Goal: Transaction & Acquisition: Book appointment/travel/reservation

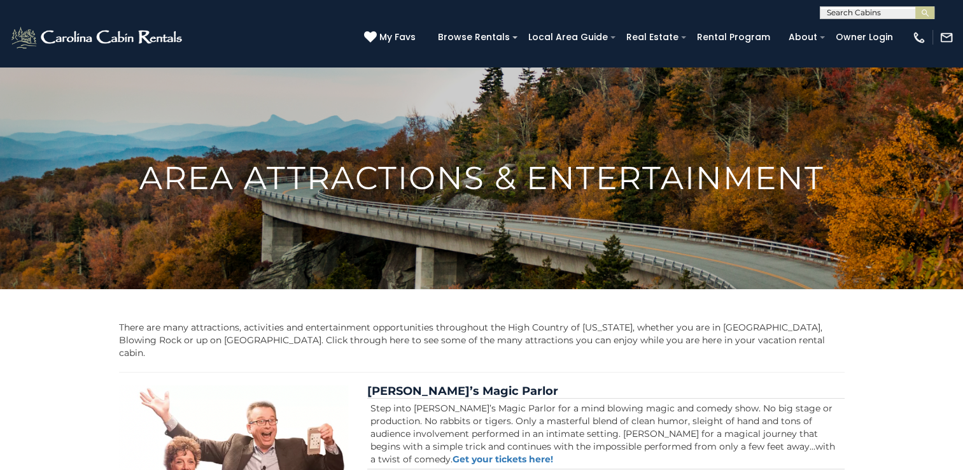
click at [280, 106] on img at bounding box center [481, 177] width 963 height 347
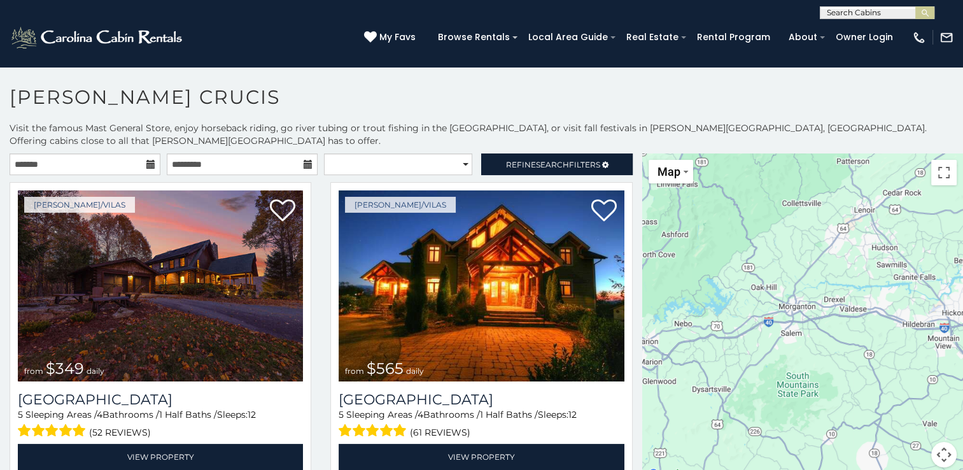
drag, startPoint x: 753, startPoint y: 406, endPoint x: 634, endPoint y: 145, distance: 286.7
click at [634, 153] on main "**********" at bounding box center [481, 153] width 963 height 0
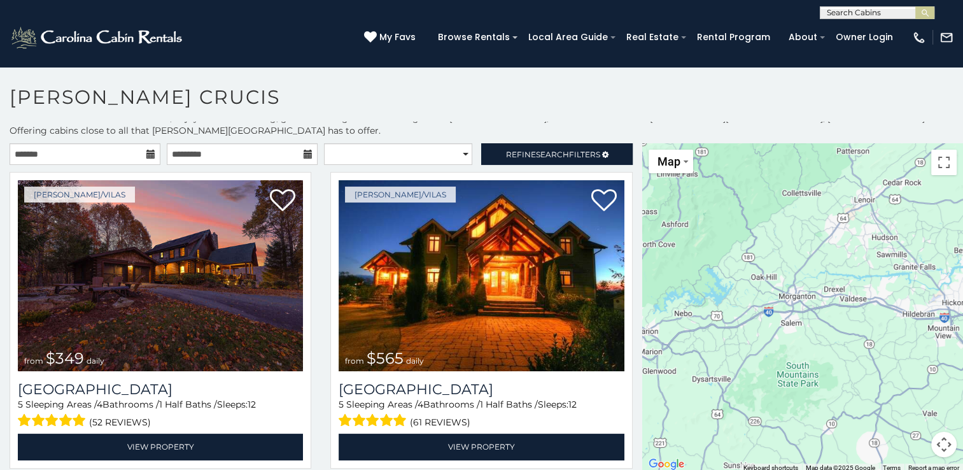
scroll to position [11, 0]
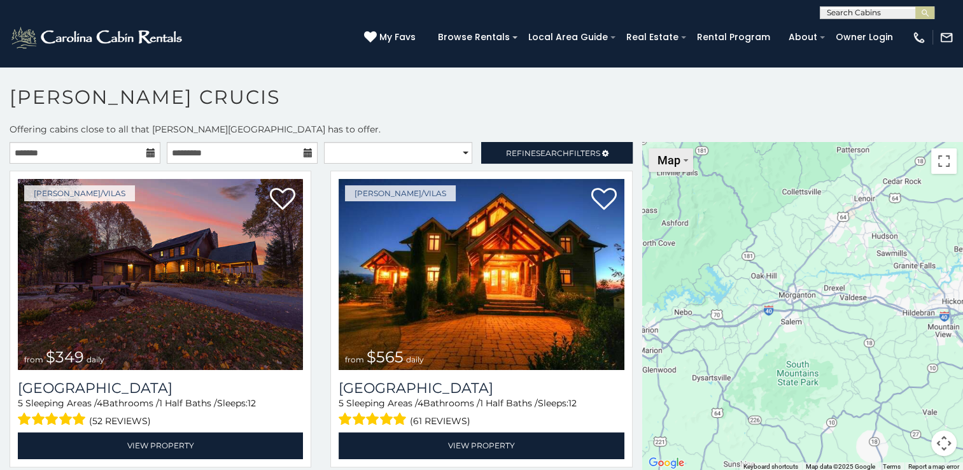
click at [681, 148] on button "Map" at bounding box center [670, 160] width 45 height 24
click at [677, 193] on li "Map" at bounding box center [687, 203] width 74 height 20
click at [847, 348] on div "$349 $565 $410 $635 $451 $400 $460 $525 $245 $305 $395 $210 $360 $210 $275 $230…" at bounding box center [802, 306] width 321 height 329
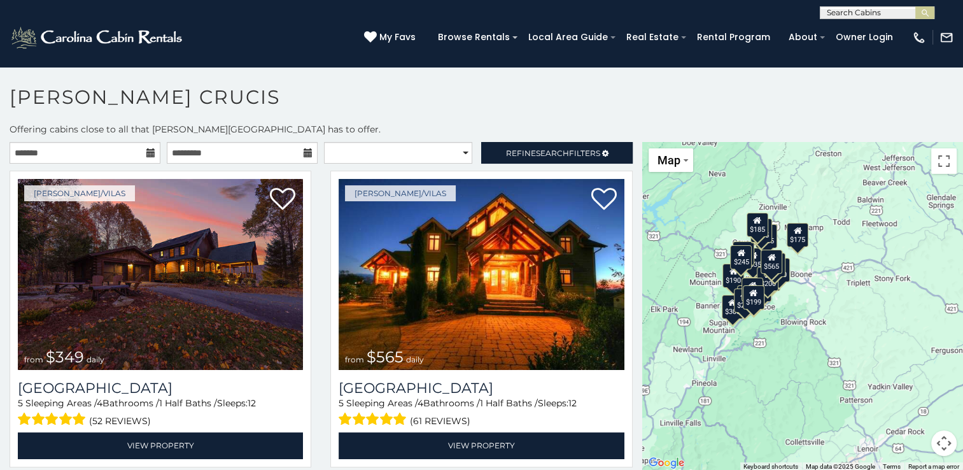
drag, startPoint x: 897, startPoint y: 248, endPoint x: 902, endPoint y: 502, distance: 253.9
click at [902, 469] on html "**********" at bounding box center [481, 238] width 963 height 477
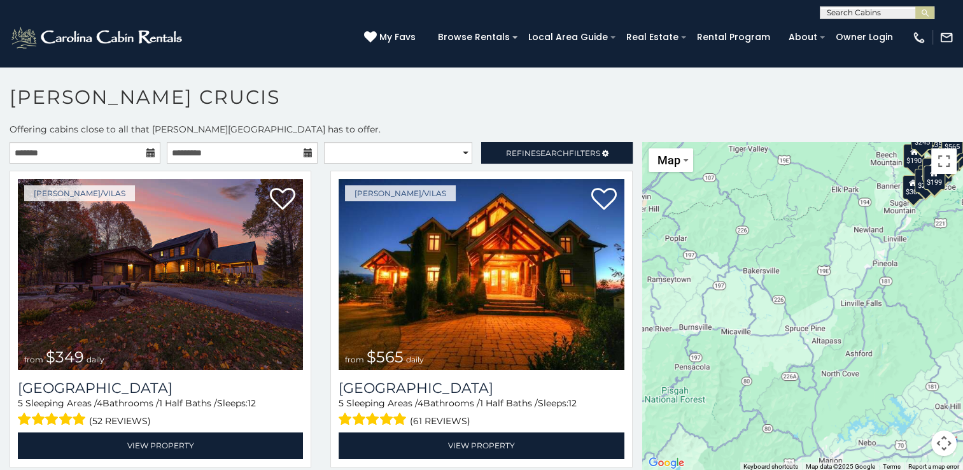
drag, startPoint x: 798, startPoint y: 315, endPoint x: 959, endPoint y: 200, distance: 197.9
click at [962, 191] on html "**********" at bounding box center [481, 238] width 963 height 477
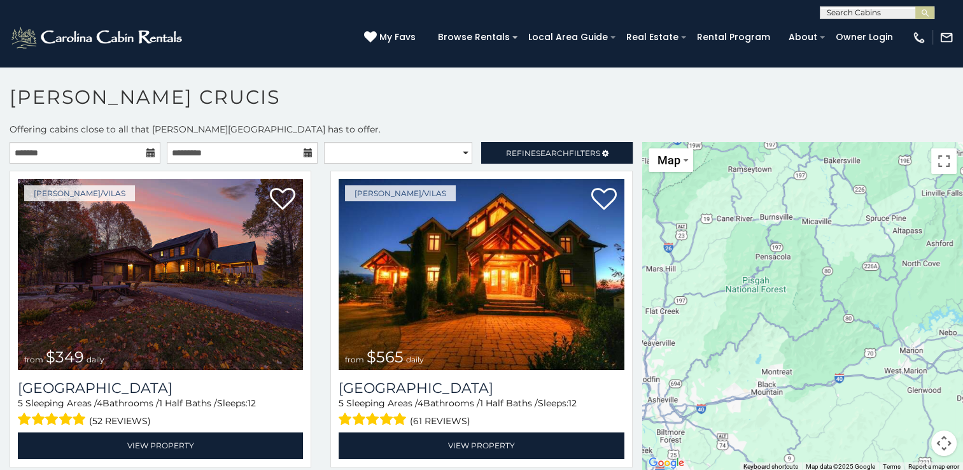
drag, startPoint x: 743, startPoint y: 373, endPoint x: 827, endPoint y: 267, distance: 135.4
click at [827, 267] on div "$349 $565 $410 $635 $451 $400 $460 $525 $245 $305 $395 $210 $360 $210 $275 $230…" at bounding box center [802, 306] width 321 height 329
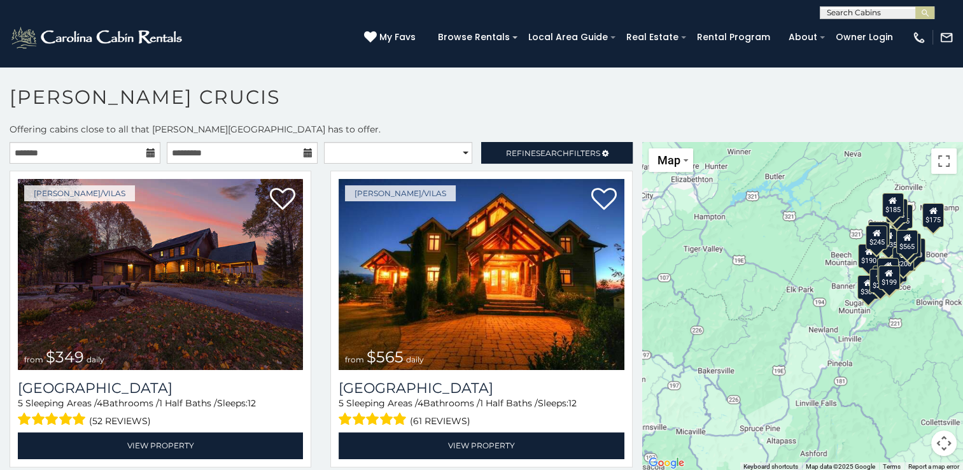
drag, startPoint x: 875, startPoint y: 215, endPoint x: 748, endPoint y: 426, distance: 246.6
click at [748, 426] on div "$349 $565 $410 $635 $451 $400 $460 $525 $245 $305 $395 $210 $360 $210 $275 $230…" at bounding box center [802, 306] width 321 height 329
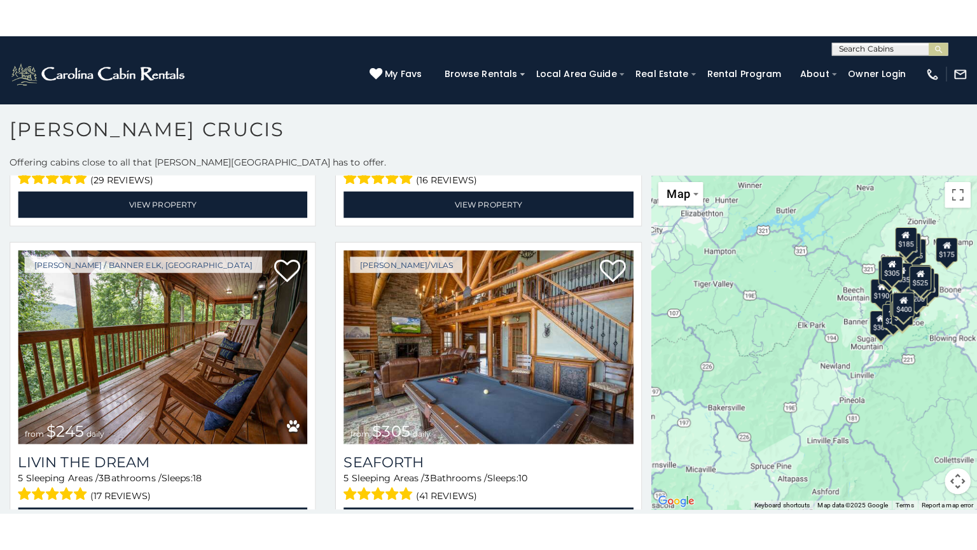
scroll to position [6, 0]
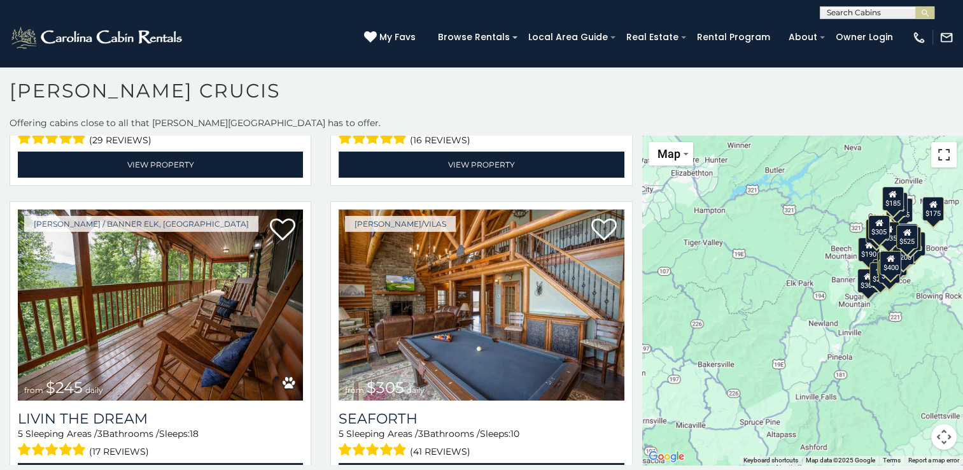
click at [942, 142] on button "Toggle fullscreen view" at bounding box center [943, 154] width 25 height 25
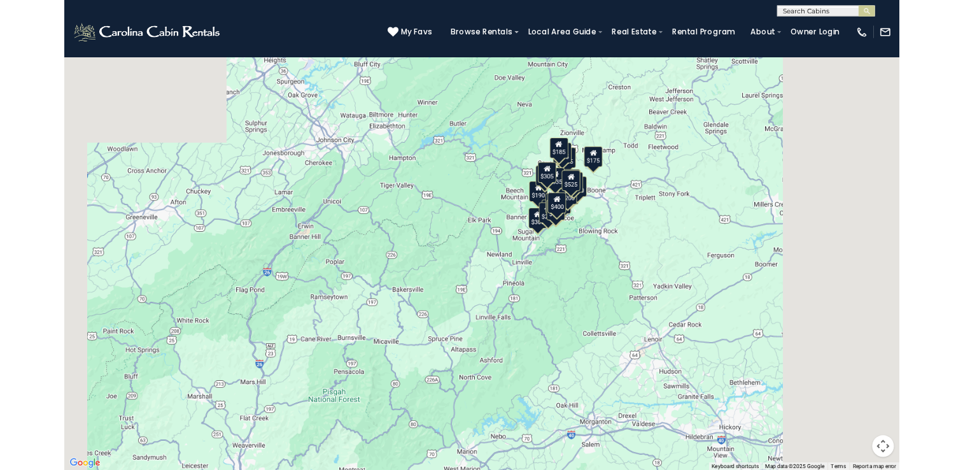
scroll to position [1228, 0]
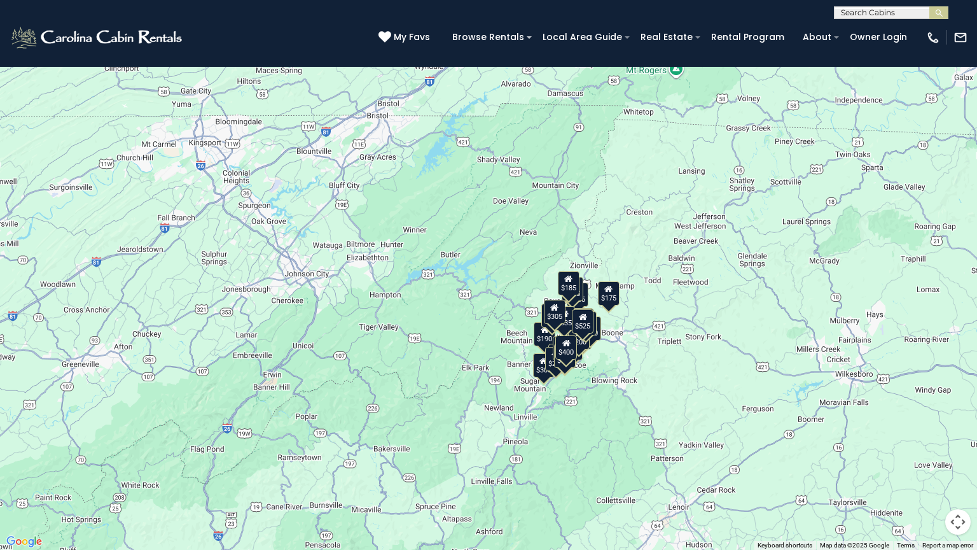
drag, startPoint x: 540, startPoint y: 69, endPoint x: 530, endPoint y: 178, distance: 109.2
click at [530, 178] on div "$349 $565 $410 $635 $451 $400 $460 $525 $245 $305 $395 $210 $360 $210 $275 $230…" at bounding box center [488, 275] width 977 height 550
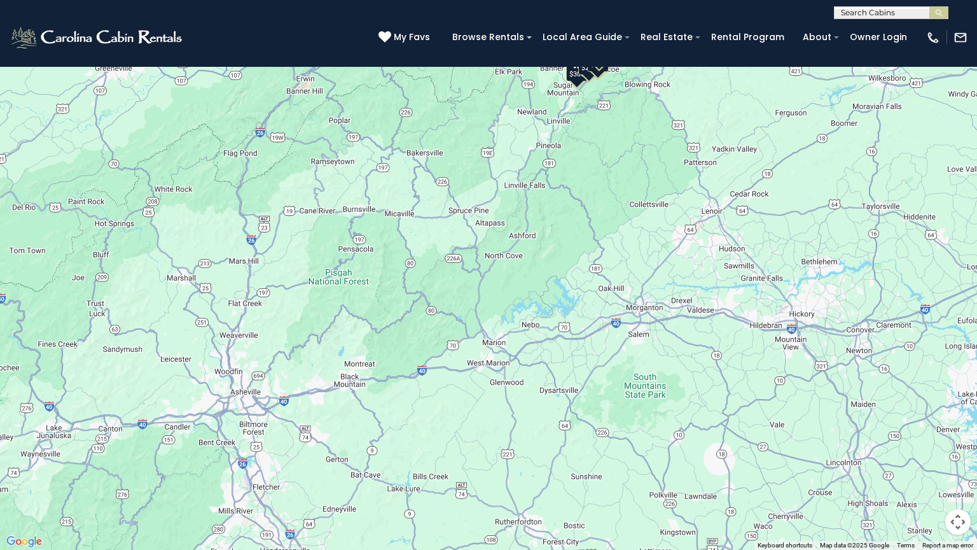
drag, startPoint x: 466, startPoint y: 495, endPoint x: 501, endPoint y: 199, distance: 298.5
click at [501, 199] on div "$349 $565 $410 $635 $451 $400 $460 $525 $245 $305 $395 $210 $360 $210 $275 $230…" at bounding box center [488, 275] width 977 height 550
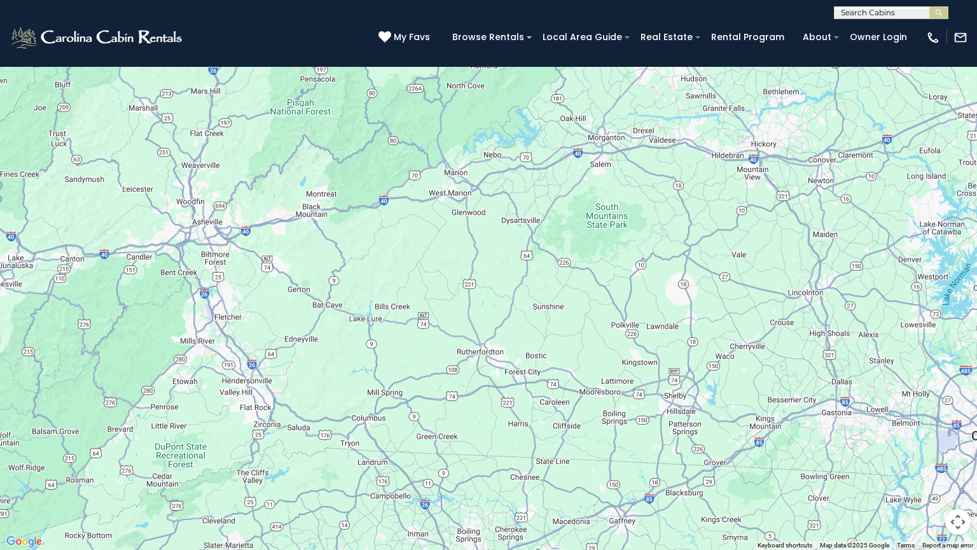
drag, startPoint x: 529, startPoint y: 355, endPoint x: 491, endPoint y: 185, distance: 174.1
click at [491, 185] on div "$349 $565 $410 $635 $451 $400 $460 $525 $245 $305 $395 $210 $360 $210 $275 $230…" at bounding box center [488, 275] width 977 height 550
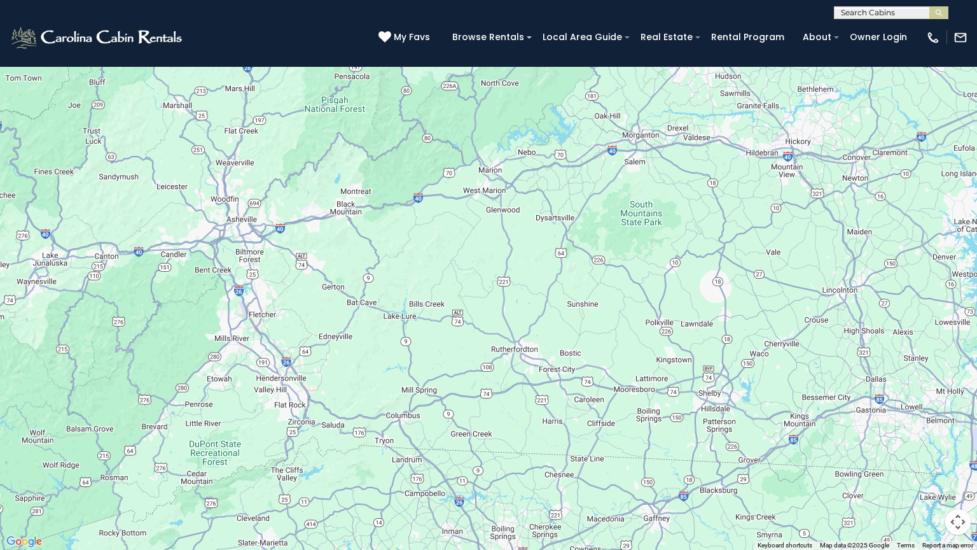
drag, startPoint x: 332, startPoint y: 305, endPoint x: 368, endPoint y: 302, distance: 35.7
click at [368, 302] on div "$349 $565 $410 $635 $451 $400 $460 $525 $245 $305 $395 $210 $360 $210 $275 $230…" at bounding box center [488, 275] width 977 height 550
click at [609, 351] on div "$349 $565 $410 $635 $451 $400 $460 $525 $245 $305 $395 $210 $360 $210 $275 $230…" at bounding box center [488, 275] width 977 height 550
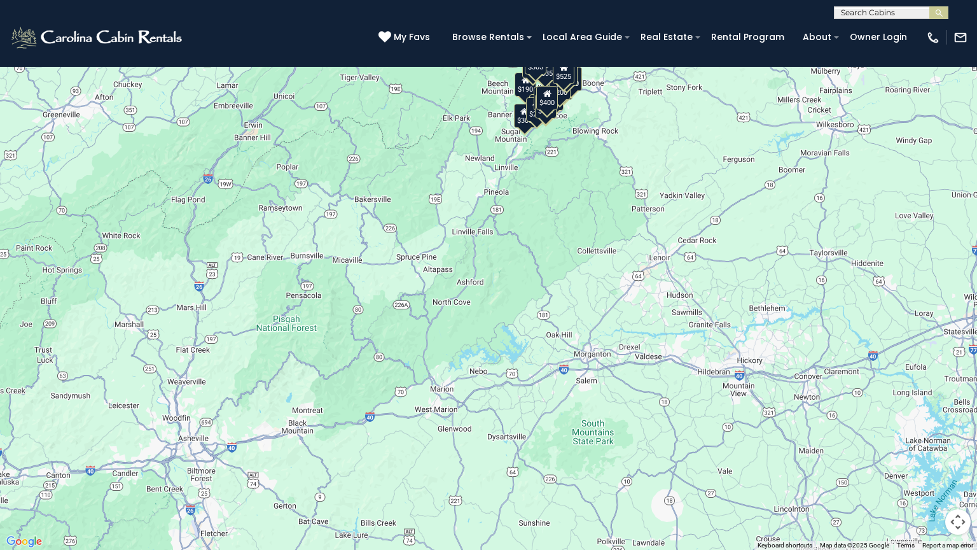
drag, startPoint x: 634, startPoint y: 329, endPoint x: 560, endPoint y: 542, distance: 225.6
click at [582, 469] on div "$349 $565 $410 $635 $451 $400 $460 $525 $245 $305 $395 $210 $360 $210 $275 $230…" at bounding box center [488, 275] width 977 height 550
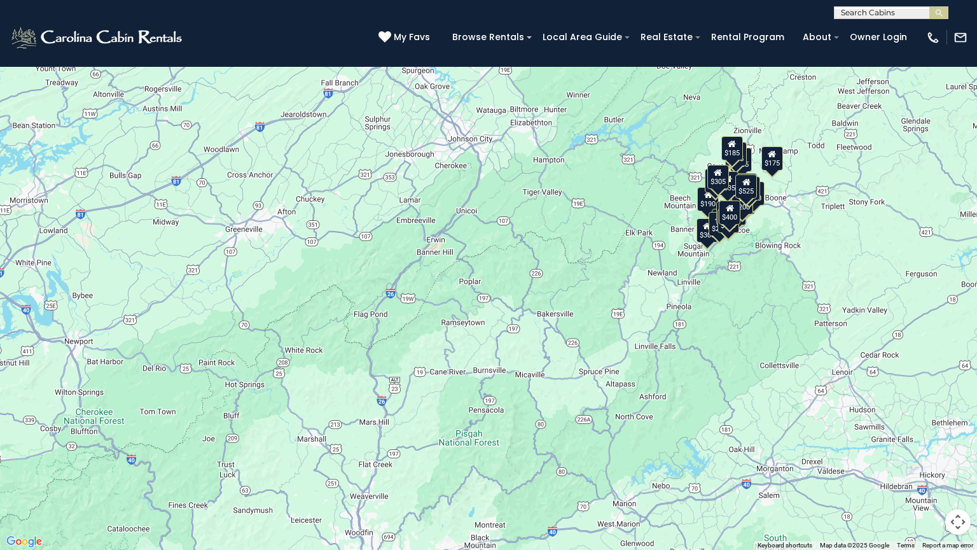
drag, startPoint x: 150, startPoint y: 150, endPoint x: 338, endPoint y: 265, distance: 221.0
click at [338, 265] on div "$349 $565 $410 $635 $451 $400 $460 $525 $245 $305 $395 $210 $360 $210 $275 $230…" at bounding box center [488, 275] width 977 height 550
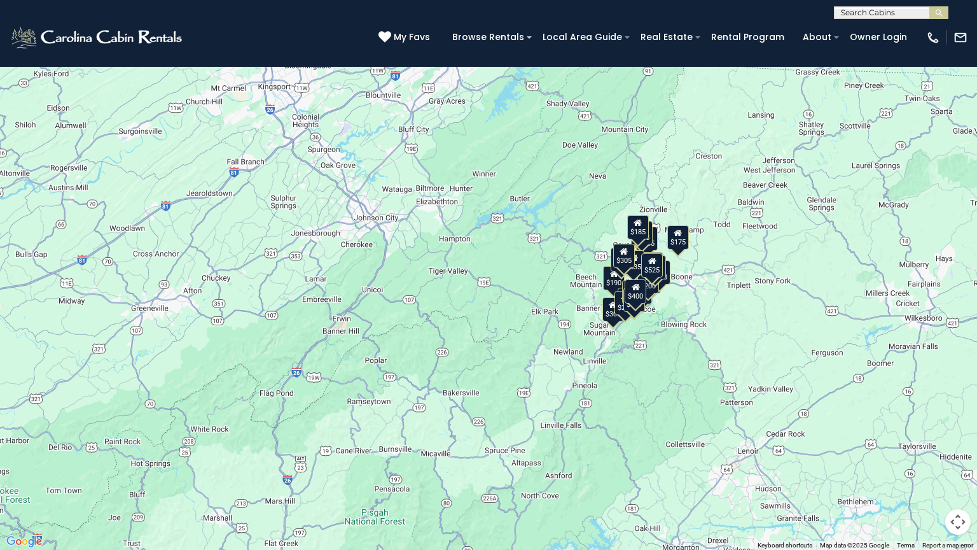
drag, startPoint x: 336, startPoint y: 280, endPoint x: 242, endPoint y: 361, distance: 124.1
click at [242, 361] on div "$349 $565 $410 $635 $451 $400 $460 $525 $245 $305 $395 $210 $360 $210 $275 $230…" at bounding box center [488, 275] width 977 height 550
click at [956, 9] on button "Toggle fullscreen view" at bounding box center [957, 18] width 25 height 25
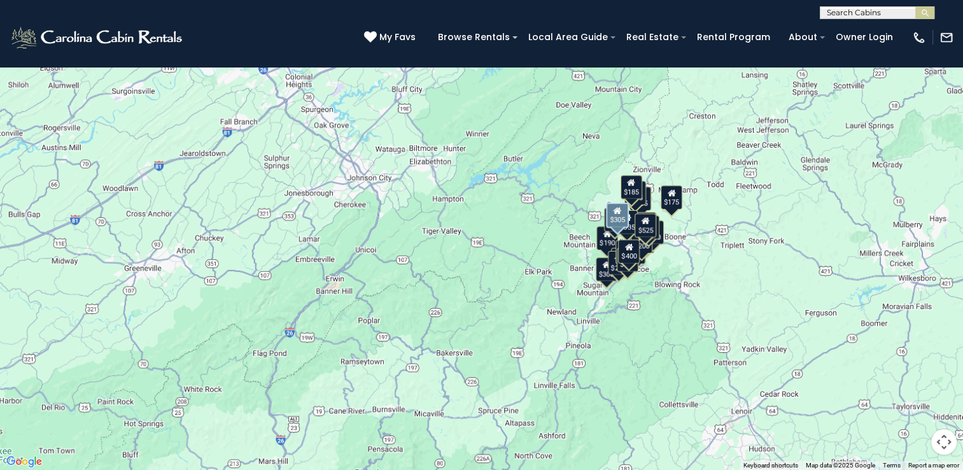
scroll to position [1463, 0]
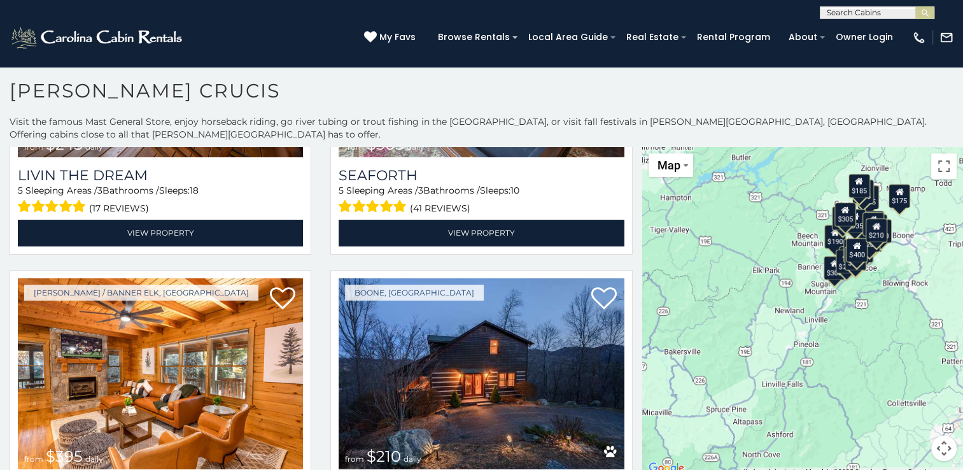
drag, startPoint x: 818, startPoint y: 309, endPoint x: 723, endPoint y: 228, distance: 124.1
click at [723, 228] on div "$349 $565 $410 $635 $451 $400 $460 $525 $245 $305 $395 $210 $360 $210 $275 $230…" at bounding box center [802, 311] width 321 height 329
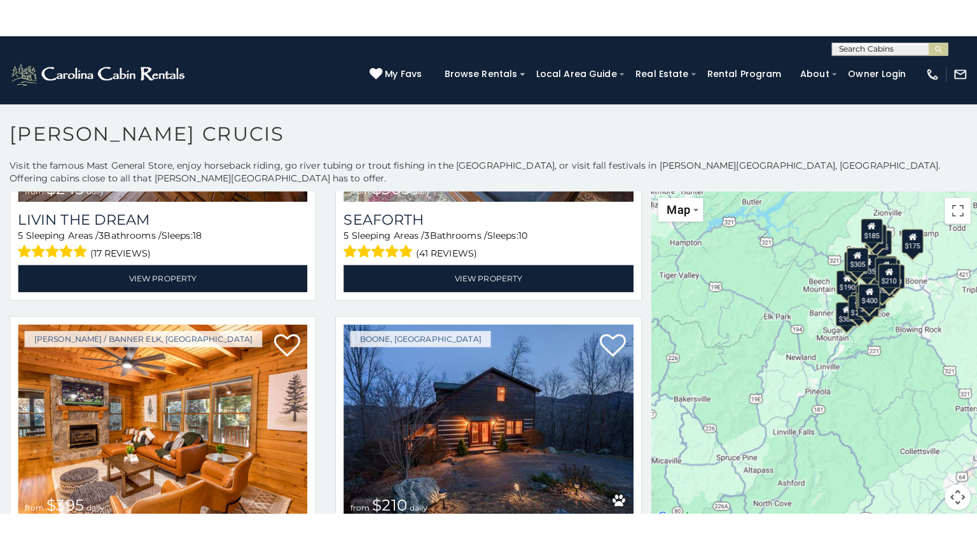
scroll to position [0, 0]
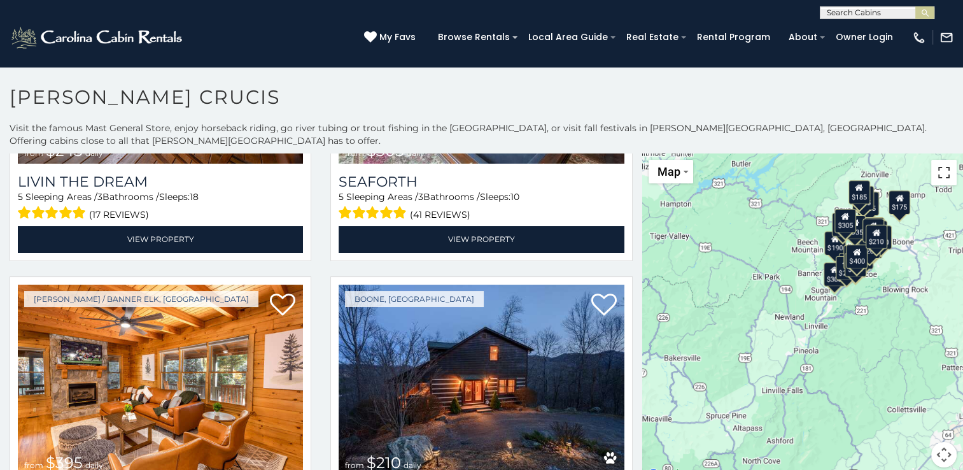
click at [939, 164] on button "Toggle fullscreen view" at bounding box center [943, 172] width 25 height 25
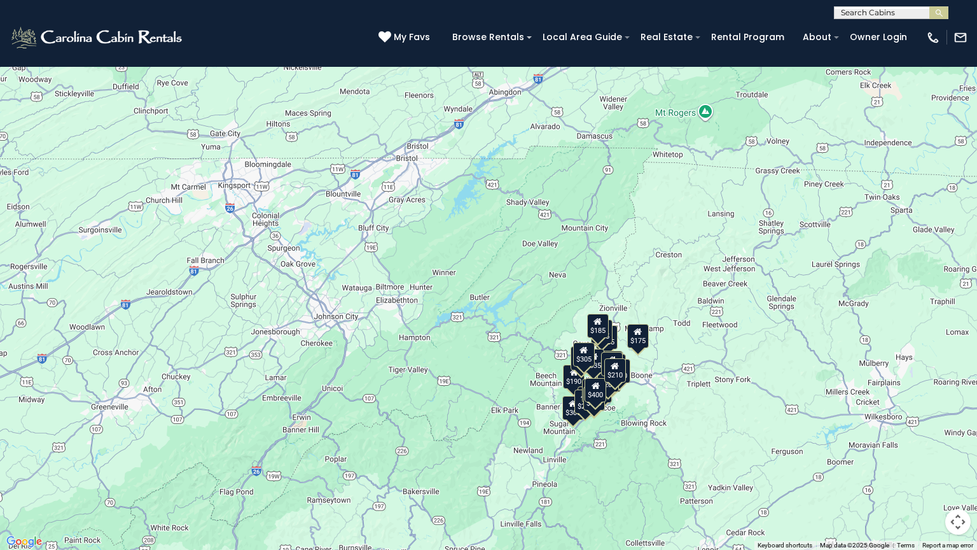
drag, startPoint x: 333, startPoint y: 202, endPoint x: 389, endPoint y: 380, distance: 186.5
click at [389, 380] on div "$349 $565 $410 $635 $451 $400 $460 $525 $245 $305 $395 $210 $360 $210 $275 $230…" at bounding box center [488, 275] width 977 height 550
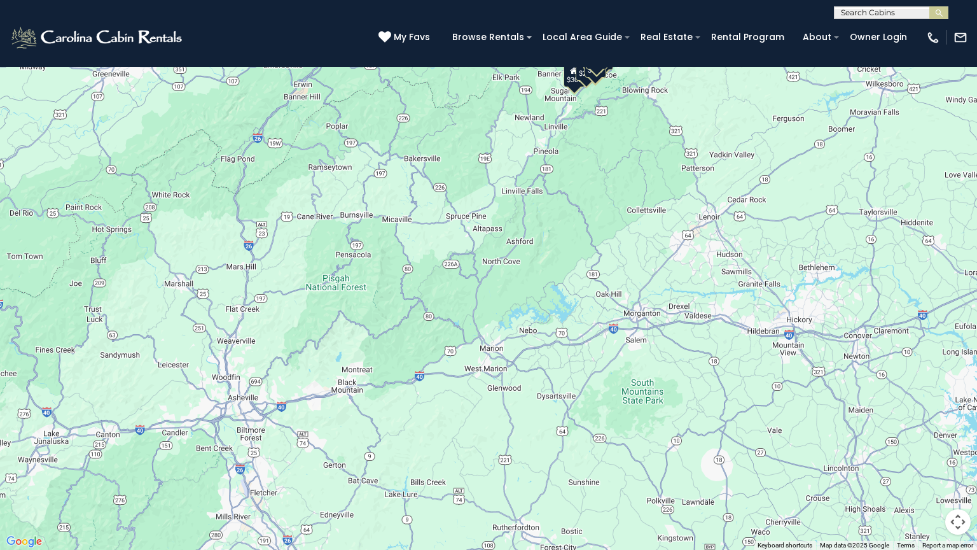
drag, startPoint x: 506, startPoint y: 422, endPoint x: 492, endPoint y: 91, distance: 331.1
click at [507, 89] on div "$349 $565 $410 $635 $451 $400 $460 $525 $245 $305 $395 $210 $360 $210 $275 $230…" at bounding box center [488, 275] width 977 height 550
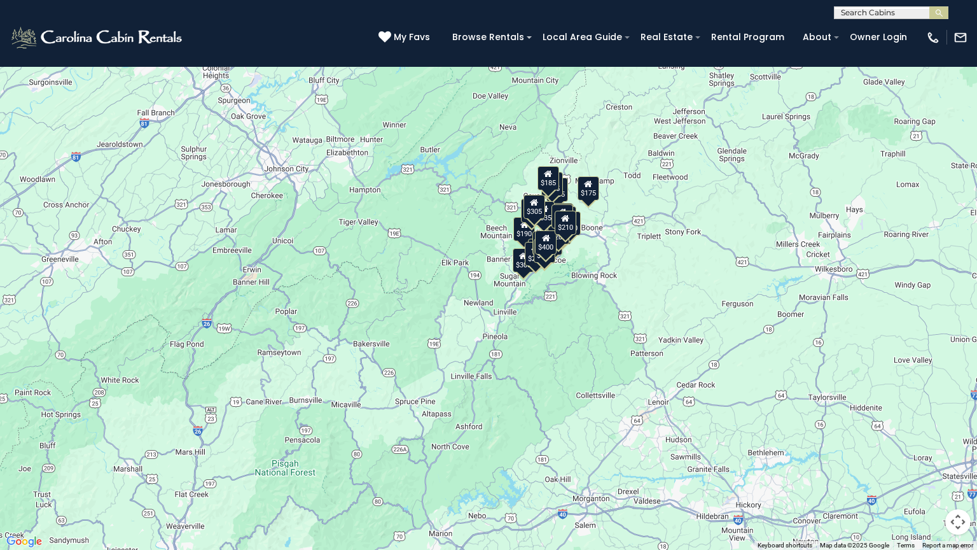
drag, startPoint x: 657, startPoint y: 148, endPoint x: 604, endPoint y: 333, distance: 193.1
click at [606, 335] on div "$349 $565 $410 $635 $451 $400 $460 $525 $245 $305 $395 $210 $360 $210 $275 $230…" at bounding box center [488, 275] width 977 height 550
click at [959, 22] on button "Toggle fullscreen view" at bounding box center [957, 18] width 25 height 25
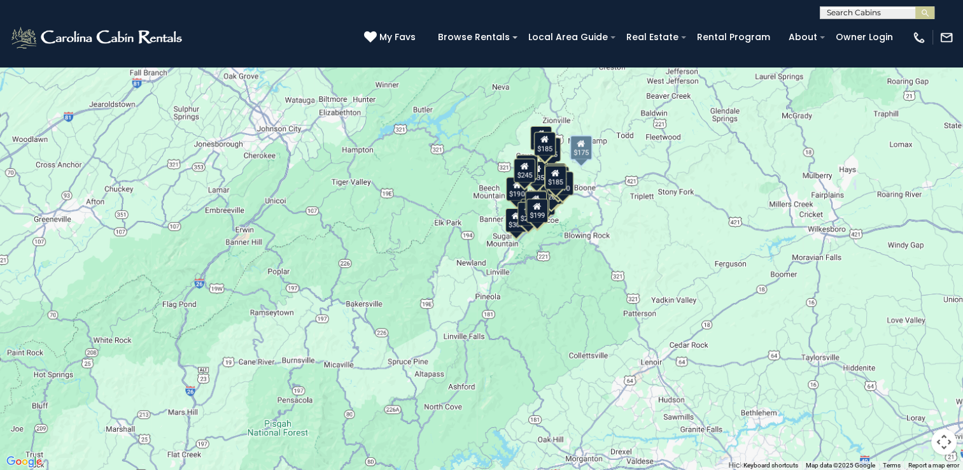
scroll to position [4008, 0]
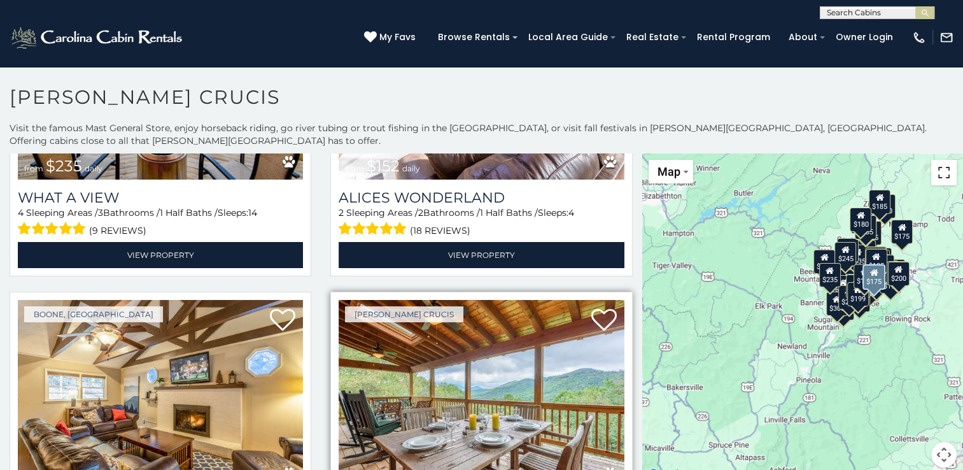
scroll to position [5843, 0]
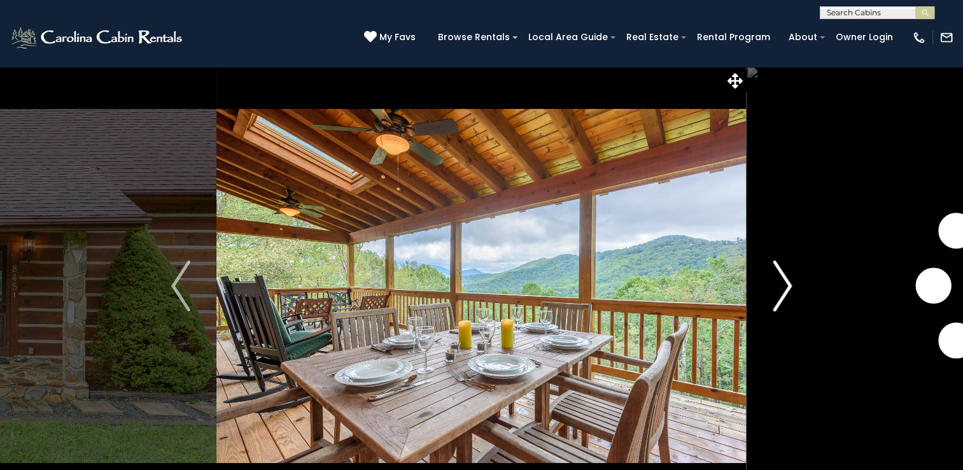
click at [784, 286] on img "Next" at bounding box center [781, 285] width 19 height 51
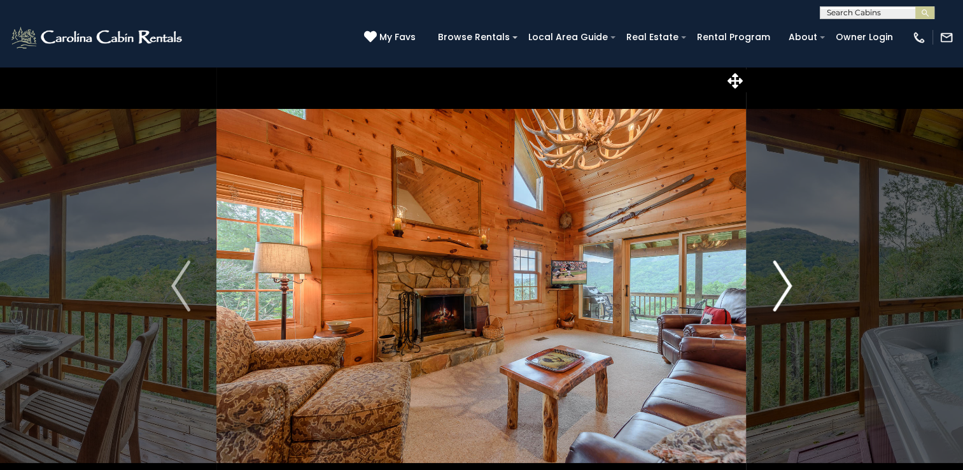
click at [789, 286] on img "Next" at bounding box center [781, 285] width 19 height 51
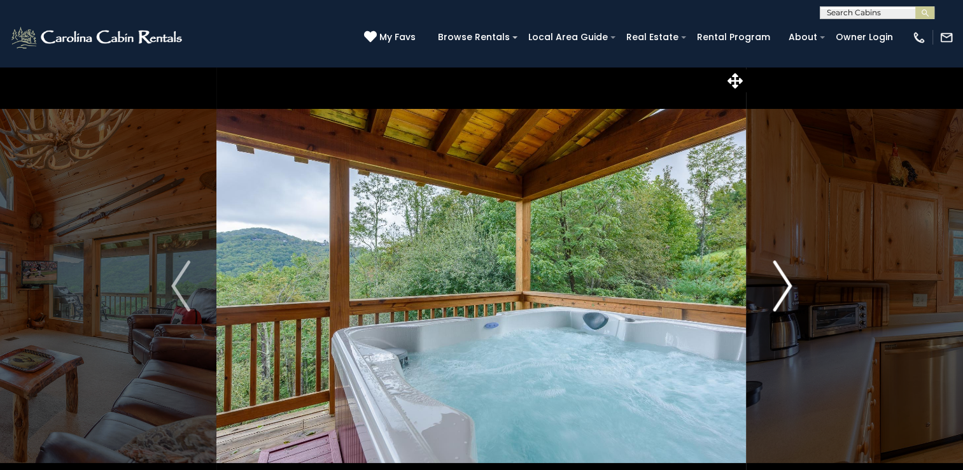
click at [790, 283] on img "Next" at bounding box center [781, 285] width 19 height 51
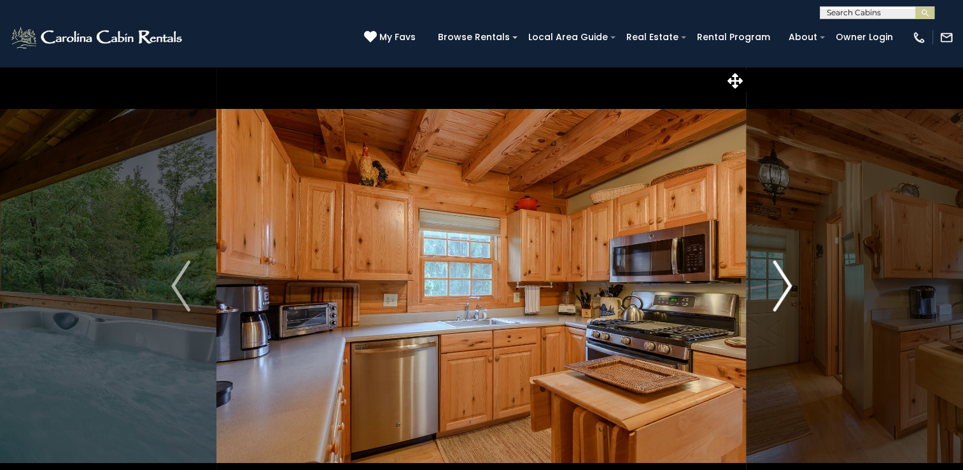
click at [788, 281] on img "Next" at bounding box center [781, 285] width 19 height 51
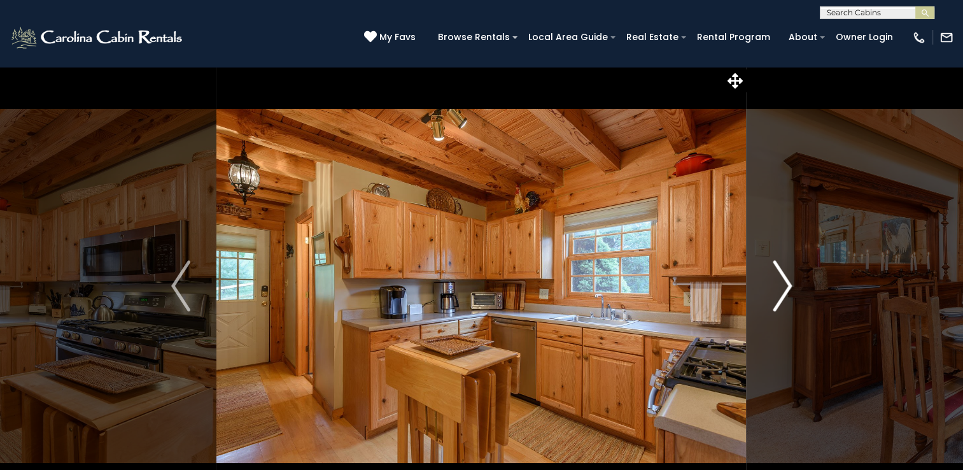
click at [788, 281] on img "Next" at bounding box center [781, 285] width 19 height 51
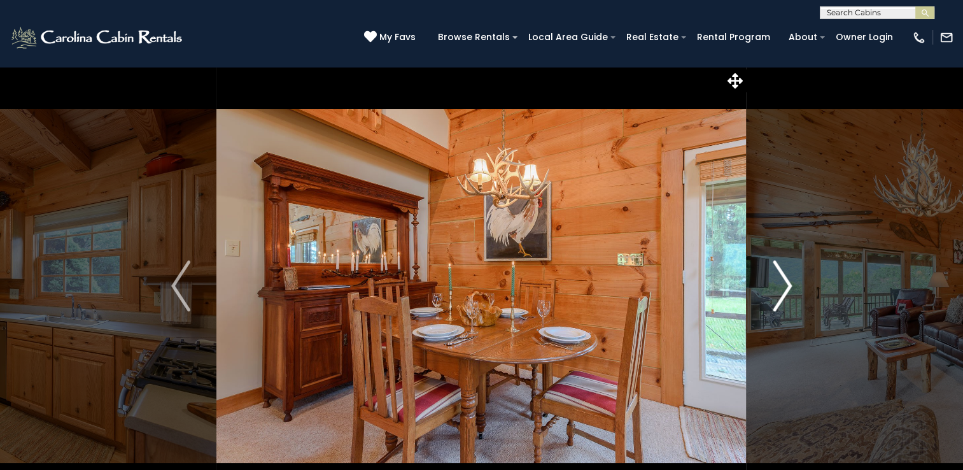
click at [788, 281] on img "Next" at bounding box center [781, 285] width 19 height 51
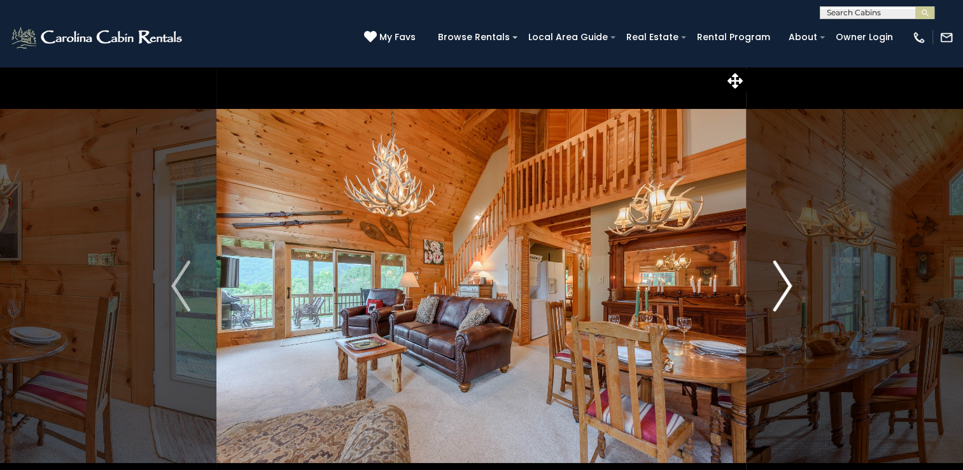
click at [788, 281] on img "Next" at bounding box center [781, 285] width 19 height 51
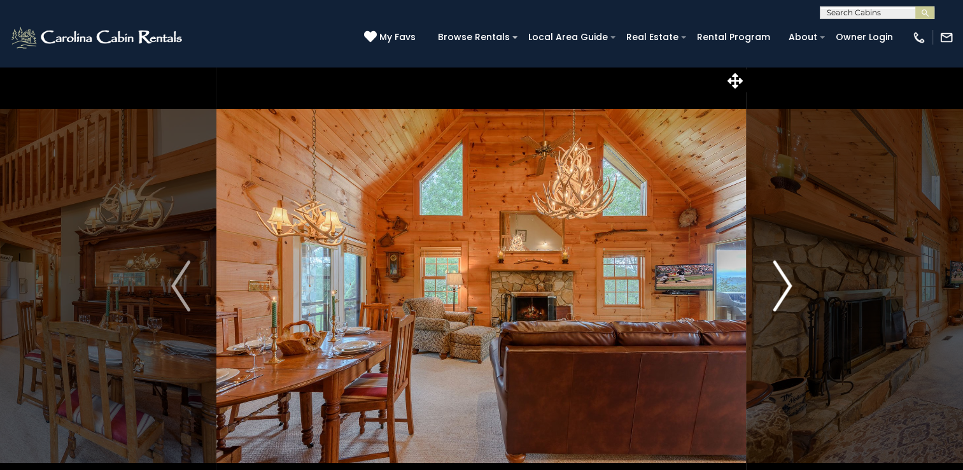
click at [788, 281] on img "Next" at bounding box center [781, 285] width 19 height 51
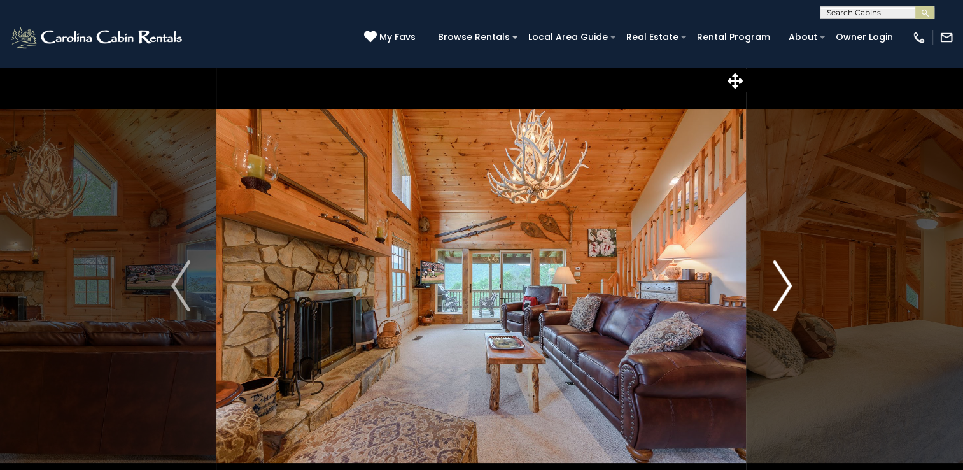
click at [788, 281] on img "Next" at bounding box center [781, 285] width 19 height 51
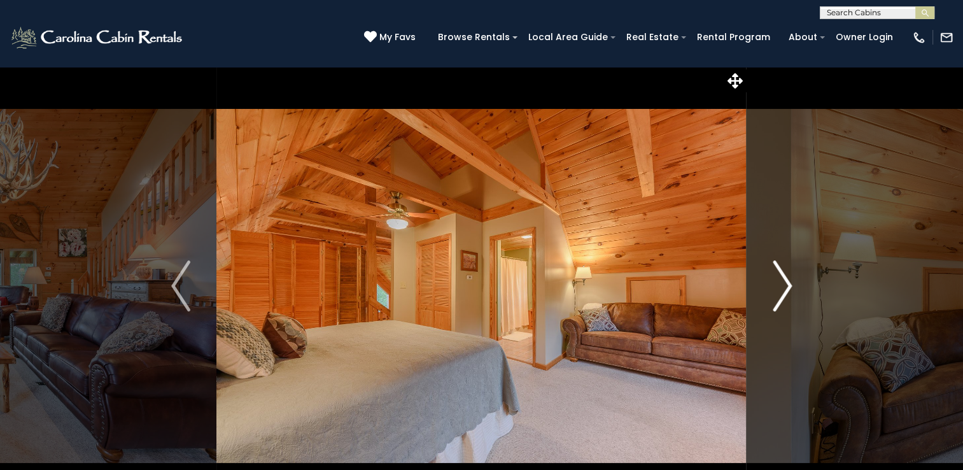
click at [788, 281] on img "Next" at bounding box center [781, 285] width 19 height 51
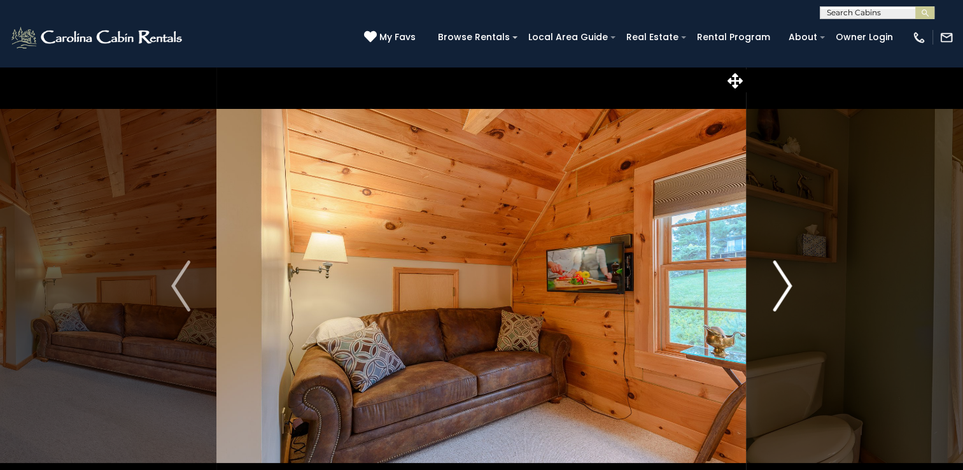
click at [788, 281] on img "Next" at bounding box center [781, 285] width 19 height 51
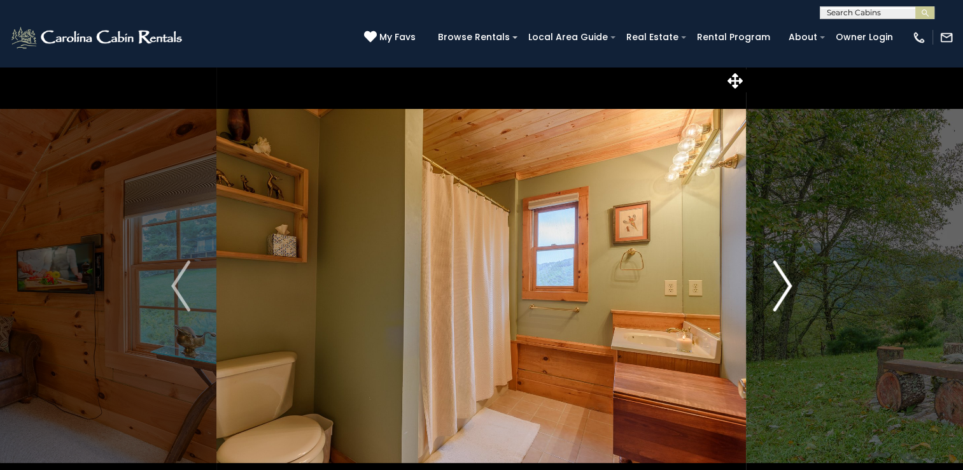
click at [788, 281] on img "Next" at bounding box center [781, 285] width 19 height 51
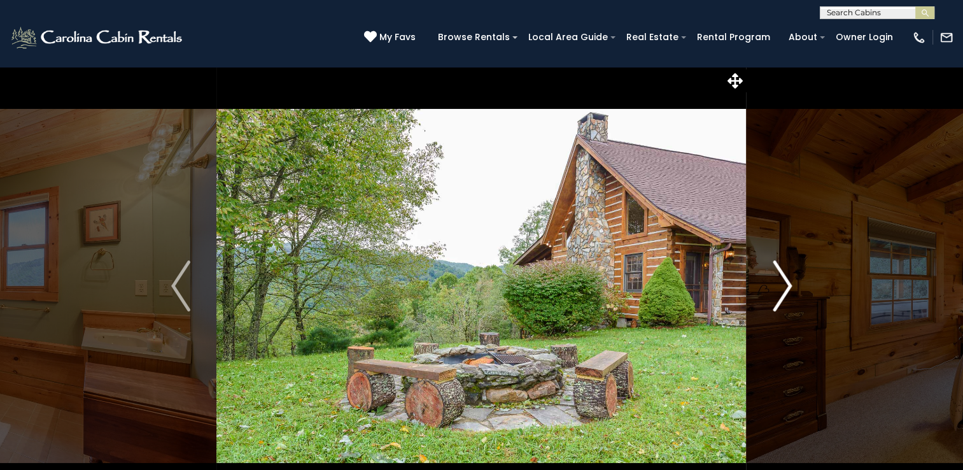
click at [794, 284] on button "Next" at bounding box center [781, 285] width 71 height 439
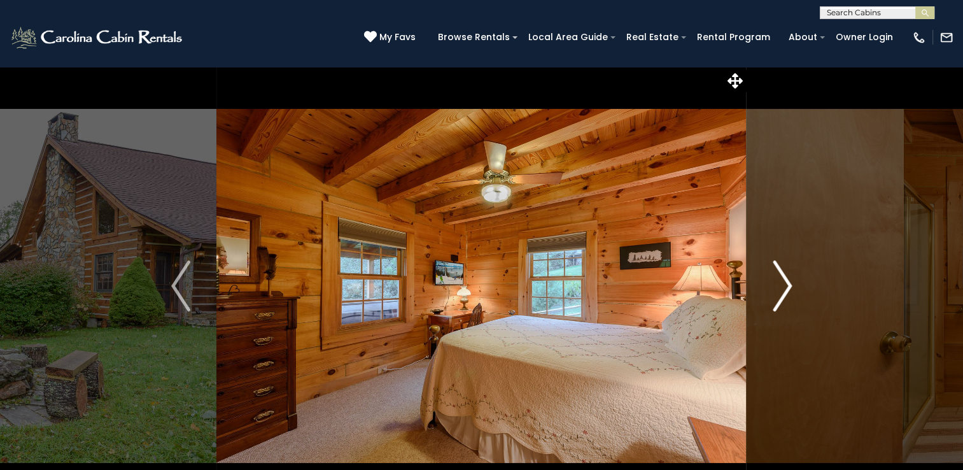
click at [794, 284] on button "Next" at bounding box center [781, 285] width 71 height 439
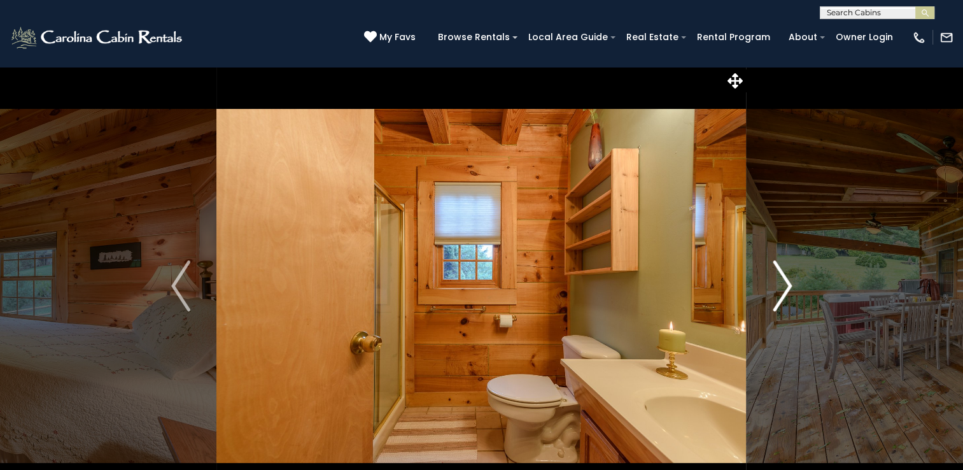
click at [794, 284] on button "Next" at bounding box center [781, 285] width 71 height 439
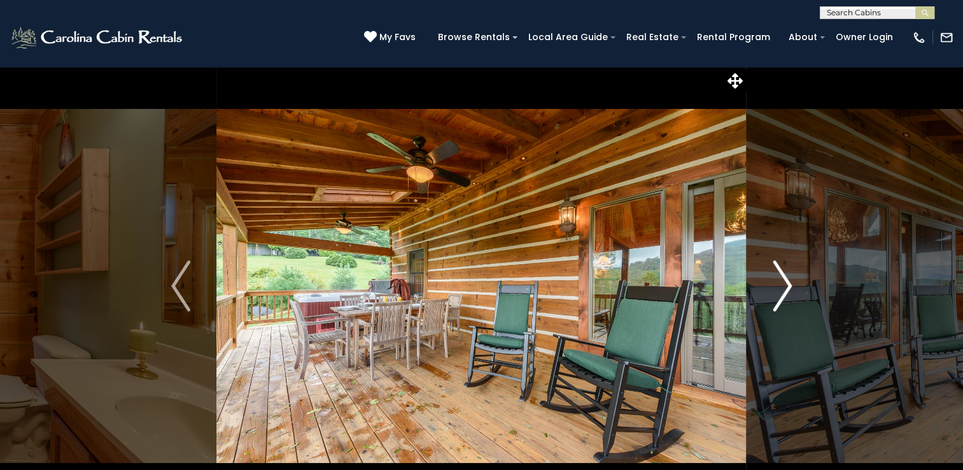
click at [794, 284] on button "Next" at bounding box center [781, 285] width 71 height 439
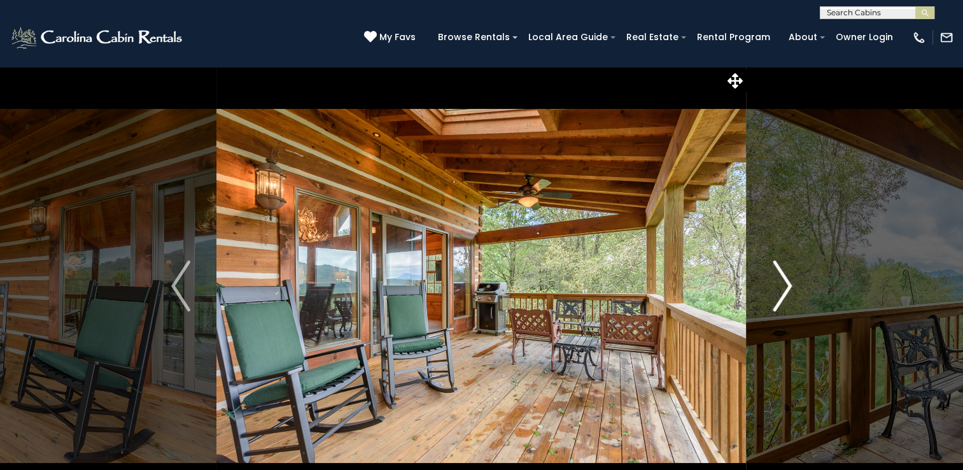
click at [794, 284] on button "Next" at bounding box center [781, 285] width 71 height 439
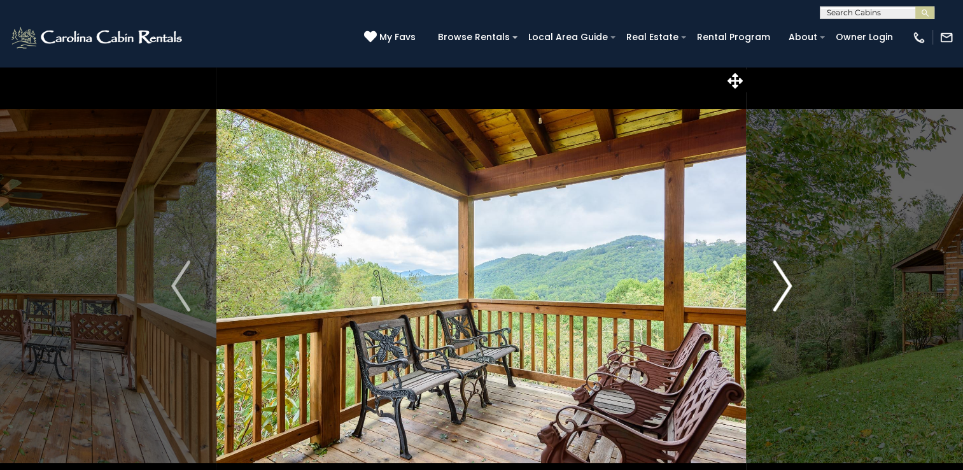
click at [794, 284] on button "Next" at bounding box center [781, 285] width 71 height 439
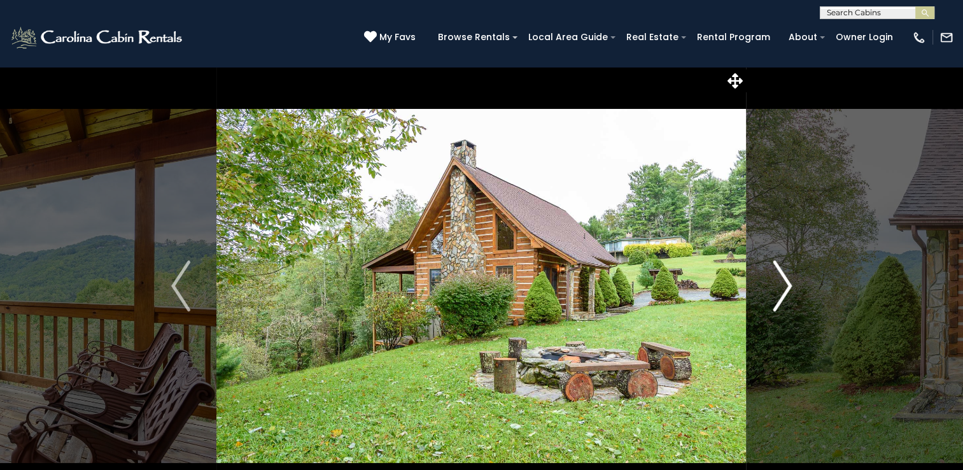
click at [794, 284] on button "Next" at bounding box center [781, 285] width 71 height 439
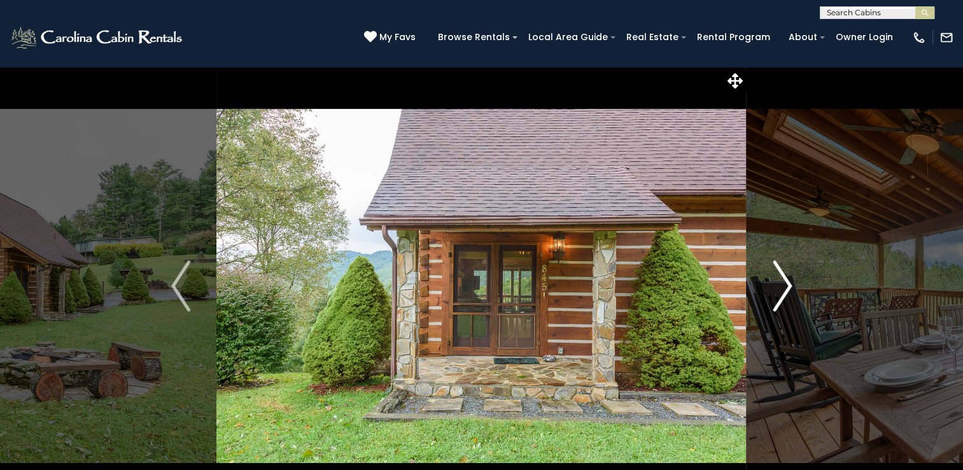
click at [794, 284] on button "Next" at bounding box center [781, 285] width 71 height 439
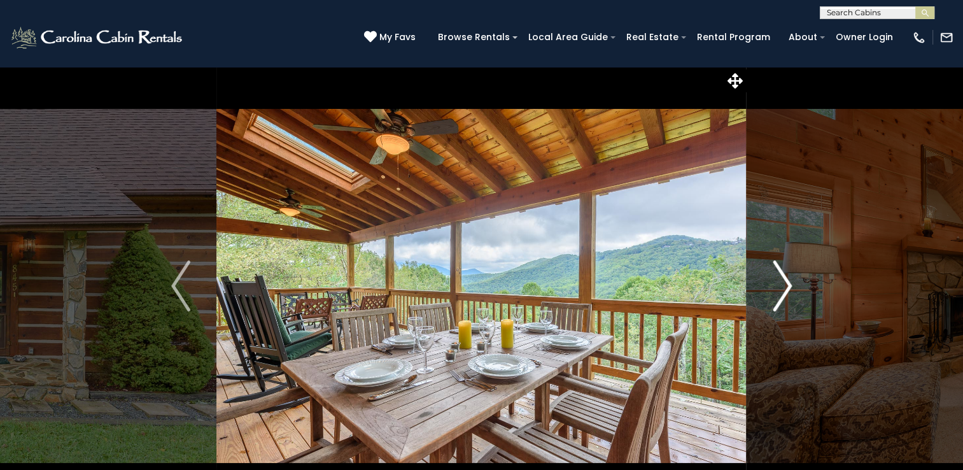
click at [794, 284] on button "Next" at bounding box center [781, 285] width 71 height 439
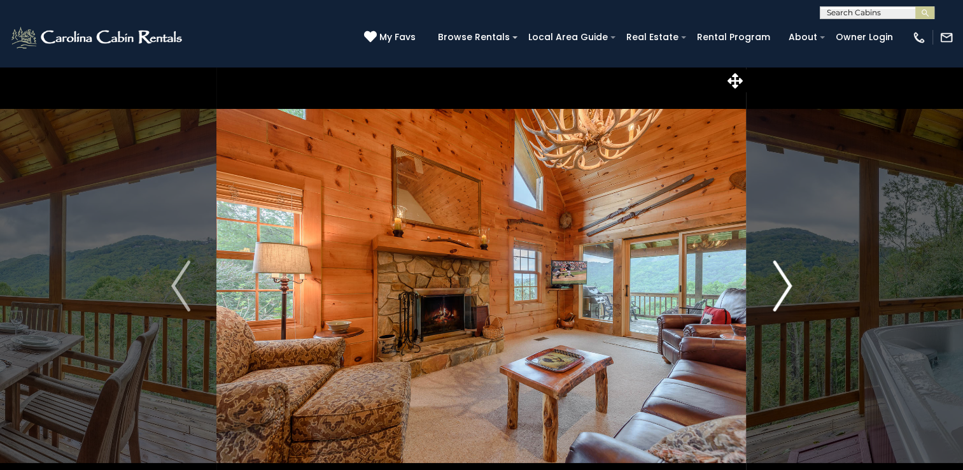
click at [777, 281] on img "Next" at bounding box center [781, 285] width 19 height 51
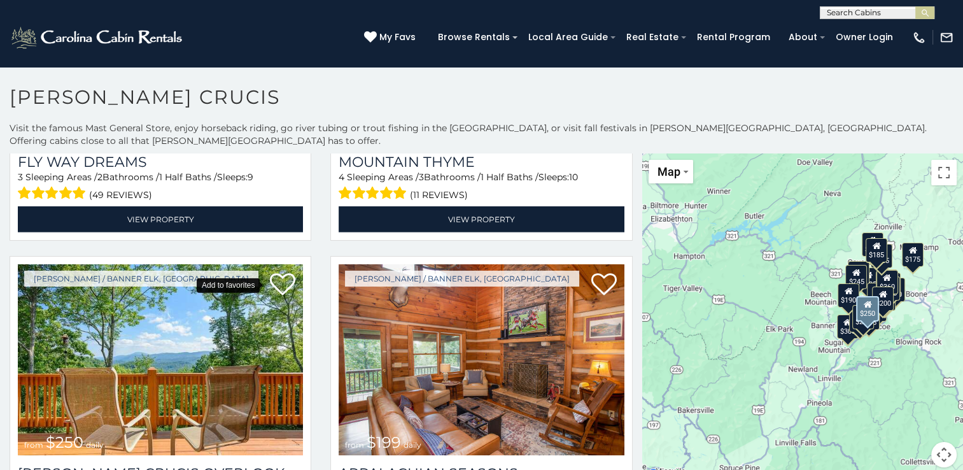
scroll to position [4008, 0]
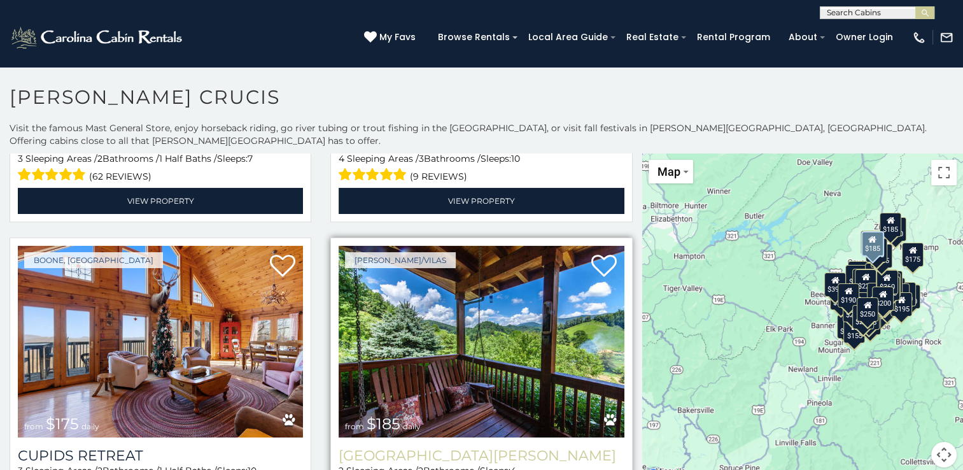
scroll to position [4326, 0]
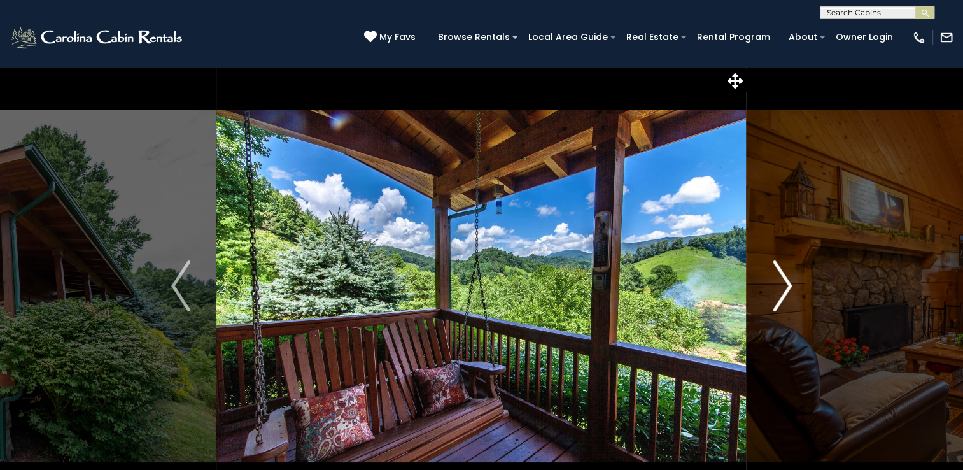
click at [788, 284] on img "Next" at bounding box center [781, 285] width 19 height 51
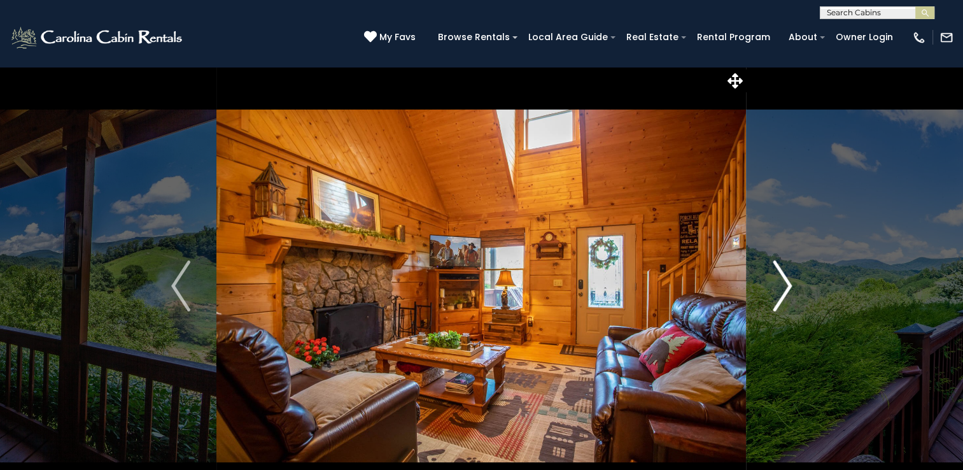
click at [788, 284] on img "Next" at bounding box center [781, 285] width 19 height 51
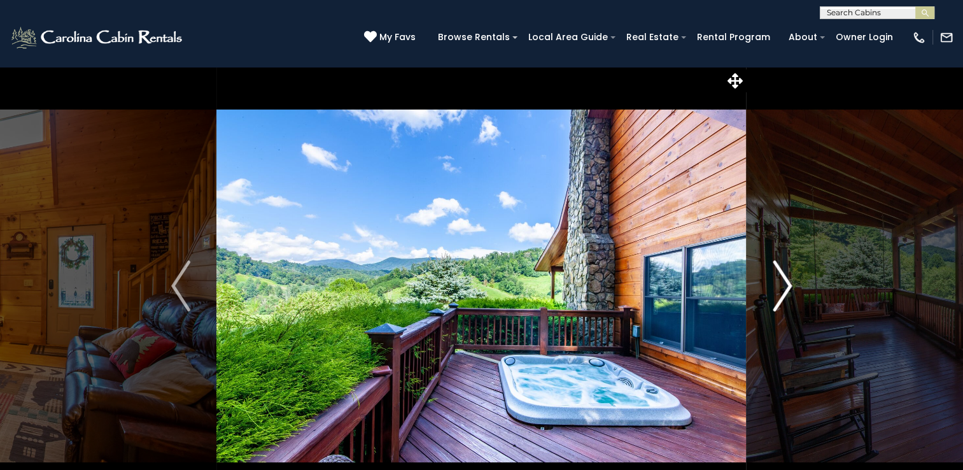
click at [788, 284] on img "Next" at bounding box center [781, 285] width 19 height 51
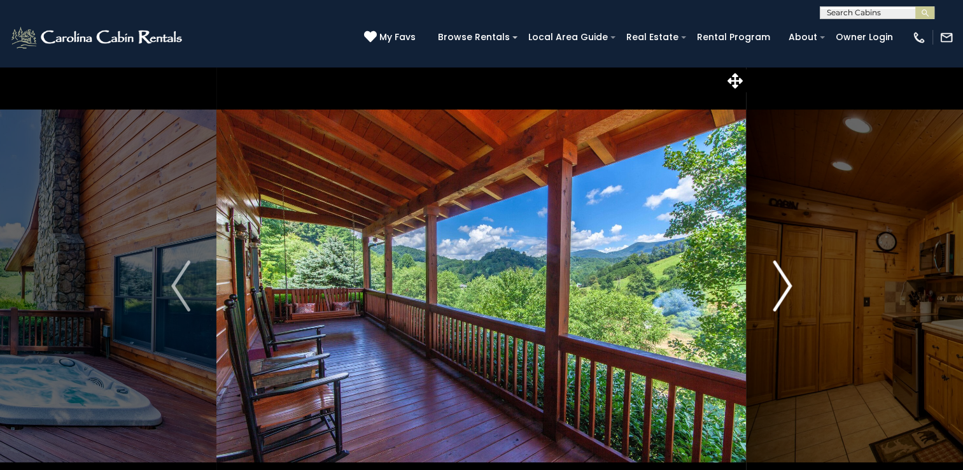
click at [788, 284] on img "Next" at bounding box center [781, 285] width 19 height 51
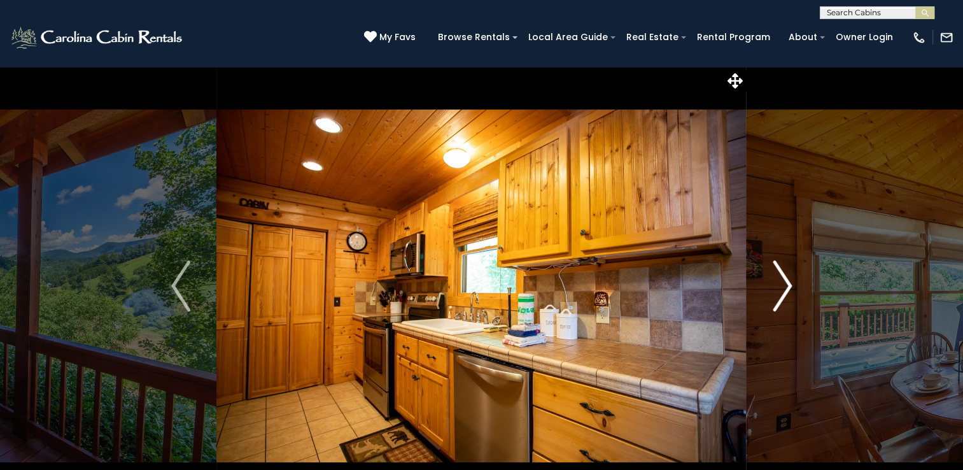
click at [788, 284] on img "Next" at bounding box center [781, 285] width 19 height 51
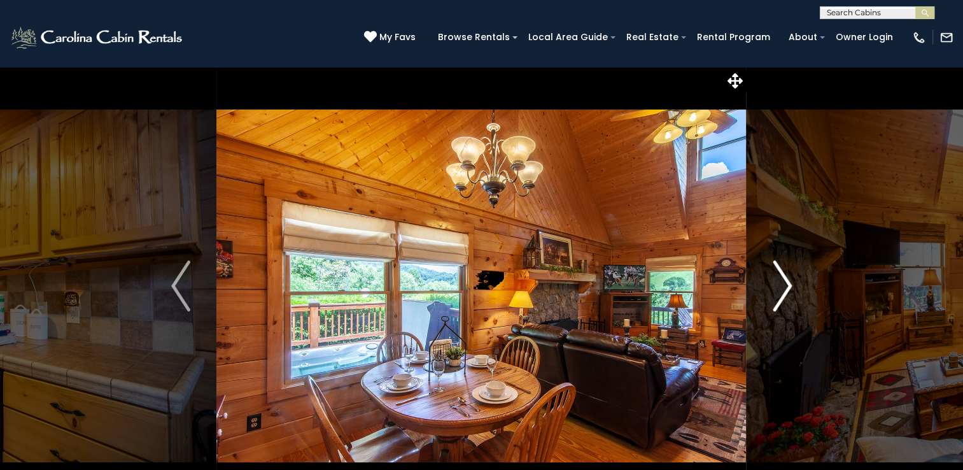
click at [788, 284] on img "Next" at bounding box center [781, 285] width 19 height 51
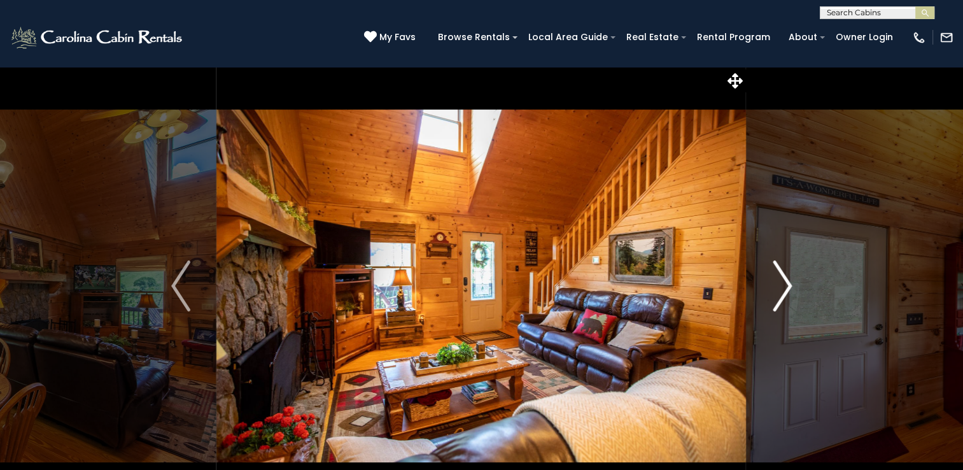
click at [788, 284] on img "Next" at bounding box center [781, 285] width 19 height 51
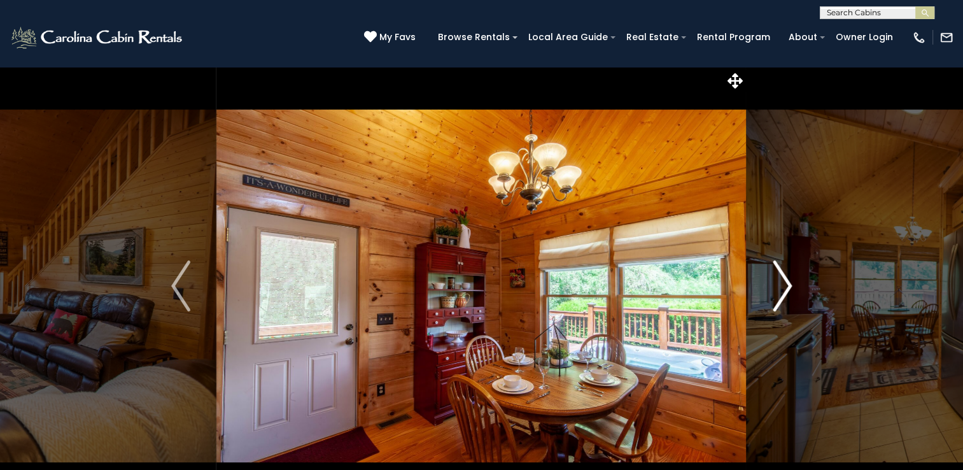
click at [788, 284] on img "Next" at bounding box center [781, 285] width 19 height 51
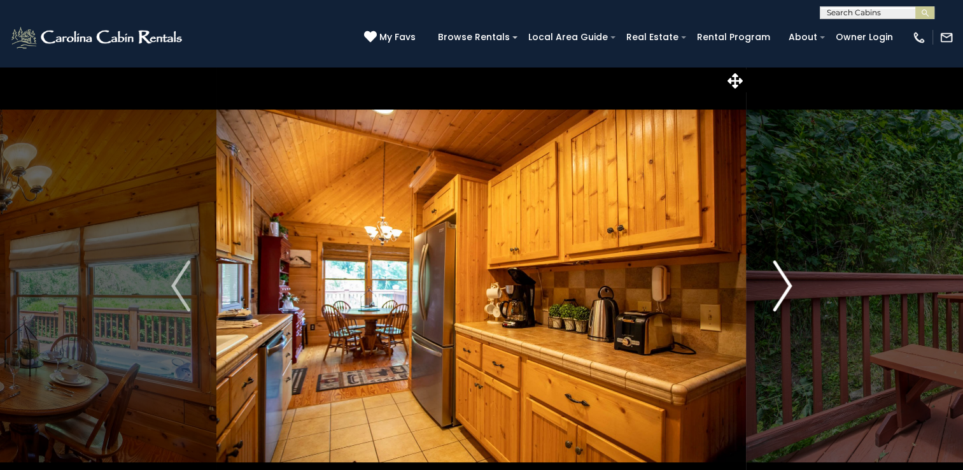
click at [788, 284] on img "Next" at bounding box center [781, 285] width 19 height 51
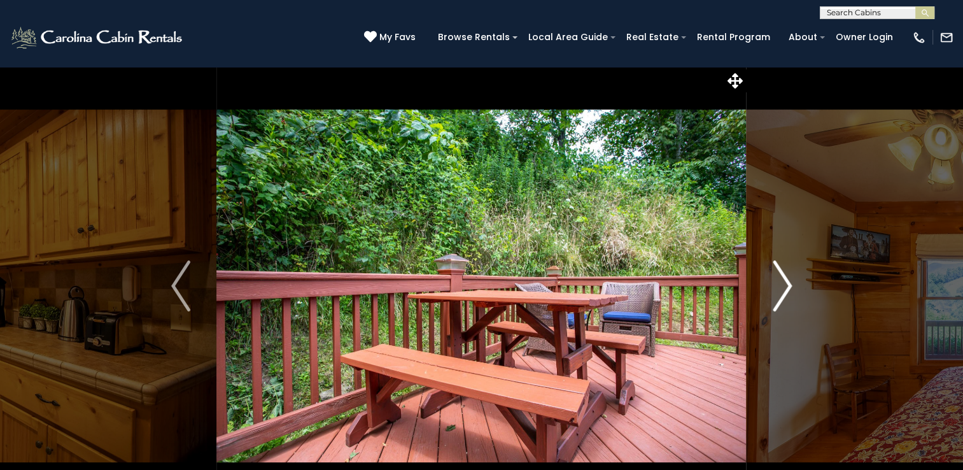
click at [788, 284] on img "Next" at bounding box center [781, 285] width 19 height 51
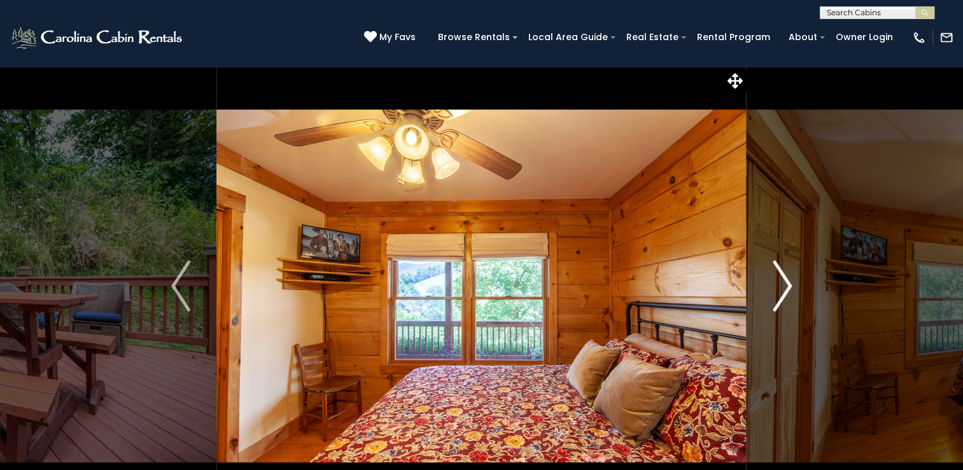
click at [788, 284] on img "Next" at bounding box center [781, 285] width 19 height 51
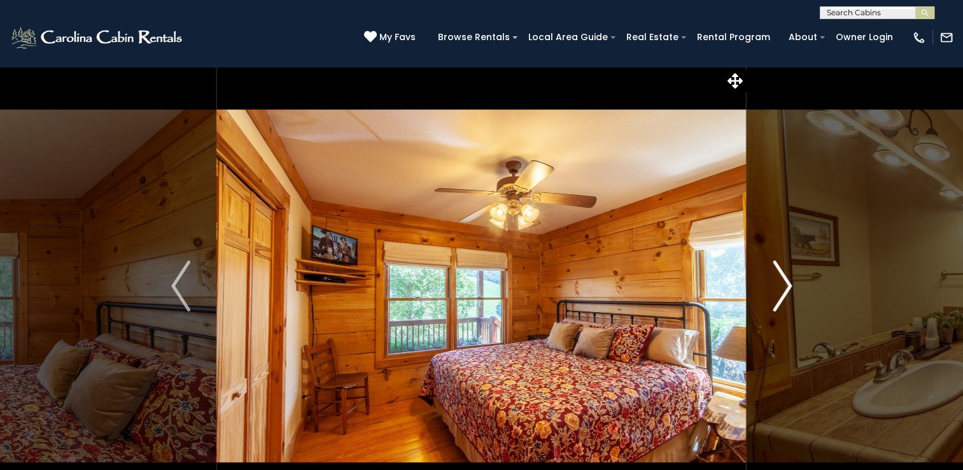
click at [788, 284] on img "Next" at bounding box center [781, 285] width 19 height 51
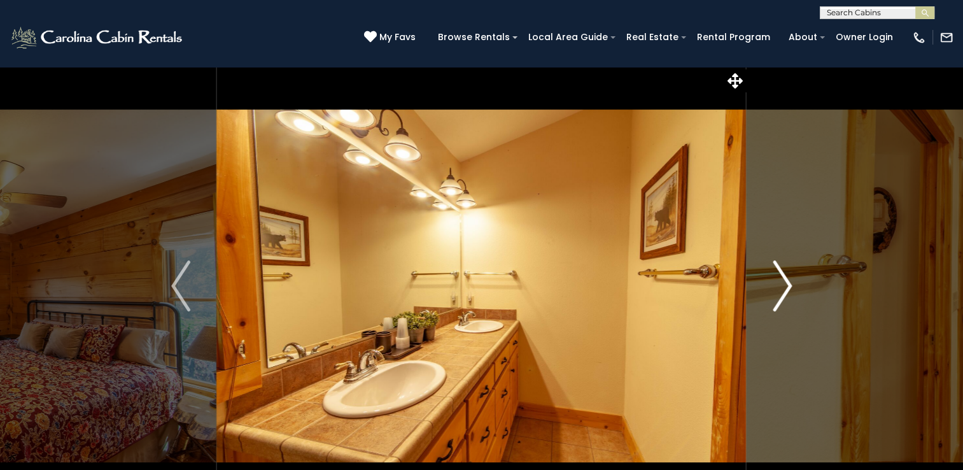
click at [788, 284] on img "Next" at bounding box center [781, 285] width 19 height 51
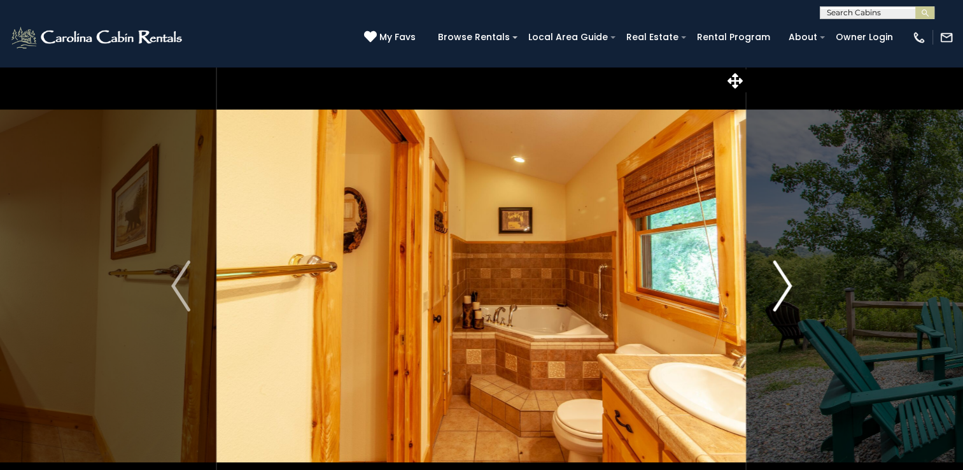
click at [788, 284] on img "Next" at bounding box center [781, 285] width 19 height 51
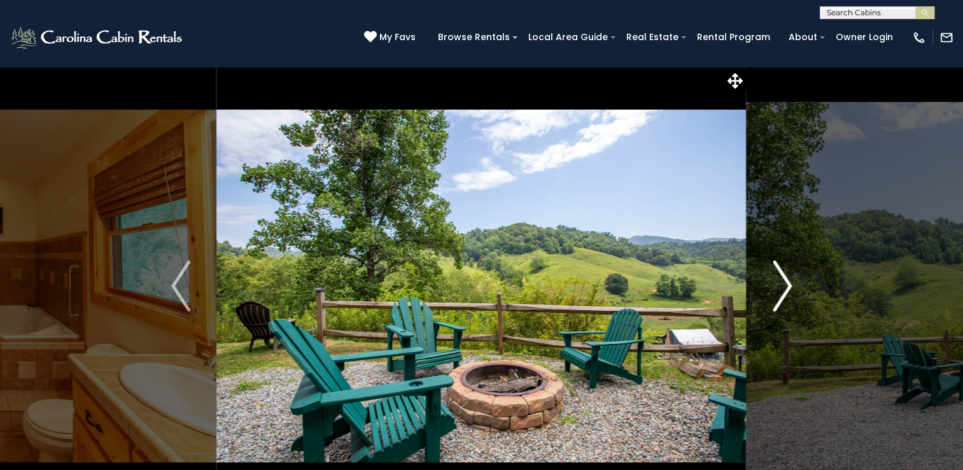
click at [788, 284] on img "Next" at bounding box center [781, 285] width 19 height 51
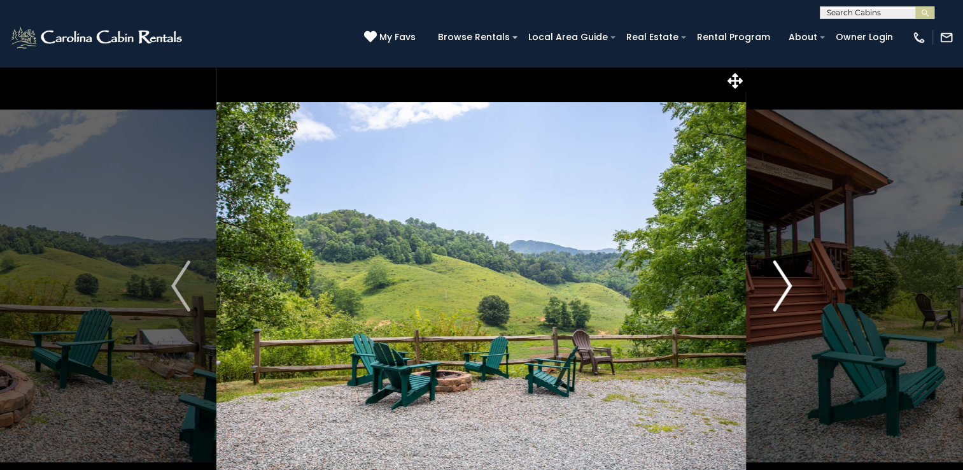
click at [788, 282] on img "Next" at bounding box center [781, 285] width 19 height 51
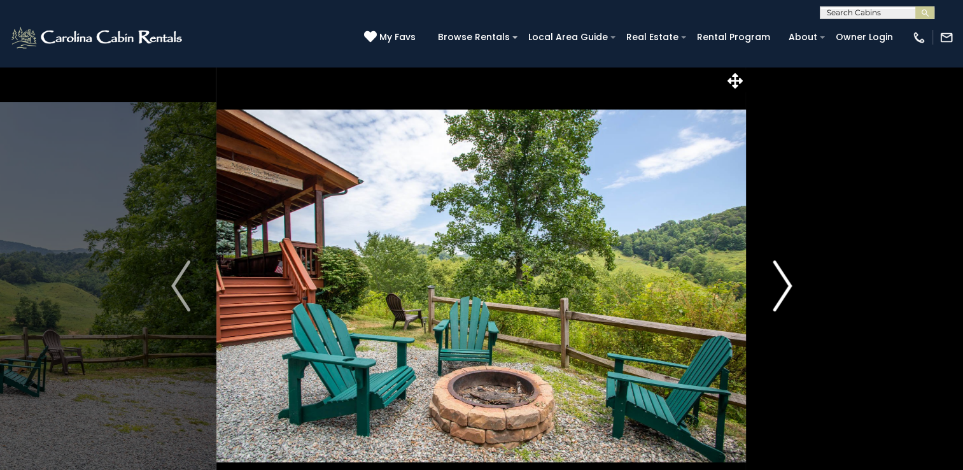
click at [788, 282] on img "Next" at bounding box center [781, 285] width 19 height 51
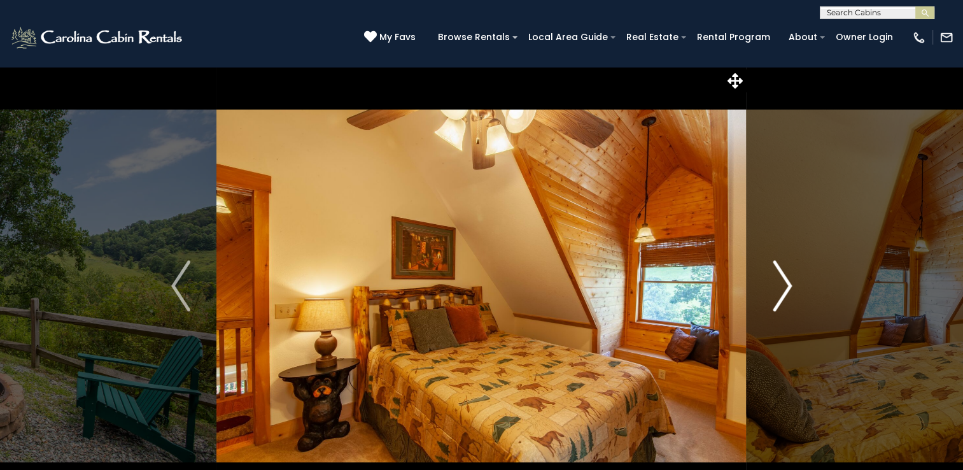
click at [789, 284] on img "Next" at bounding box center [781, 285] width 19 height 51
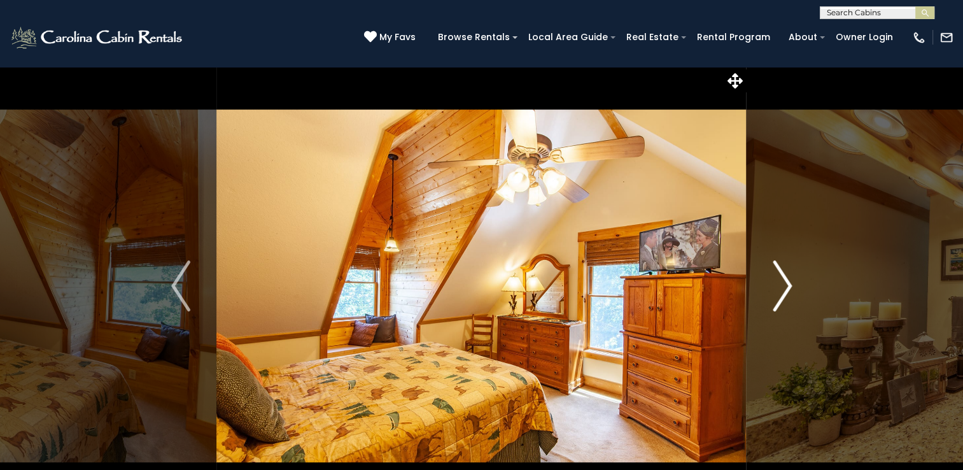
click at [789, 284] on img "Next" at bounding box center [781, 285] width 19 height 51
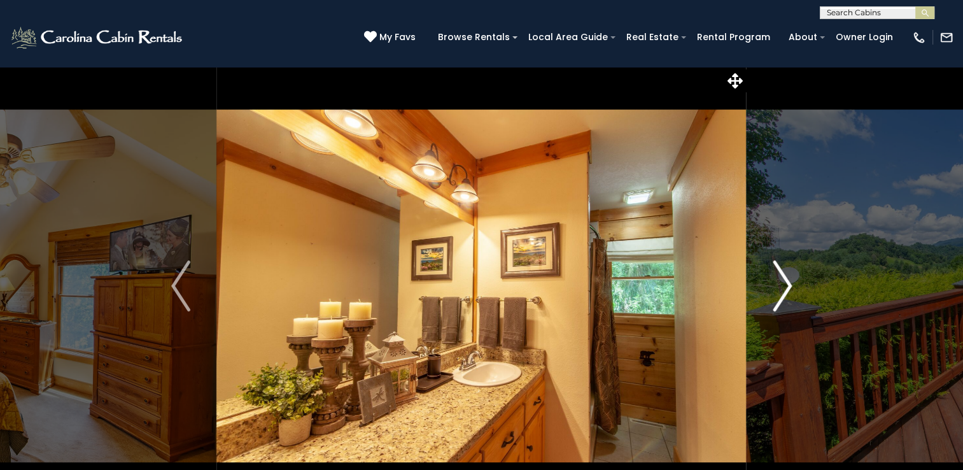
click at [789, 284] on img "Next" at bounding box center [781, 285] width 19 height 51
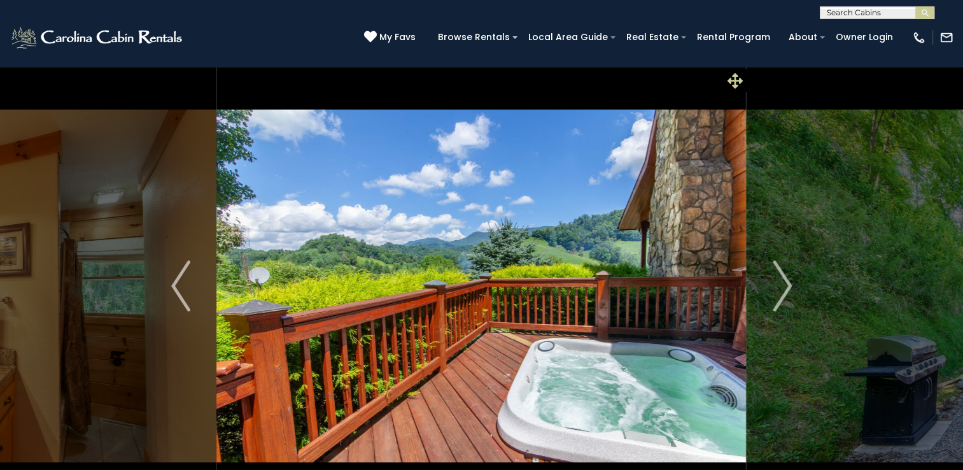
click at [735, 86] on icon at bounding box center [734, 80] width 15 height 15
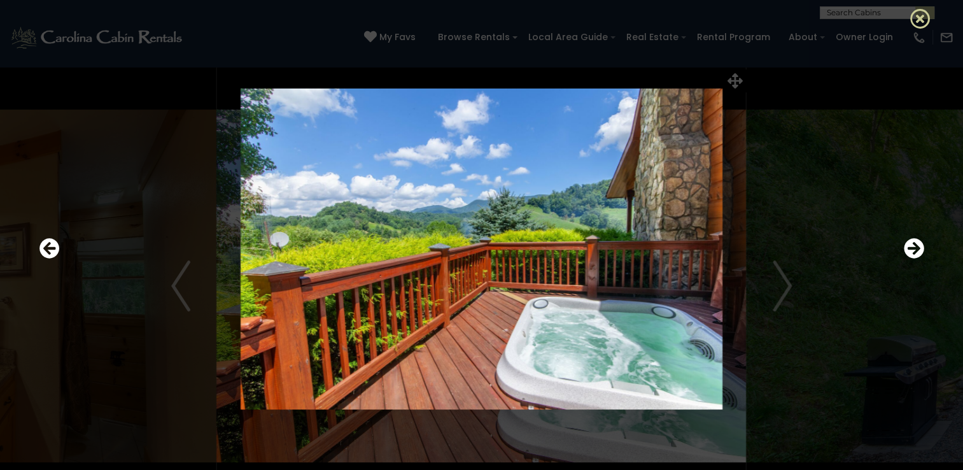
click at [918, 20] on icon at bounding box center [920, 18] width 20 height 20
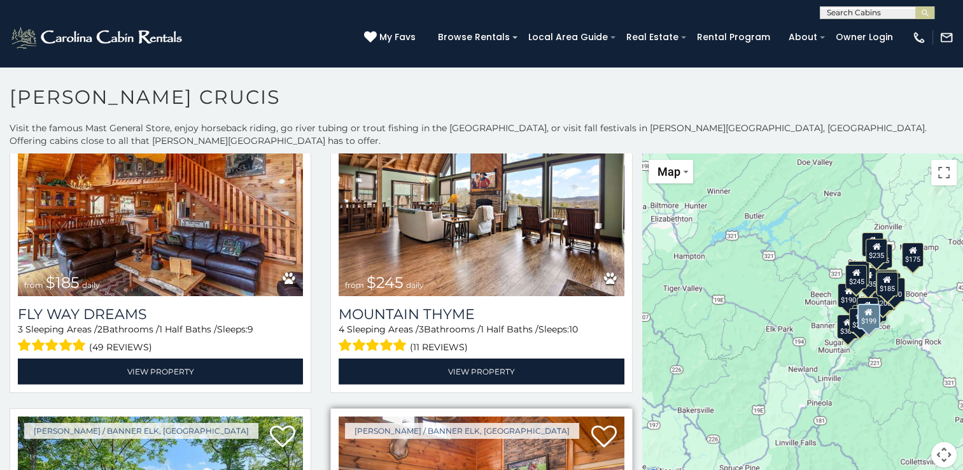
scroll to position [3945, 0]
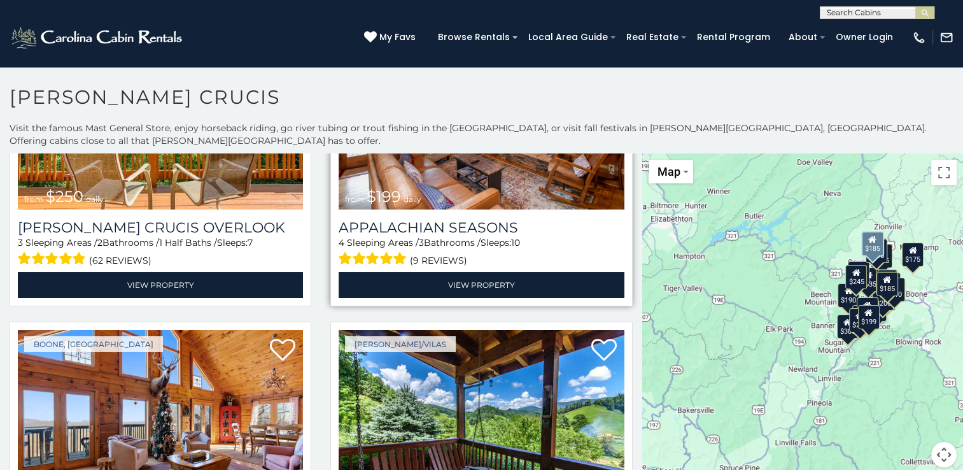
scroll to position [4263, 0]
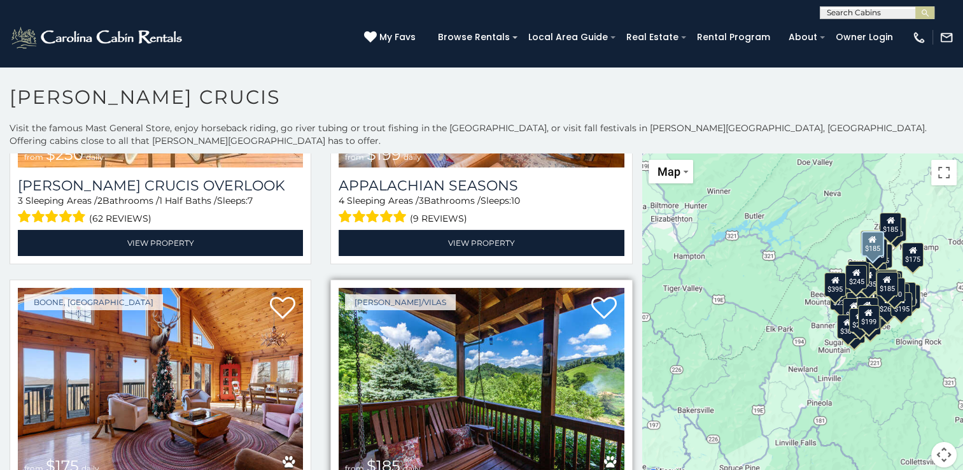
click at [486, 340] on img at bounding box center [480, 383] width 285 height 191
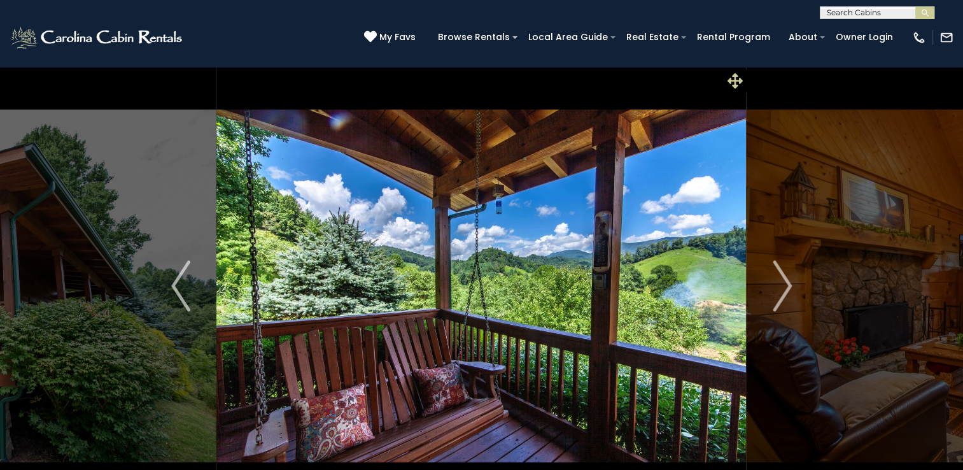
click at [733, 81] on icon at bounding box center [734, 80] width 15 height 15
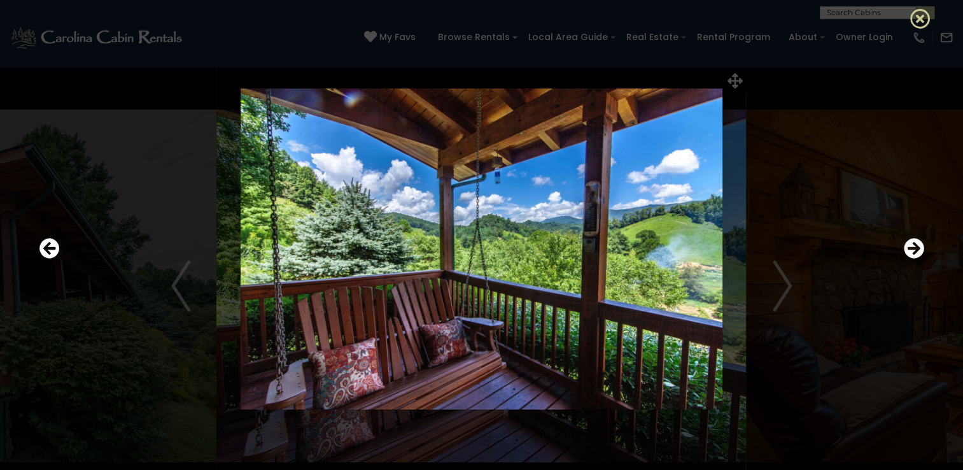
click at [919, 11] on icon at bounding box center [920, 18] width 20 height 20
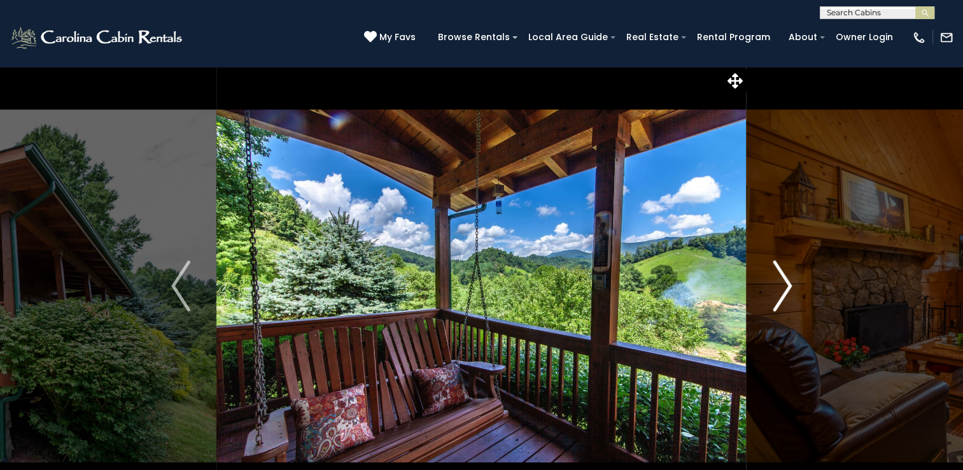
click at [768, 80] on button "Next" at bounding box center [781, 285] width 71 height 439
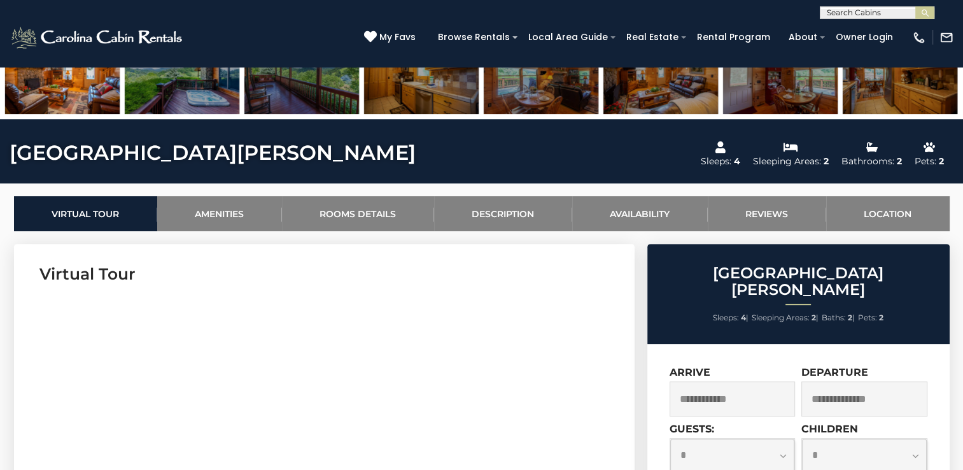
scroll to position [445, 0]
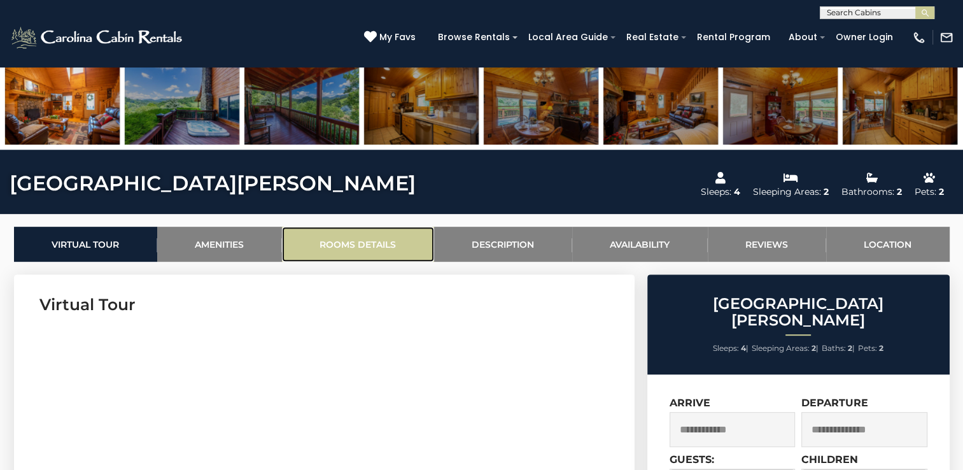
click at [364, 240] on link "Rooms Details" at bounding box center [358, 244] width 152 height 35
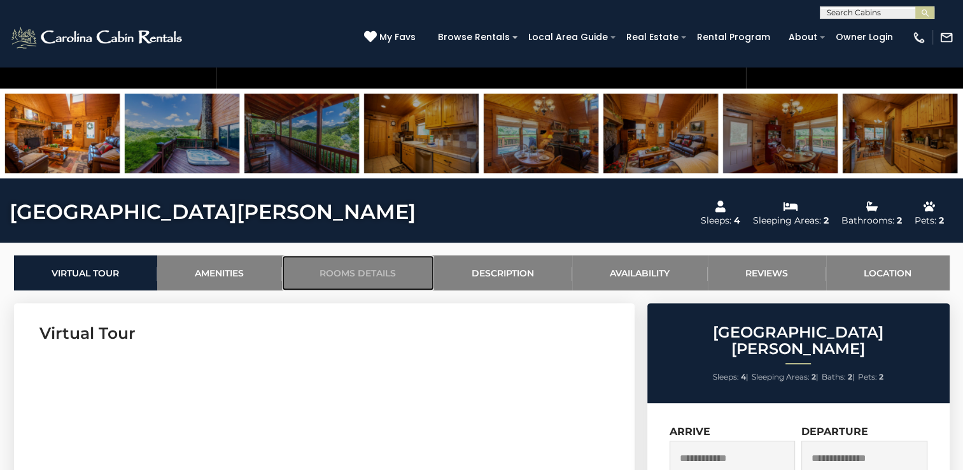
scroll to position [353, 0]
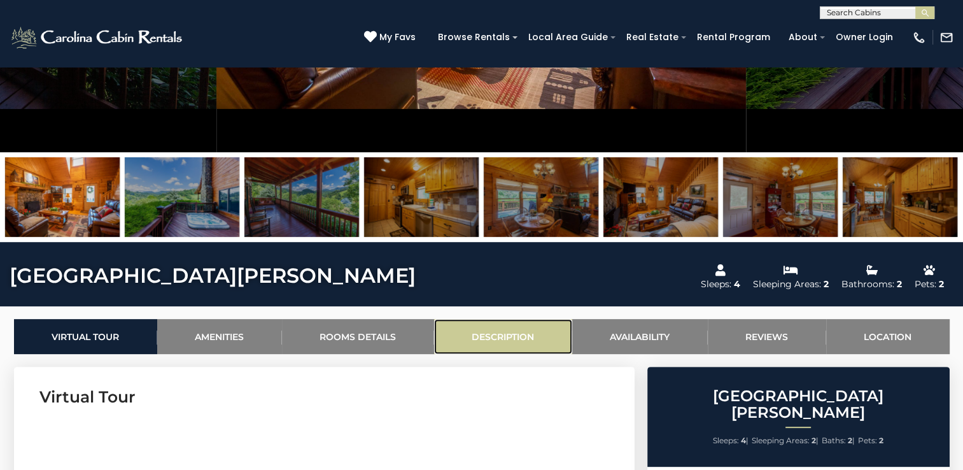
click at [517, 330] on link "Description" at bounding box center [503, 336] width 138 height 35
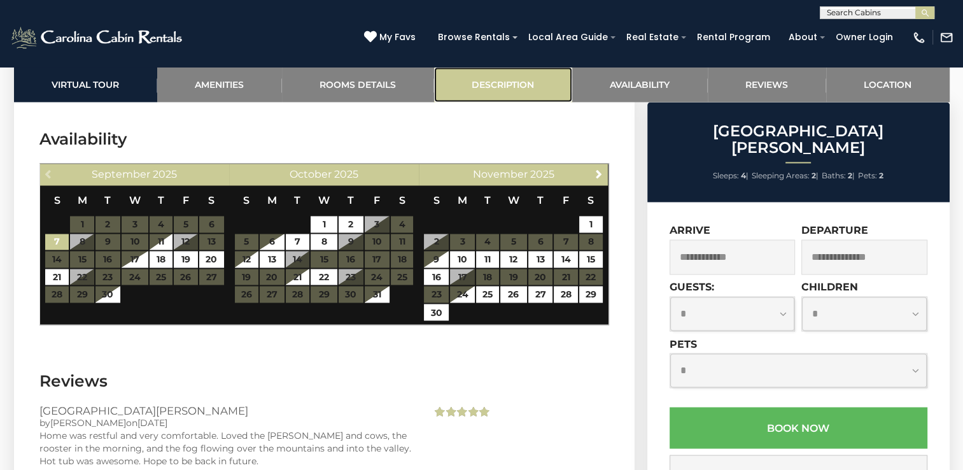
scroll to position [2107, 0]
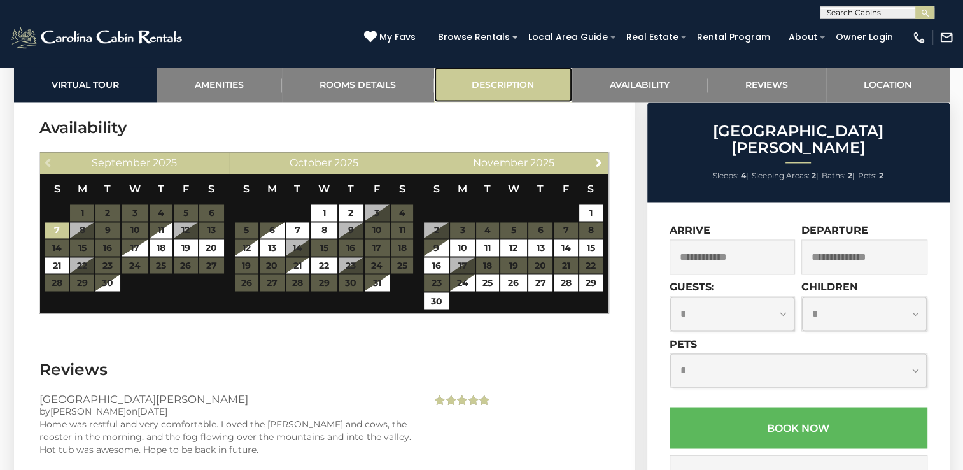
click at [481, 83] on link "Description" at bounding box center [503, 84] width 138 height 35
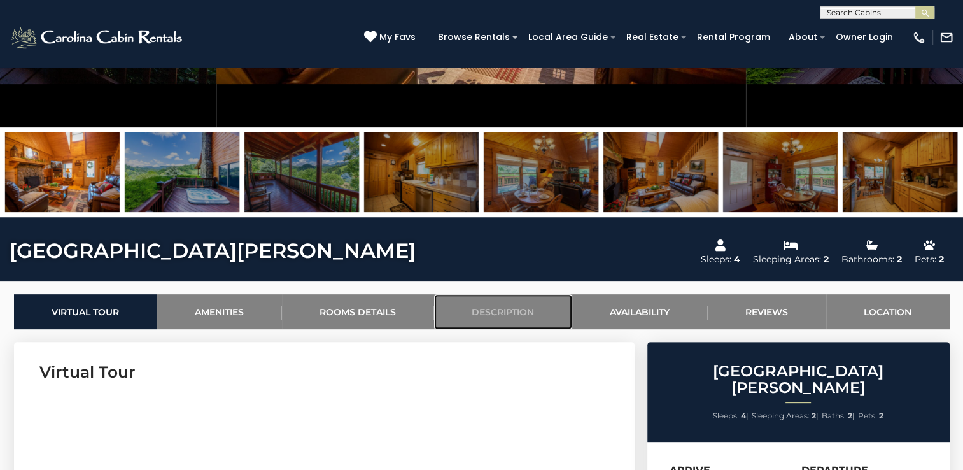
scroll to position [382, 0]
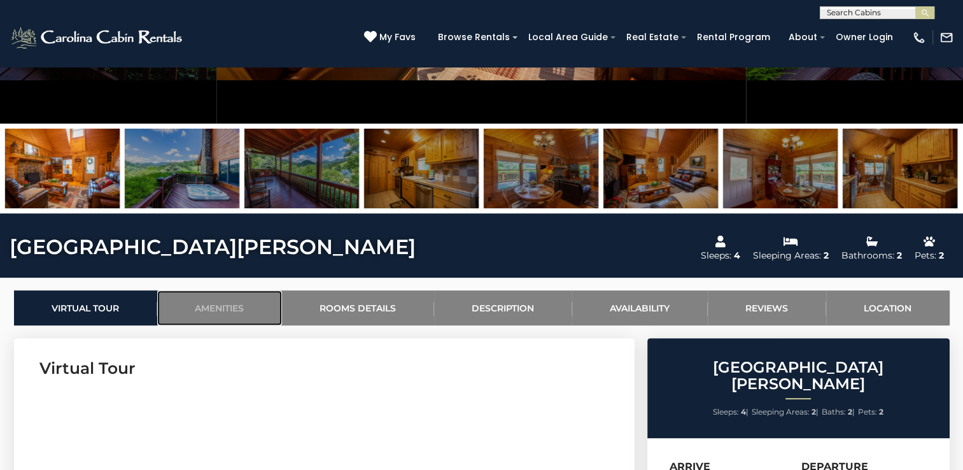
click at [242, 317] on link "Amenities" at bounding box center [219, 307] width 125 height 35
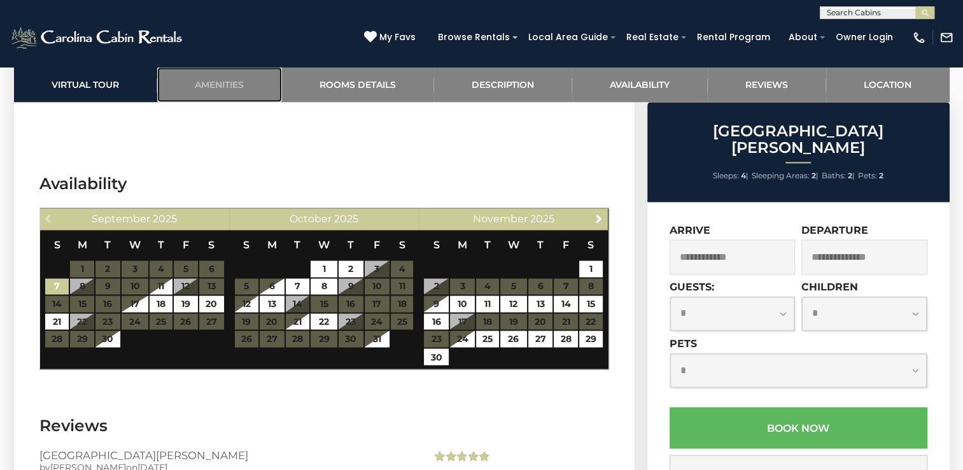
scroll to position [2029, 0]
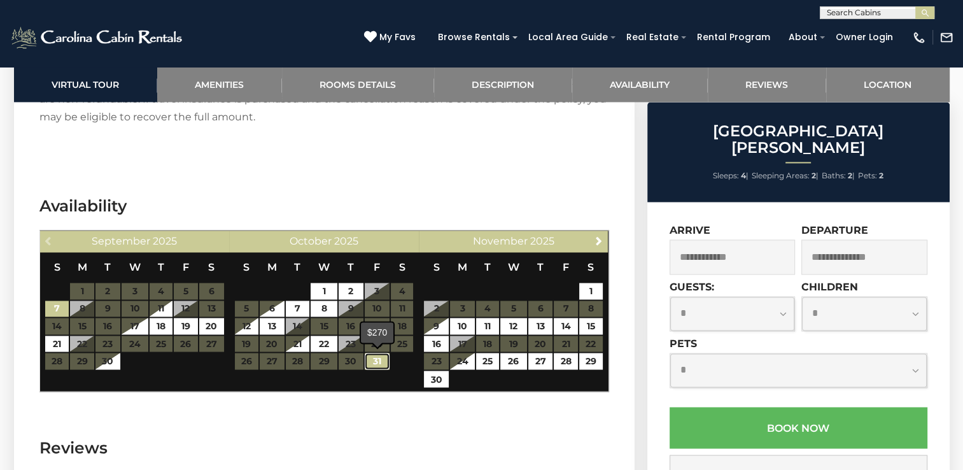
click at [384, 356] on link "31" at bounding box center [377, 360] width 25 height 17
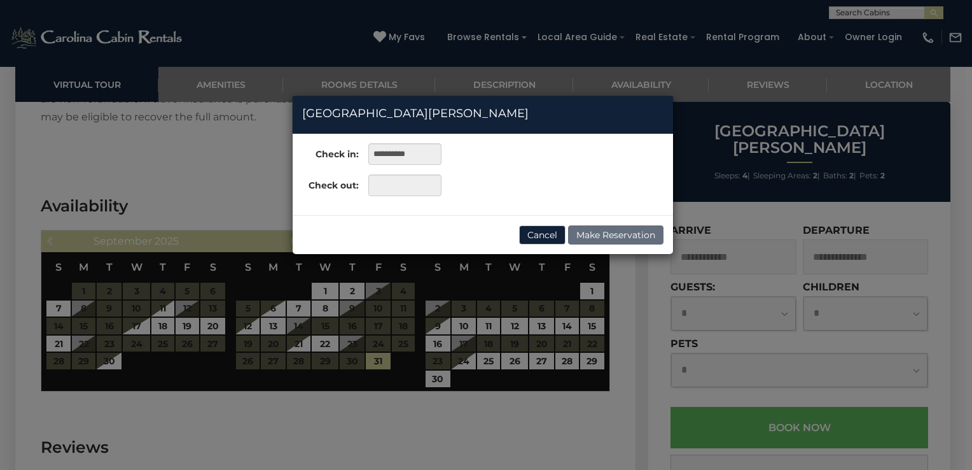
click at [432, 305] on div "**********" at bounding box center [486, 235] width 972 height 470
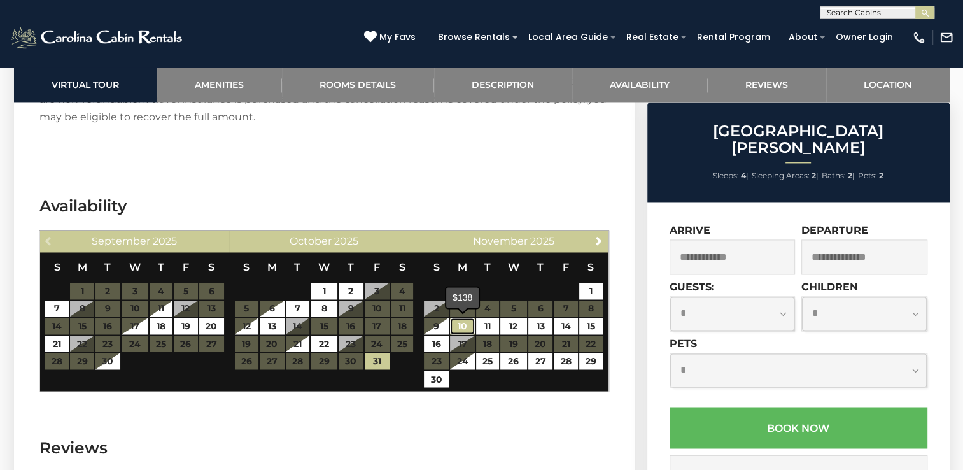
click at [462, 322] on link "10" at bounding box center [462, 325] width 25 height 17
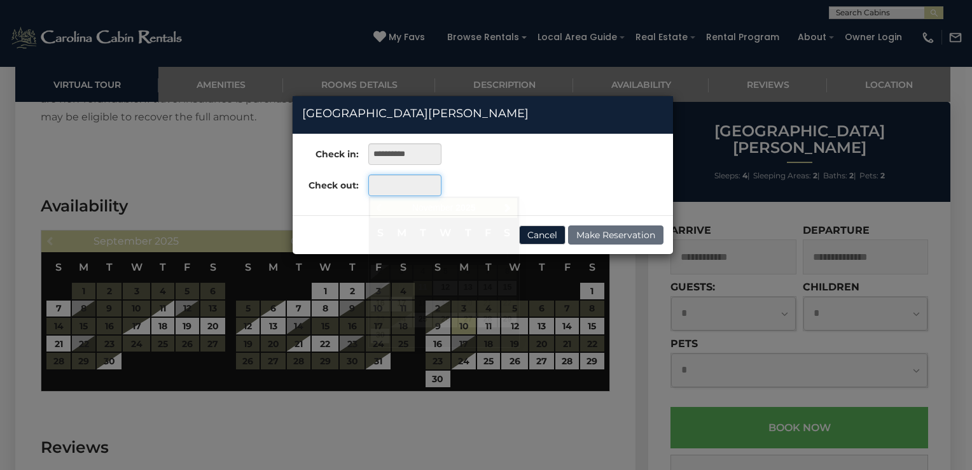
click at [405, 183] on input "text" at bounding box center [404, 185] width 73 height 22
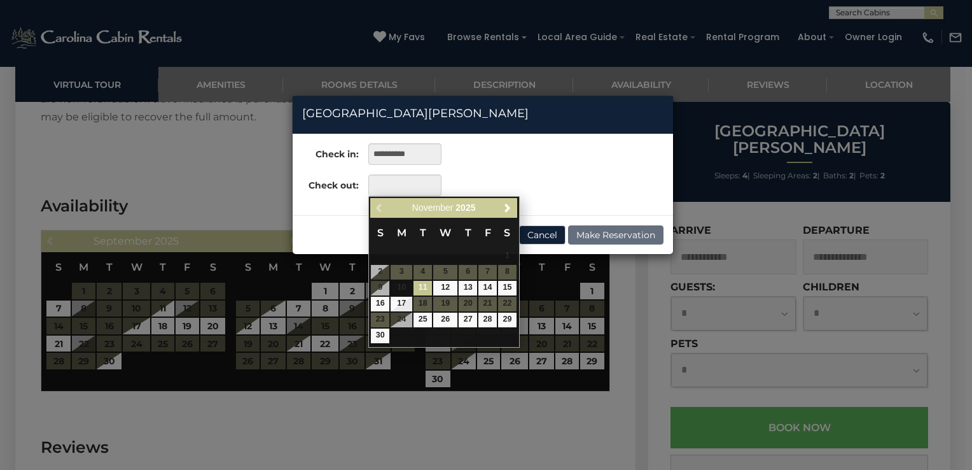
click at [588, 316] on div "**********" at bounding box center [486, 235] width 972 height 470
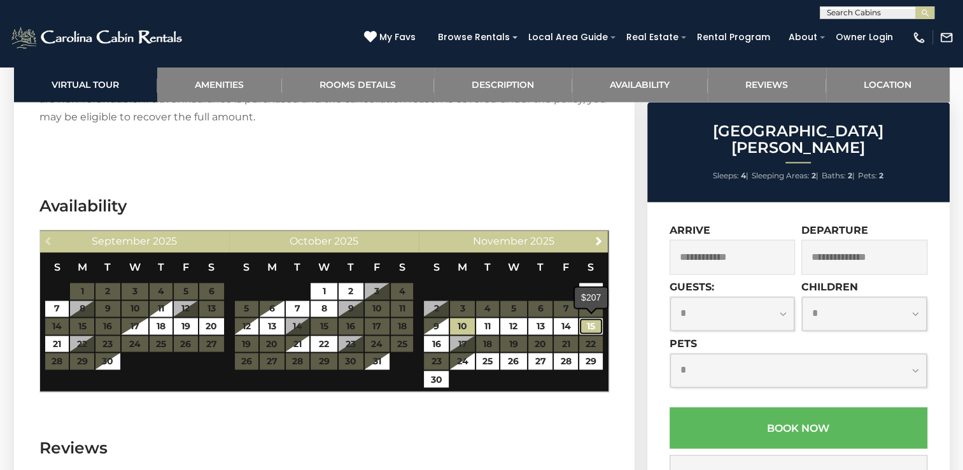
click at [587, 321] on link "15" at bounding box center [591, 325] width 24 height 17
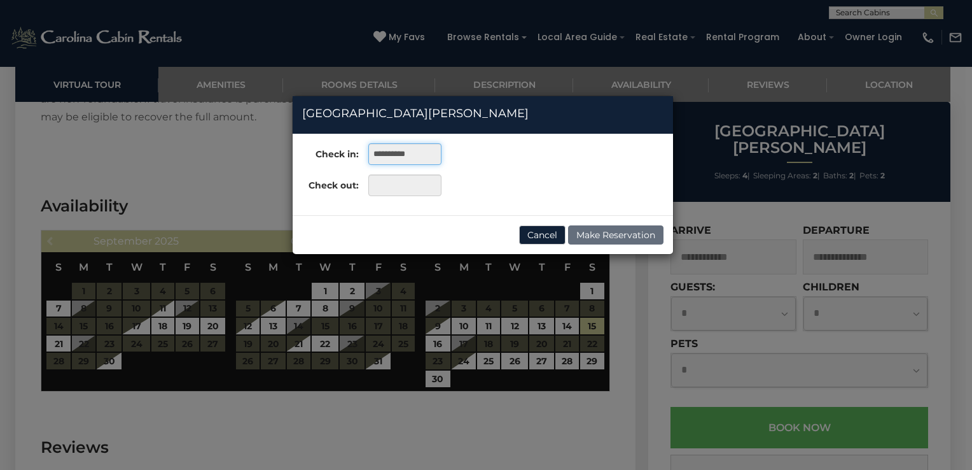
click at [389, 148] on input "**********" at bounding box center [404, 154] width 73 height 22
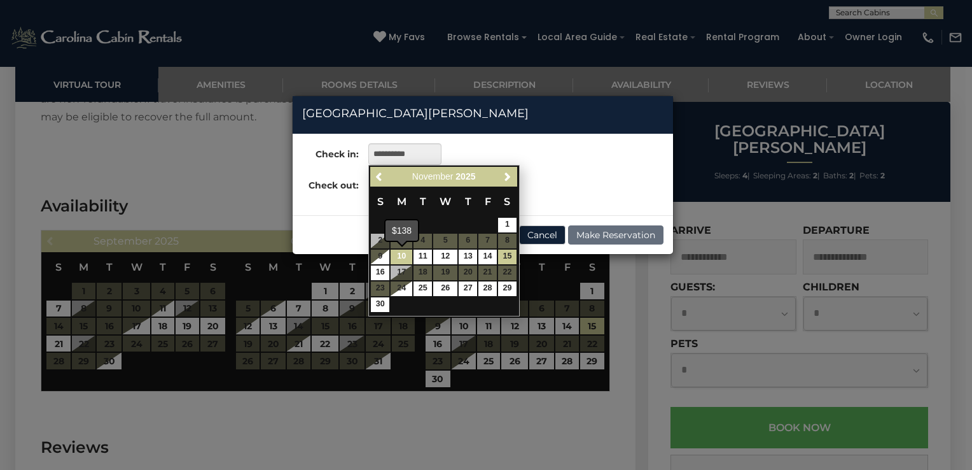
click at [394, 253] on link "10" at bounding box center [402, 256] width 22 height 15
type input "**********"
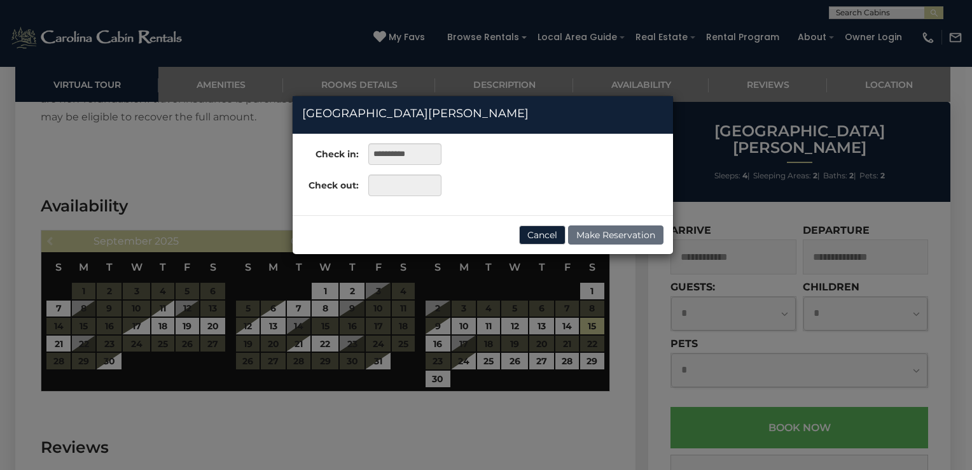
click at [601, 323] on div "**********" at bounding box center [486, 235] width 972 height 470
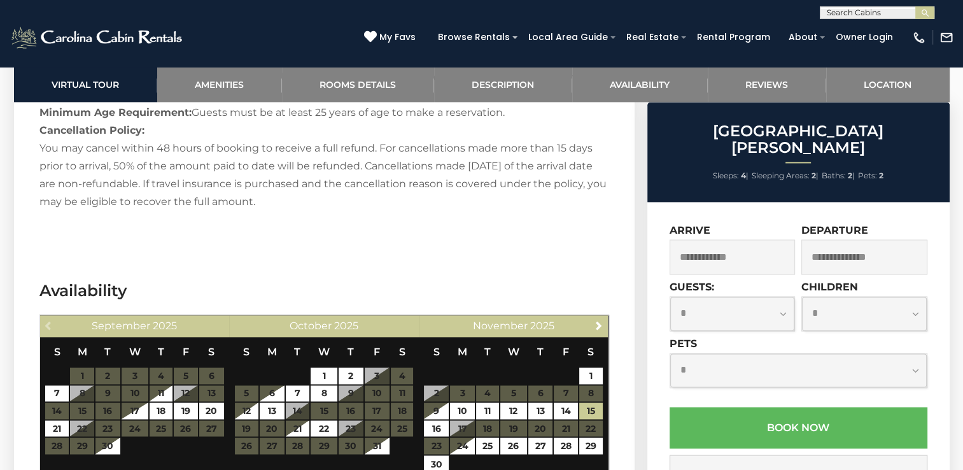
scroll to position [1965, 0]
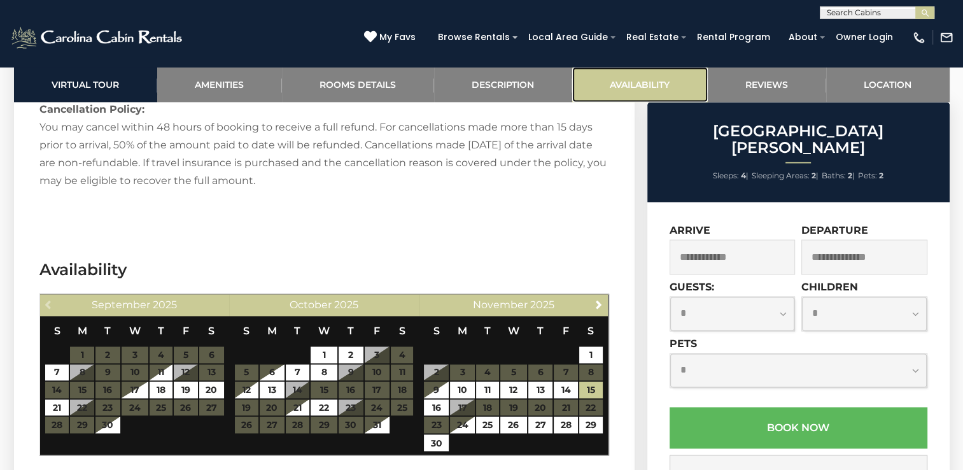
click at [637, 68] on link "Availability" at bounding box center [640, 84] width 136 height 35
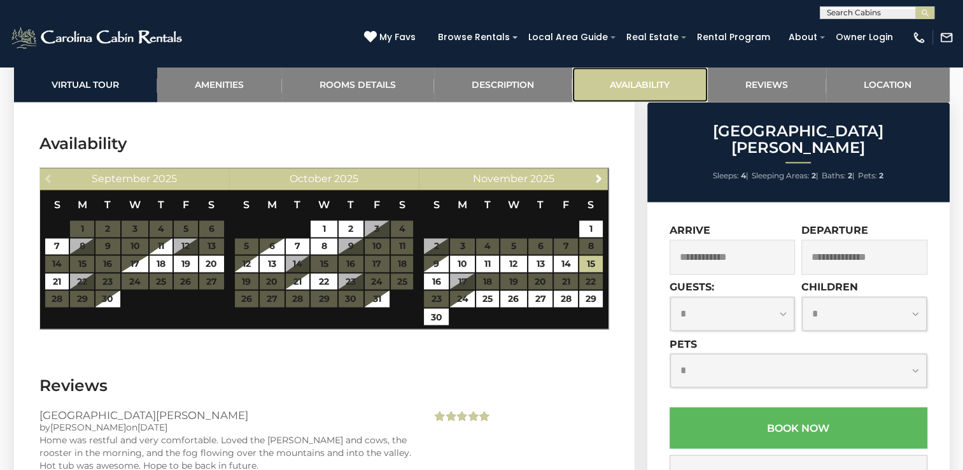
scroll to position [2107, 0]
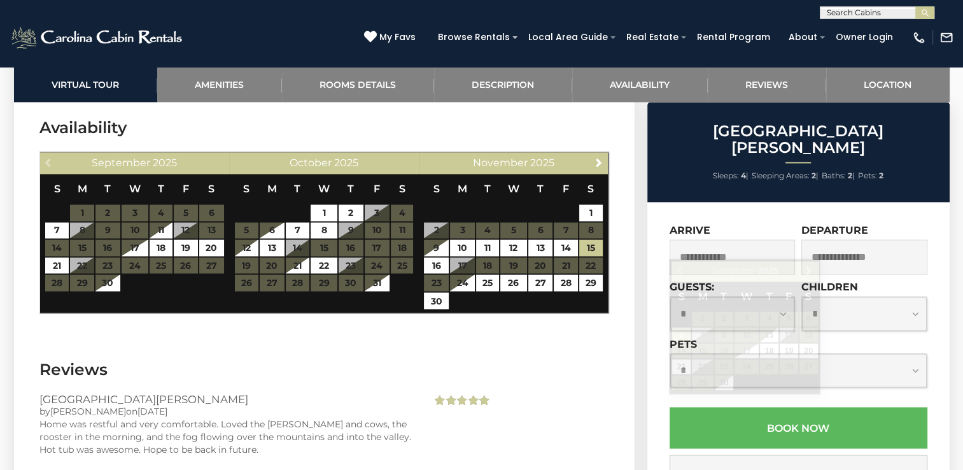
click at [735, 239] on input "text" at bounding box center [732, 256] width 126 height 35
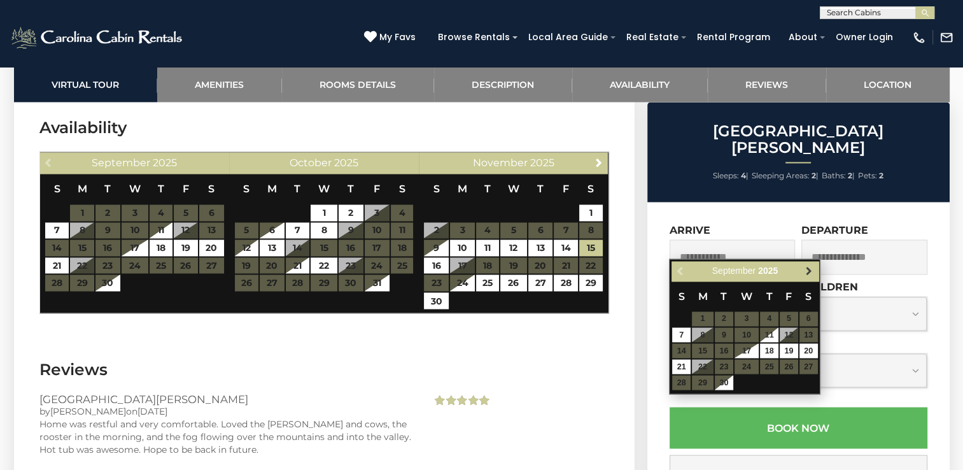
click at [804, 268] on span "Next" at bounding box center [809, 270] width 10 height 10
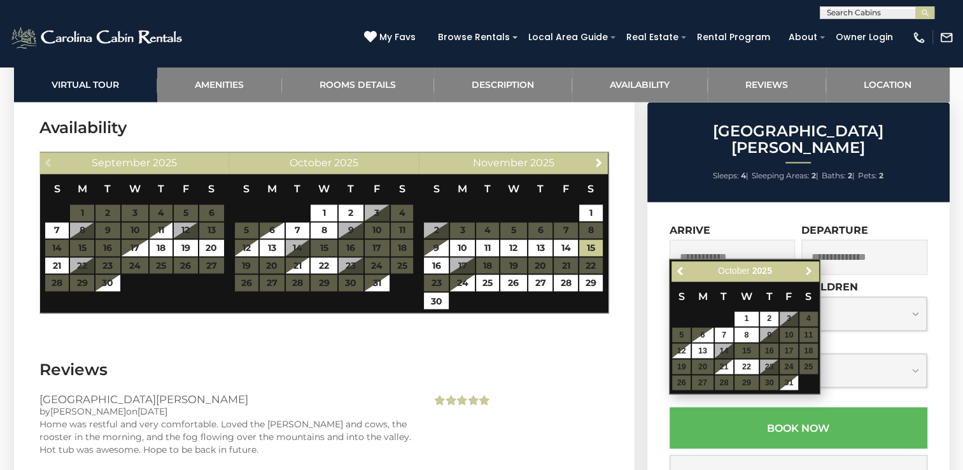
click at [804, 268] on span "Next" at bounding box center [809, 270] width 10 height 10
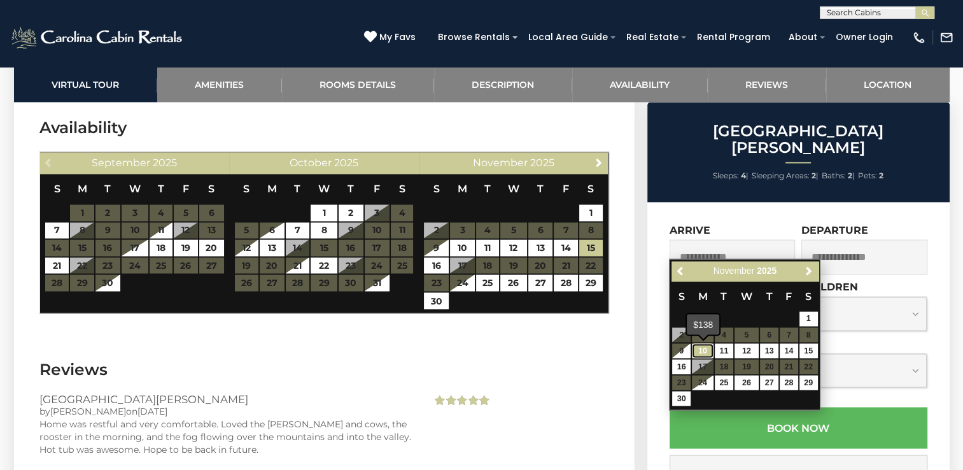
click at [702, 347] on link "10" at bounding box center [703, 350] width 22 height 15
type input "**********"
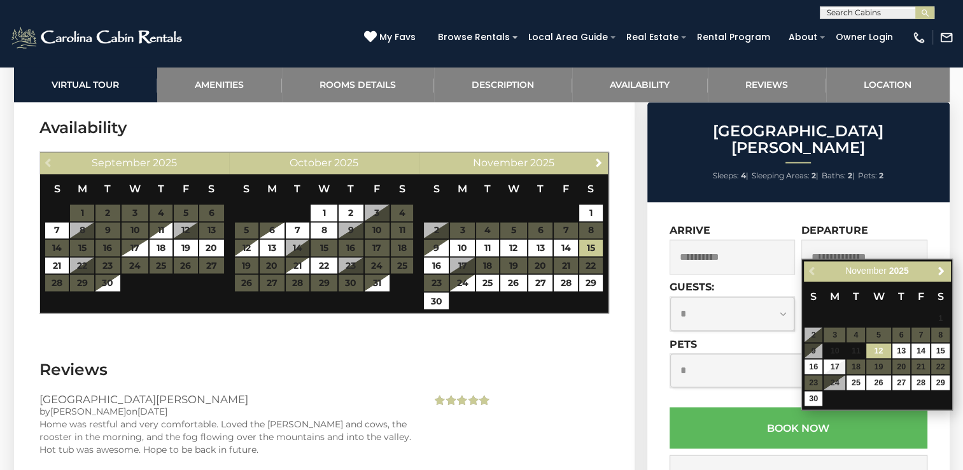
click at [864, 239] on input "text" at bounding box center [864, 256] width 126 height 35
click at [939, 345] on link "15" at bounding box center [940, 350] width 18 height 15
type input "**********"
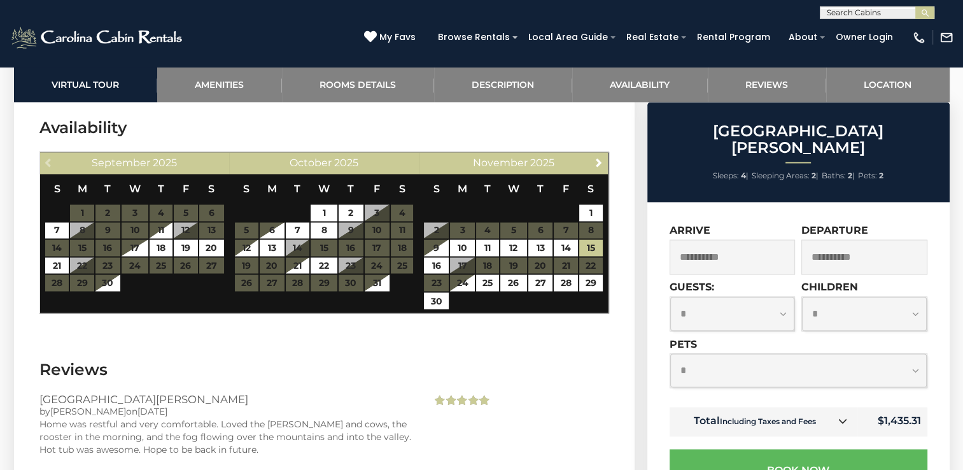
click at [781, 296] on select "**********" at bounding box center [732, 313] width 125 height 34
select select "*"
click at [670, 296] on select "**********" at bounding box center [732, 313] width 125 height 34
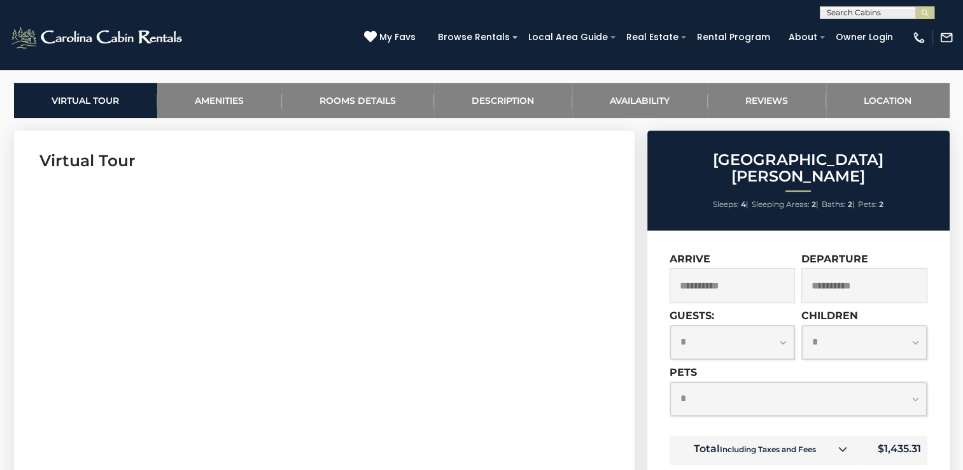
scroll to position [580, 0]
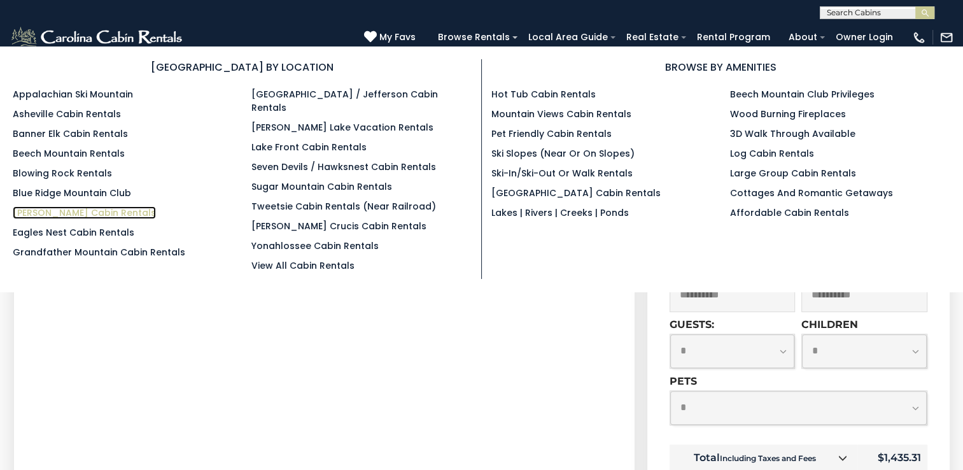
click at [60, 212] on link "[PERSON_NAME] Cabin Rentals" at bounding box center [84, 212] width 143 height 13
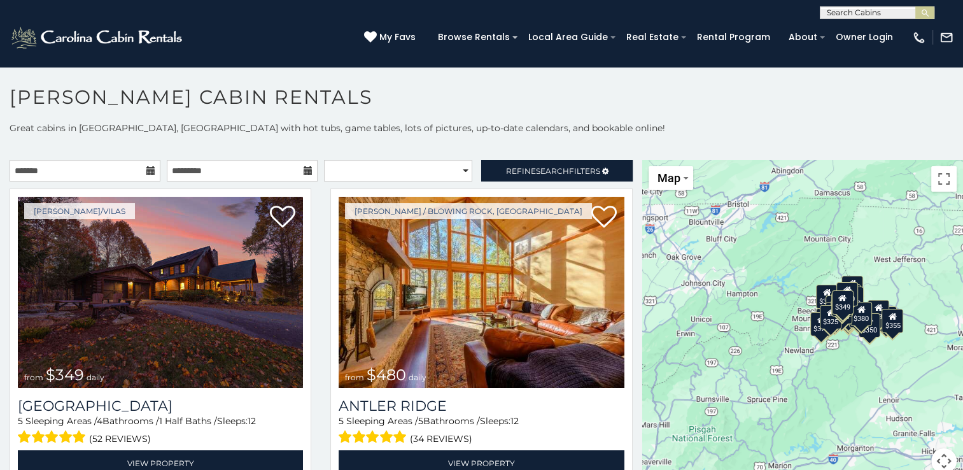
click at [147, 173] on icon at bounding box center [150, 170] width 9 height 9
click at [118, 169] on input "text" at bounding box center [85, 171] width 151 height 22
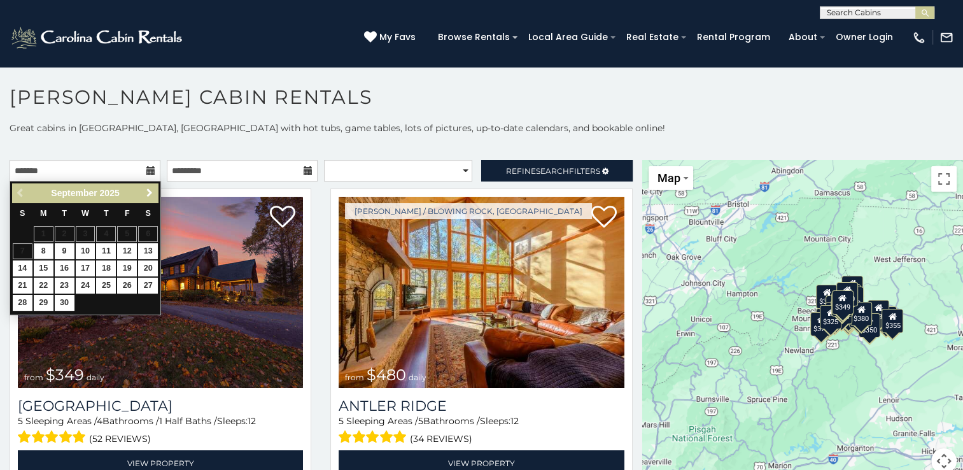
click at [145, 192] on span "Next" at bounding box center [149, 193] width 10 height 10
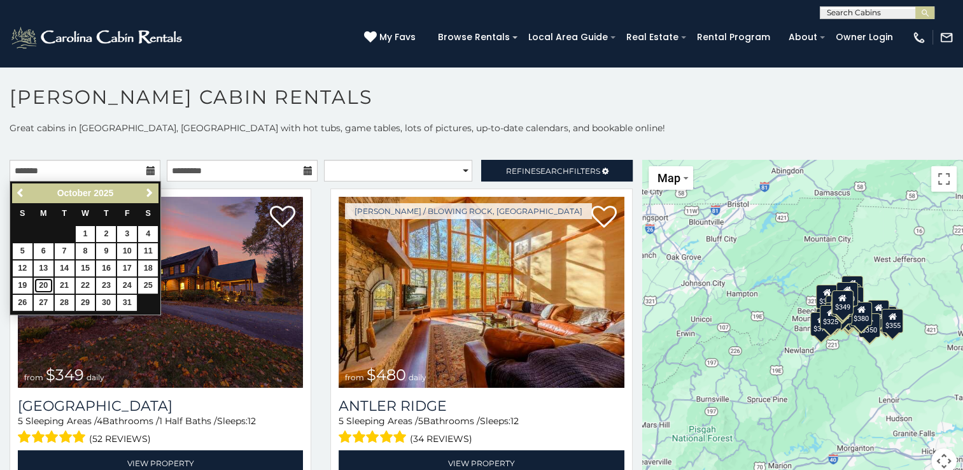
click at [48, 285] on link "20" at bounding box center [44, 285] width 20 height 16
type input "**********"
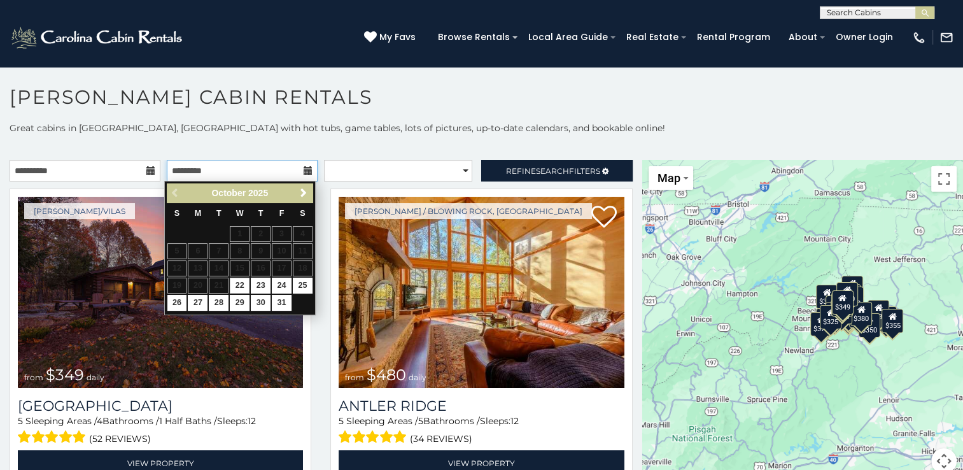
click at [245, 169] on input "text" at bounding box center [242, 171] width 151 height 22
click at [304, 286] on link "25" at bounding box center [303, 285] width 20 height 16
type input "**********"
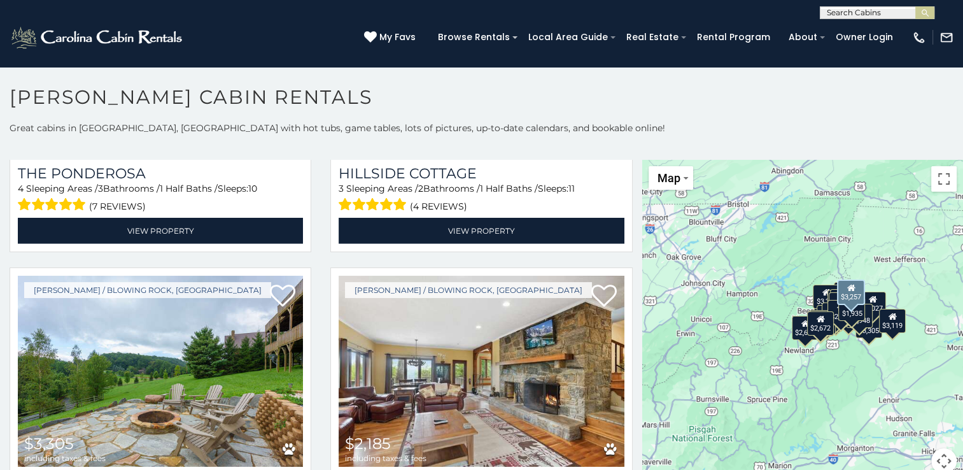
scroll to position [4008, 0]
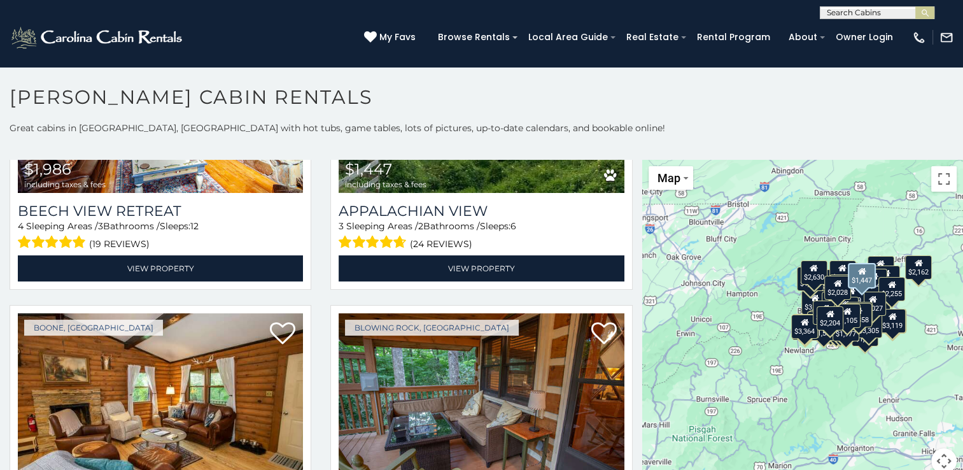
scroll to position [9568, 0]
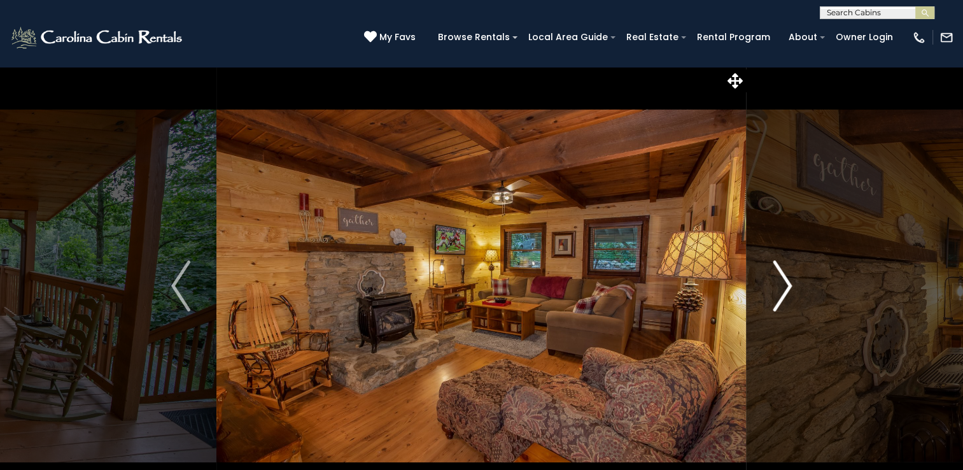
click at [784, 284] on img "Next" at bounding box center [781, 285] width 19 height 51
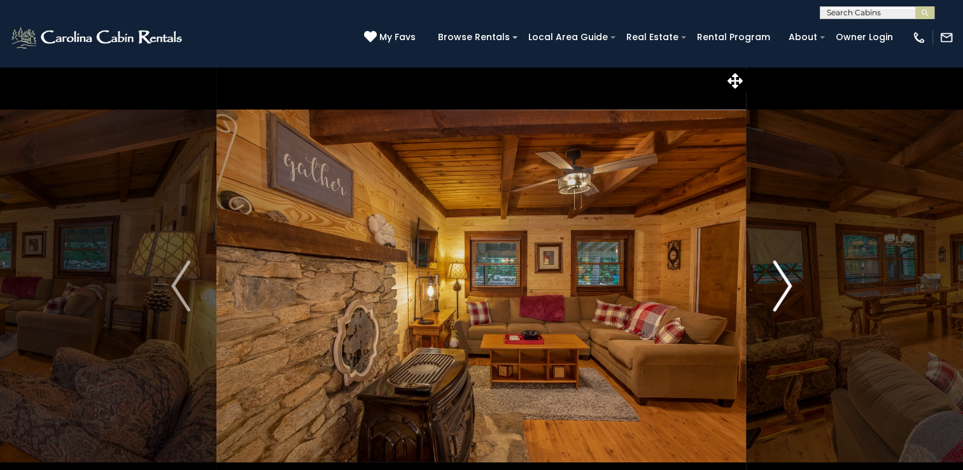
click at [784, 284] on img "Next" at bounding box center [781, 285] width 19 height 51
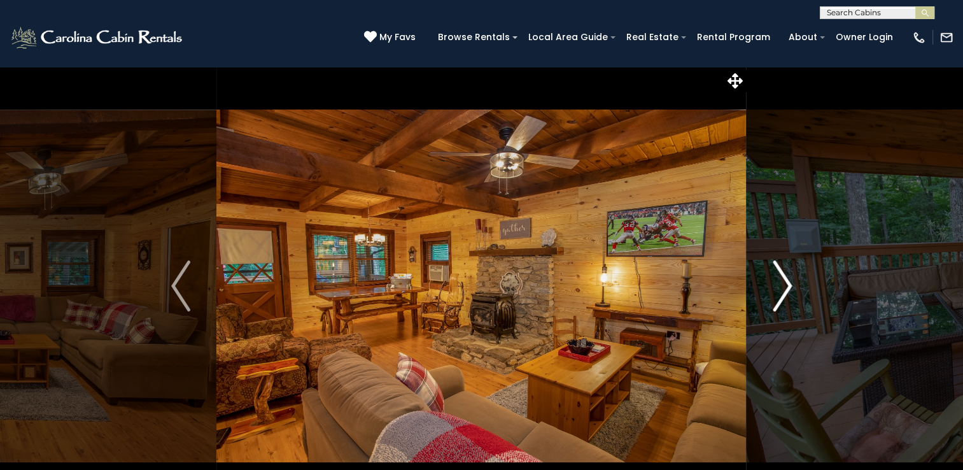
click at [784, 284] on img "Next" at bounding box center [781, 285] width 19 height 51
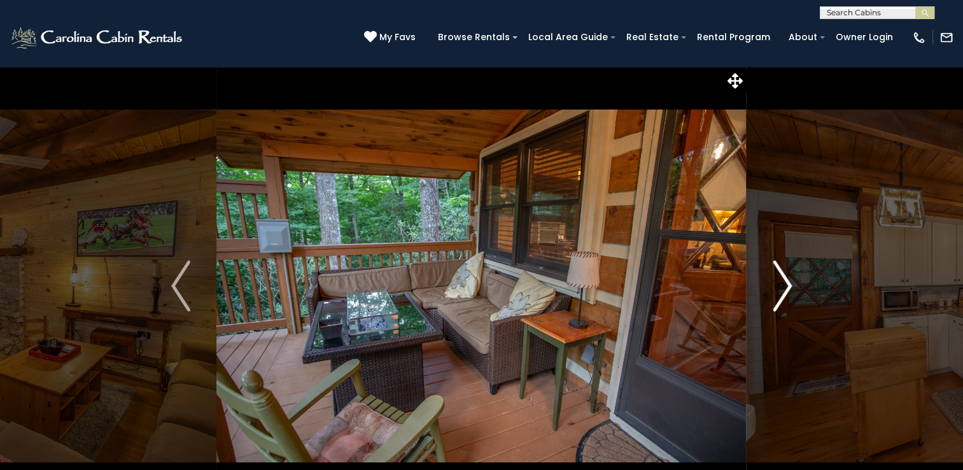
click at [784, 284] on img "Next" at bounding box center [781, 285] width 19 height 51
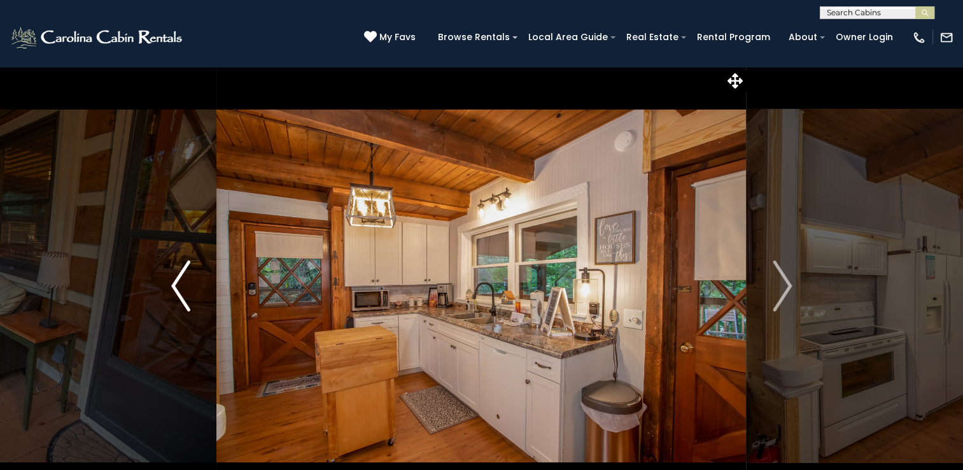
click at [174, 273] on img "Previous" at bounding box center [180, 285] width 19 height 51
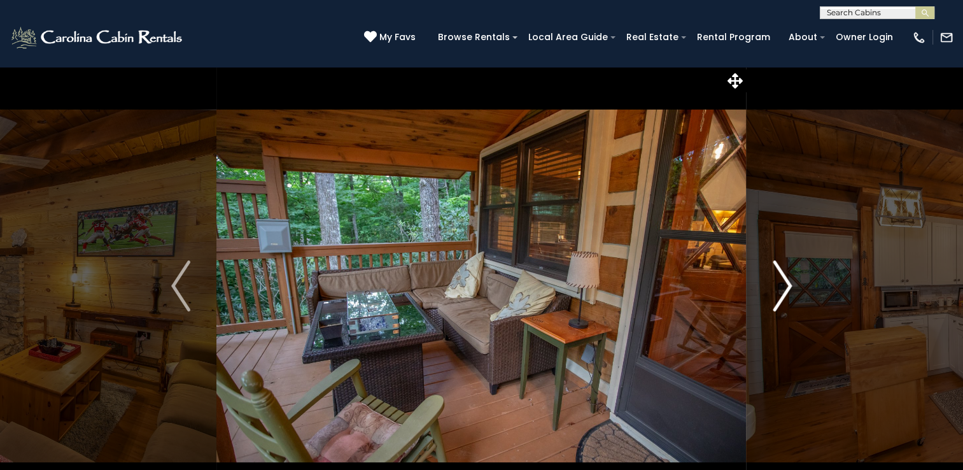
click at [784, 284] on img "Next" at bounding box center [781, 285] width 19 height 51
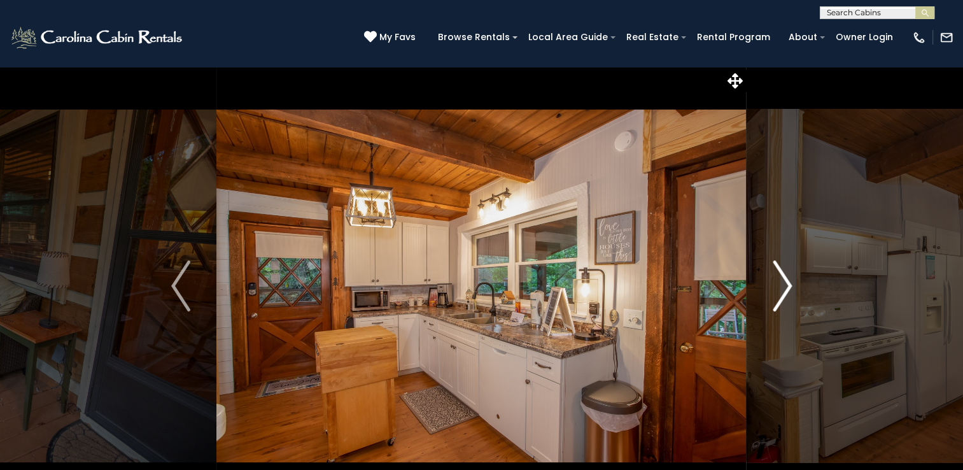
click at [784, 284] on img "Next" at bounding box center [781, 285] width 19 height 51
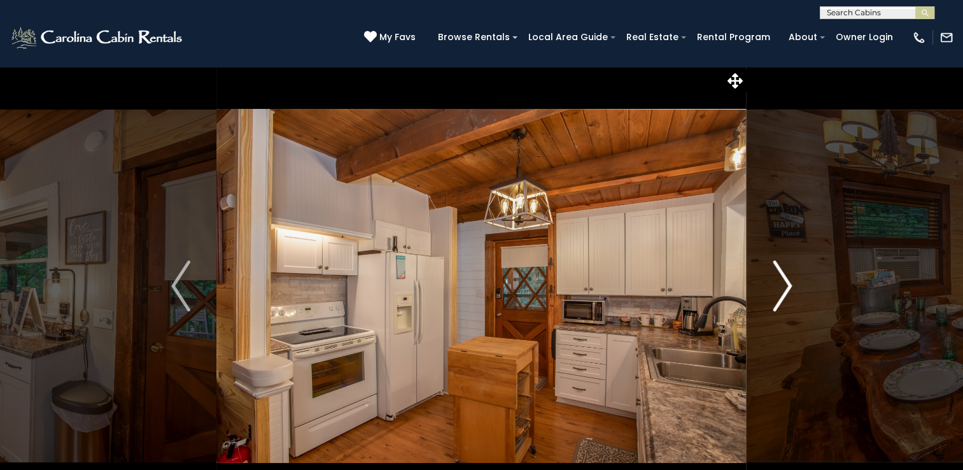
click at [784, 284] on img "Next" at bounding box center [781, 285] width 19 height 51
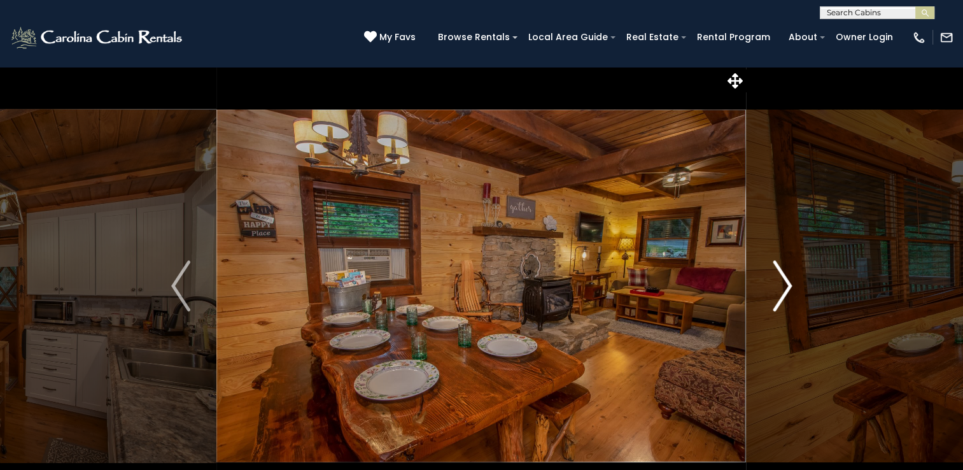
click at [784, 284] on img "Next" at bounding box center [781, 285] width 19 height 51
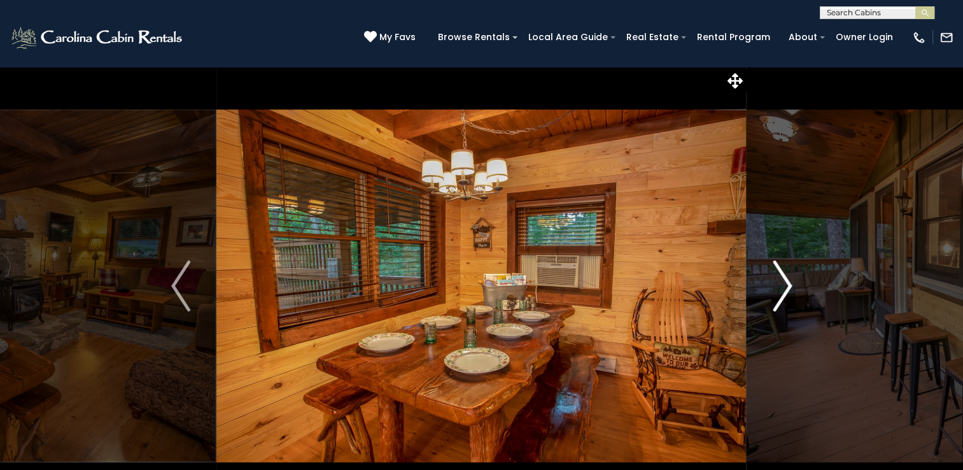
click at [784, 284] on img "Next" at bounding box center [781, 285] width 19 height 51
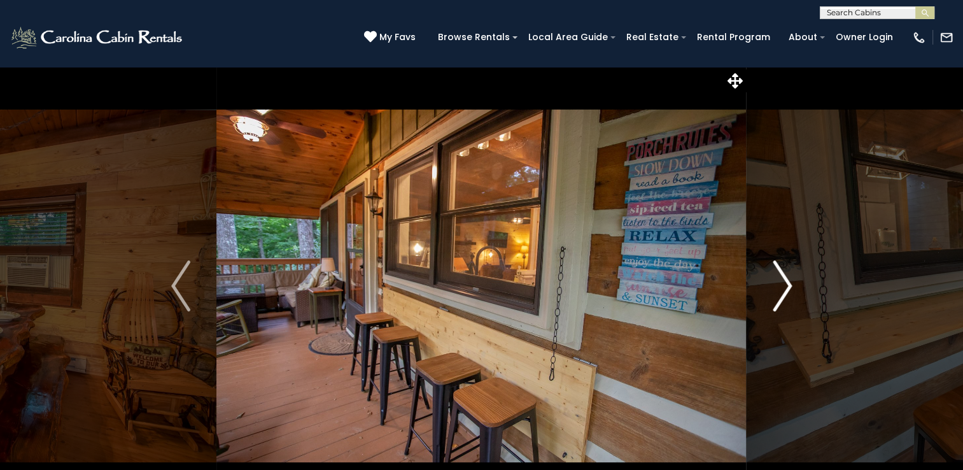
click at [790, 283] on img "Next" at bounding box center [781, 285] width 19 height 51
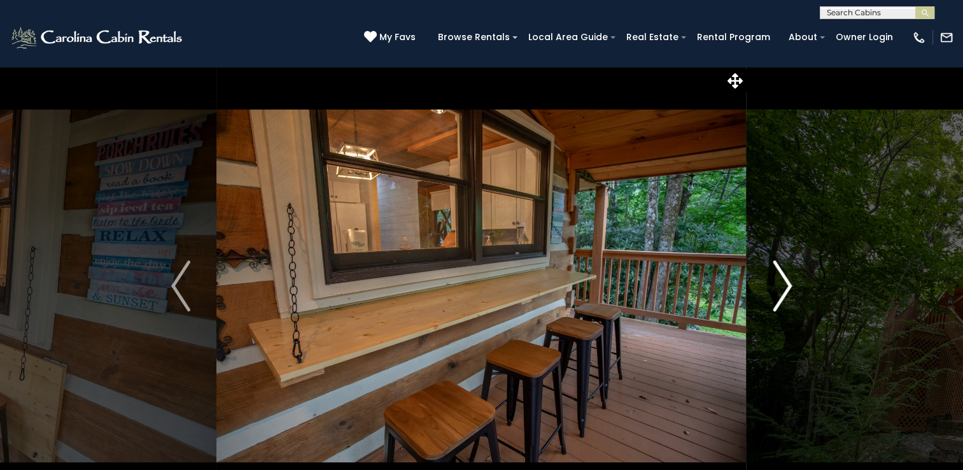
click at [790, 283] on img "Next" at bounding box center [781, 285] width 19 height 51
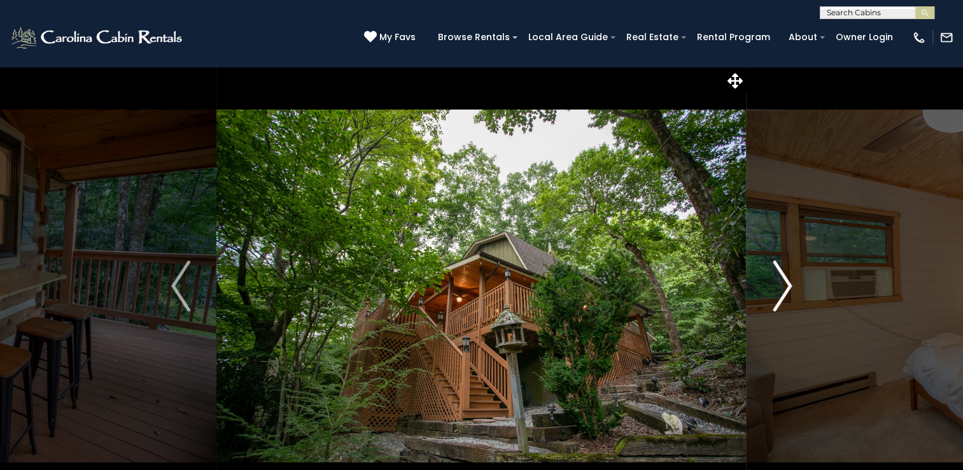
click at [790, 283] on img "Next" at bounding box center [781, 285] width 19 height 51
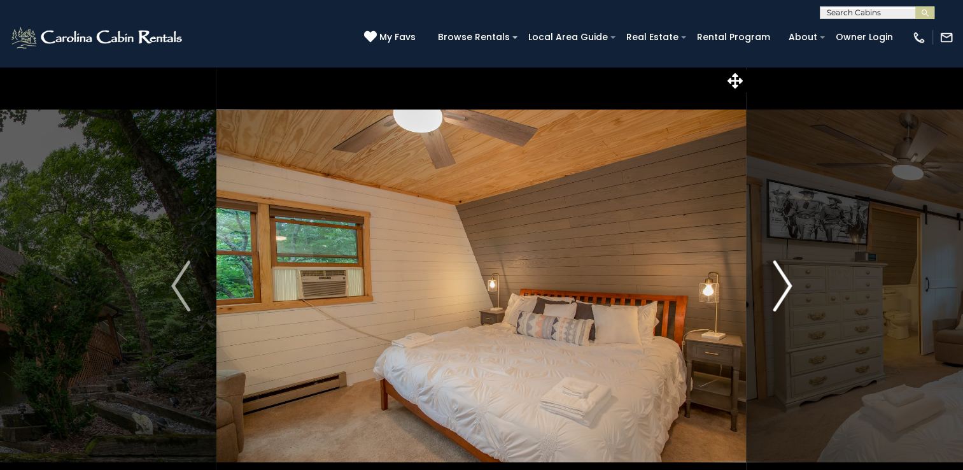
click at [790, 283] on img "Next" at bounding box center [781, 285] width 19 height 51
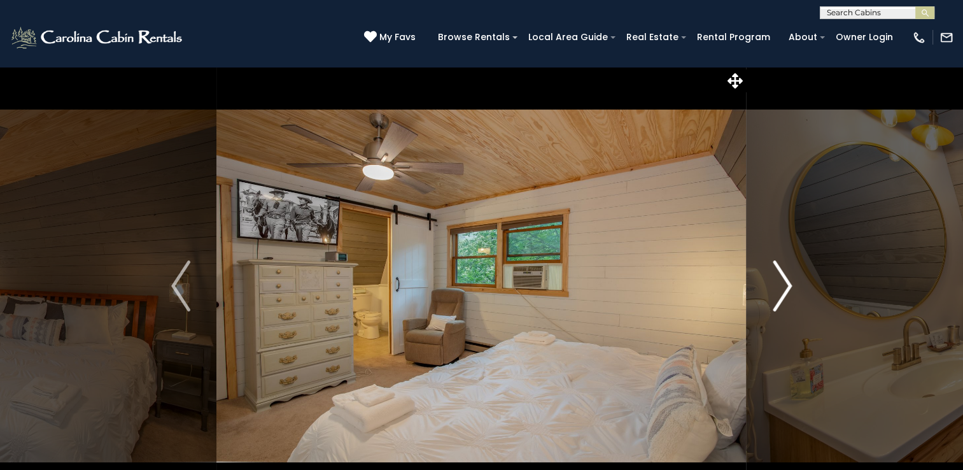
click at [790, 283] on img "Next" at bounding box center [781, 285] width 19 height 51
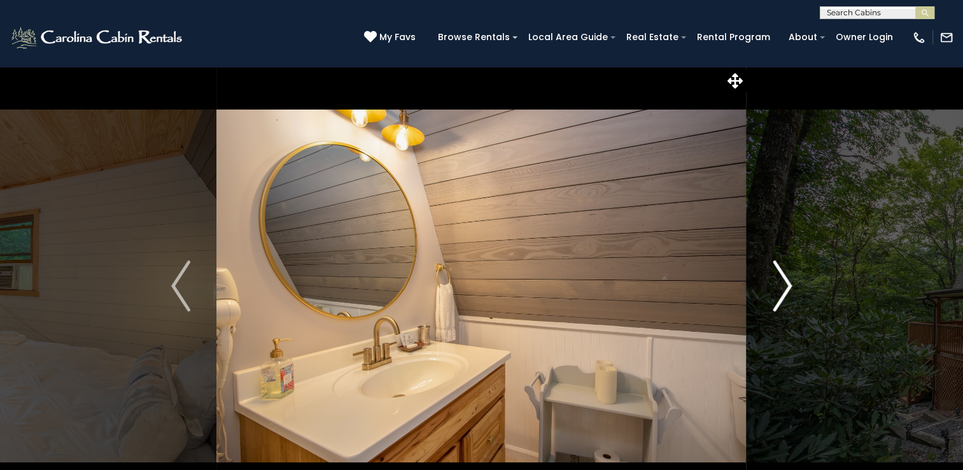
click at [790, 283] on img "Next" at bounding box center [781, 285] width 19 height 51
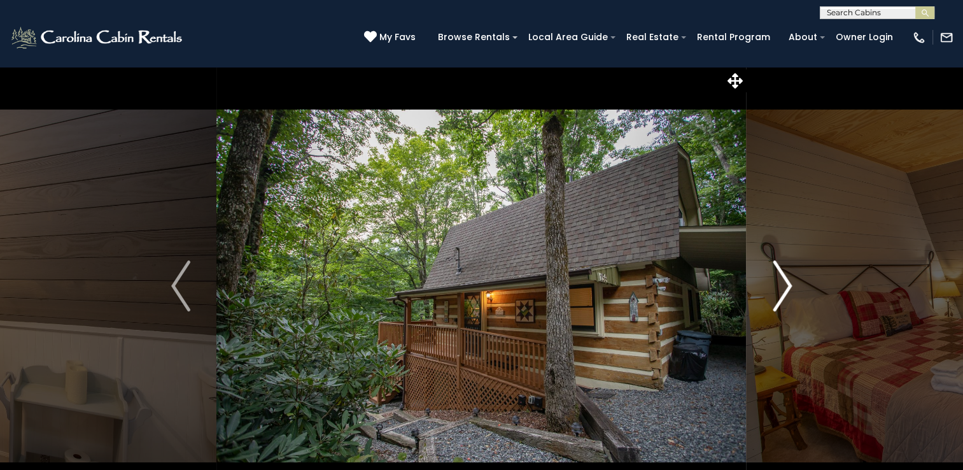
click at [788, 281] on img "Next" at bounding box center [781, 285] width 19 height 51
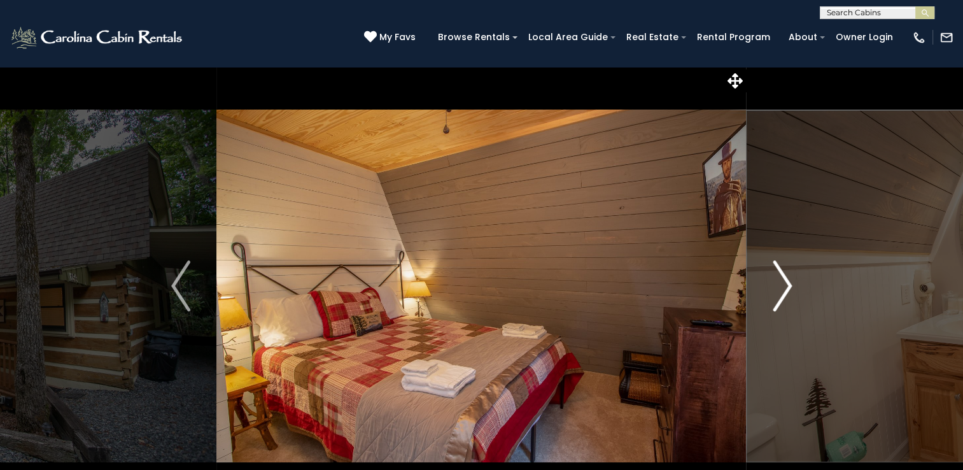
click at [788, 281] on img "Next" at bounding box center [781, 285] width 19 height 51
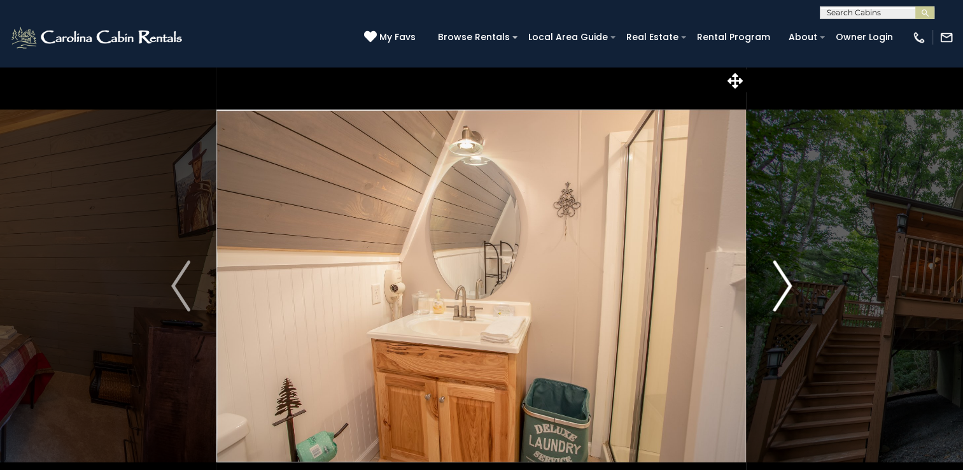
click at [788, 281] on img "Next" at bounding box center [781, 285] width 19 height 51
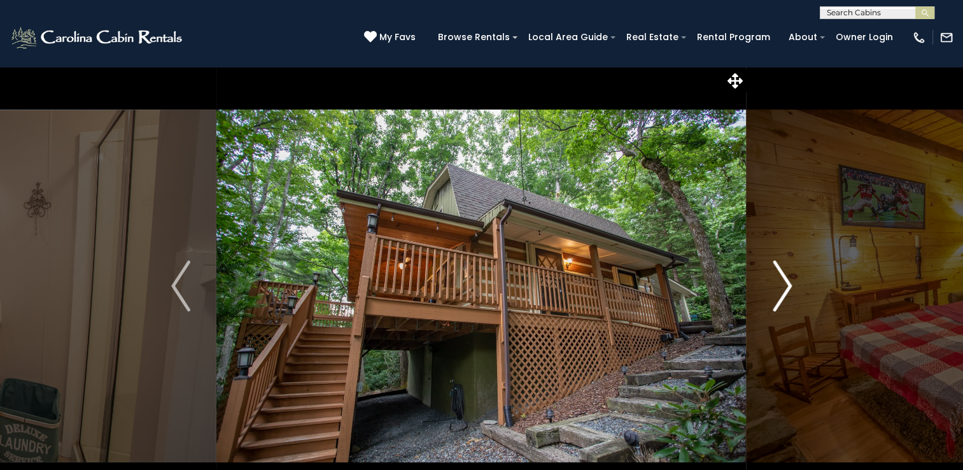
click at [789, 279] on img "Next" at bounding box center [781, 285] width 19 height 51
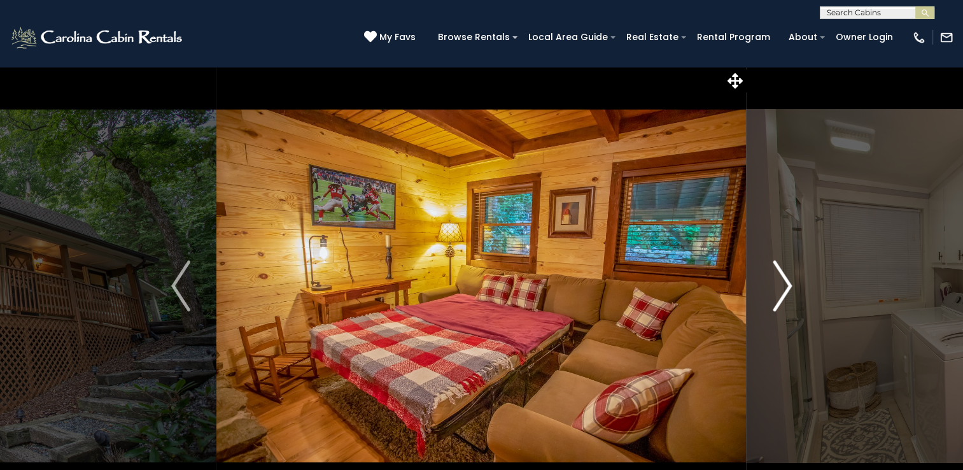
click at [789, 279] on img "Next" at bounding box center [781, 285] width 19 height 51
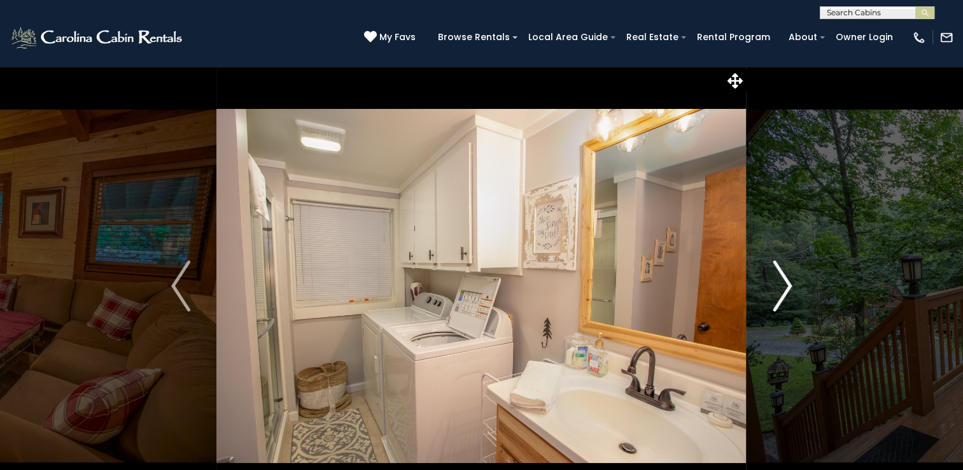
click at [789, 279] on img "Next" at bounding box center [781, 285] width 19 height 51
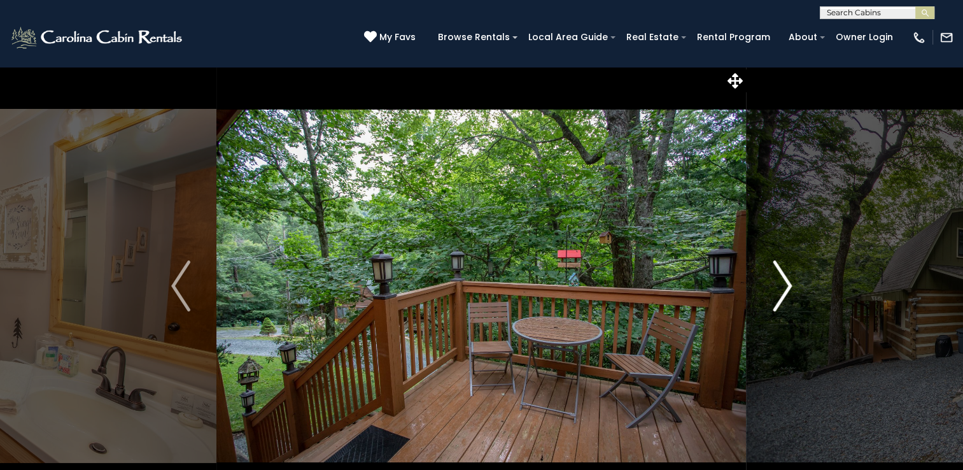
click at [789, 279] on img "Next" at bounding box center [781, 285] width 19 height 51
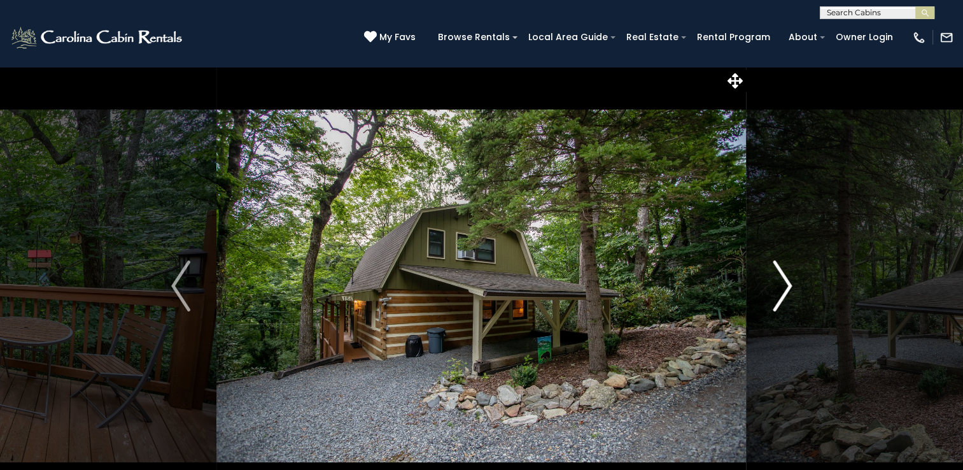
click at [785, 284] on img "Next" at bounding box center [781, 285] width 19 height 51
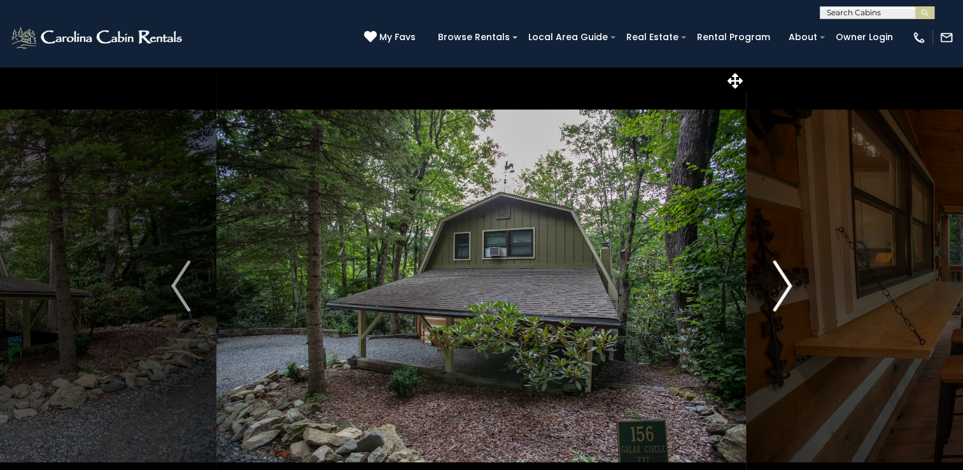
click at [785, 284] on img "Next" at bounding box center [781, 285] width 19 height 51
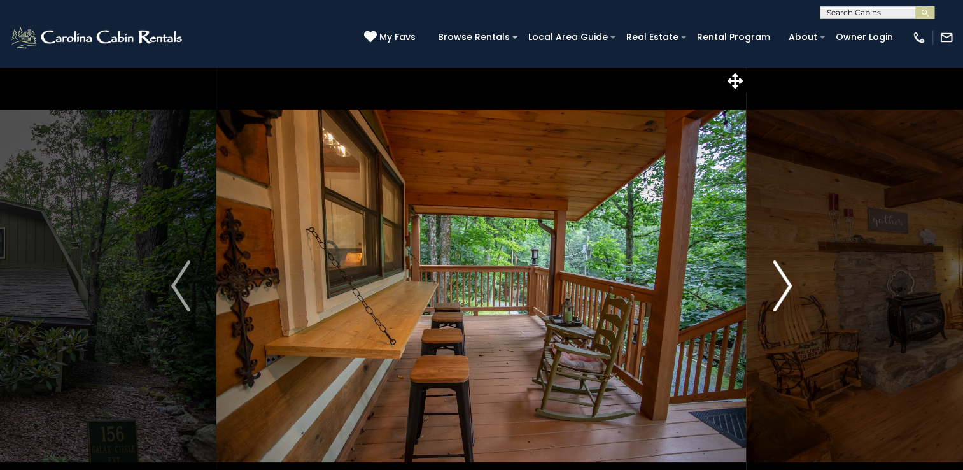
click at [785, 284] on img "Next" at bounding box center [781, 285] width 19 height 51
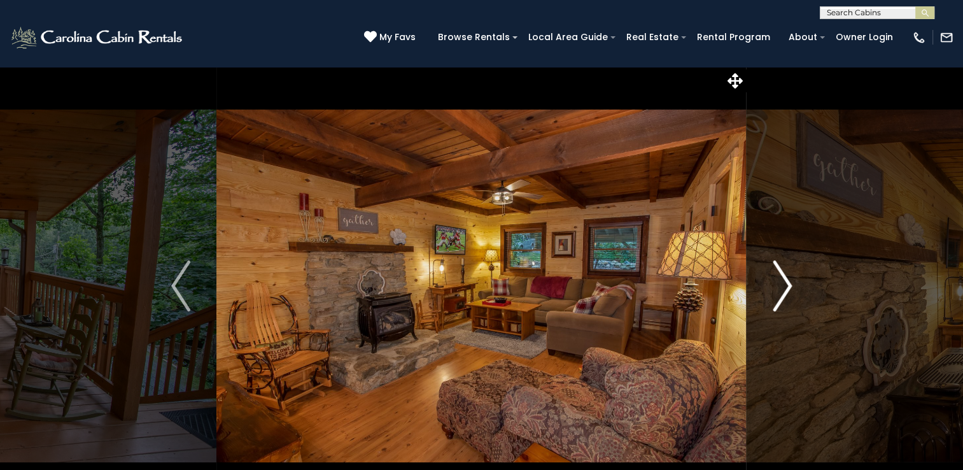
click at [785, 284] on img "Next" at bounding box center [781, 285] width 19 height 51
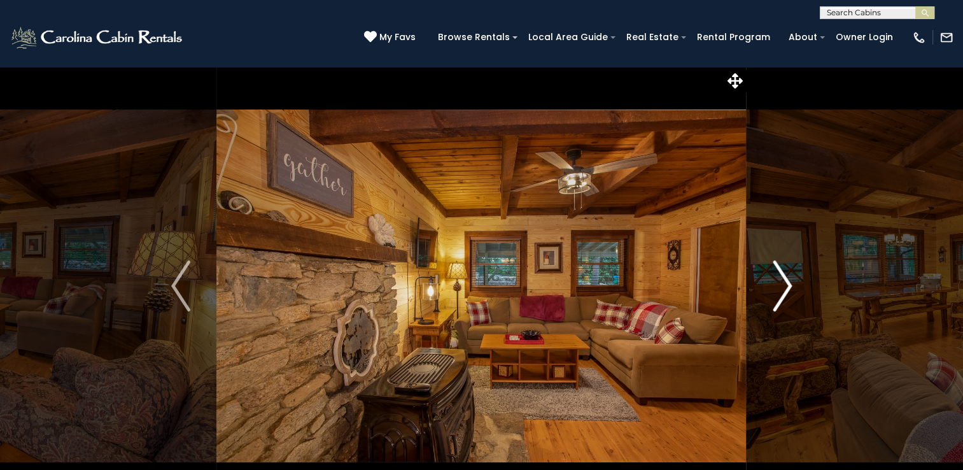
click at [785, 284] on img "Next" at bounding box center [781, 285] width 19 height 51
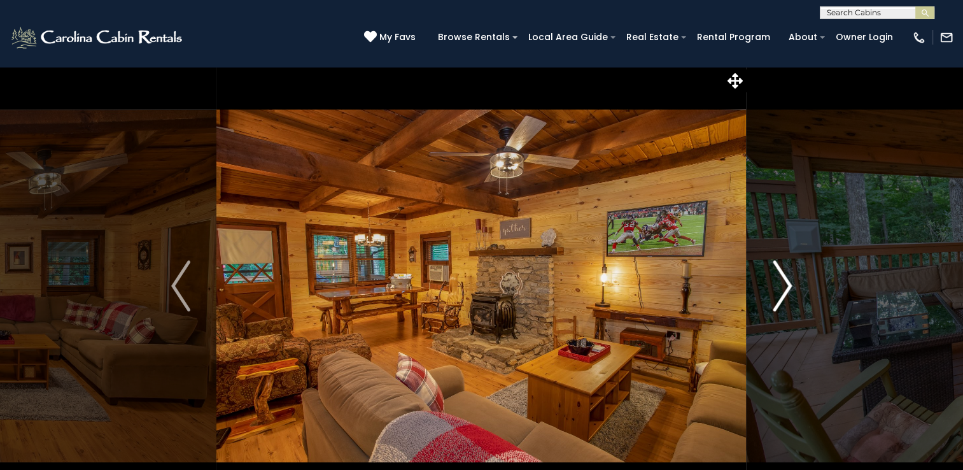
click at [785, 284] on img "Next" at bounding box center [781, 285] width 19 height 51
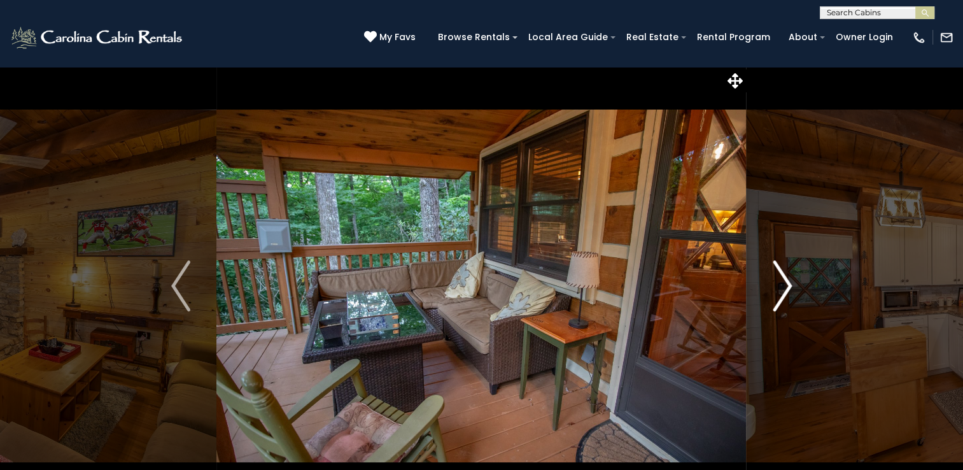
click at [785, 284] on img "Next" at bounding box center [781, 285] width 19 height 51
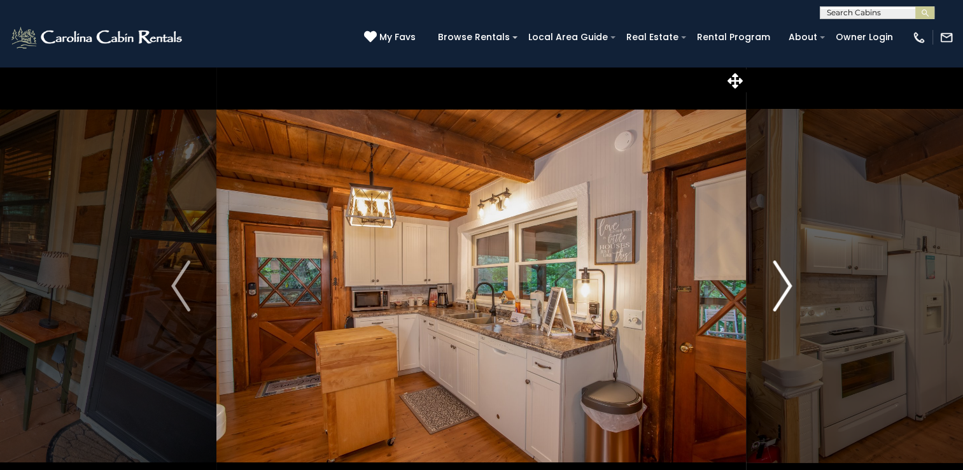
click at [785, 284] on img "Next" at bounding box center [781, 285] width 19 height 51
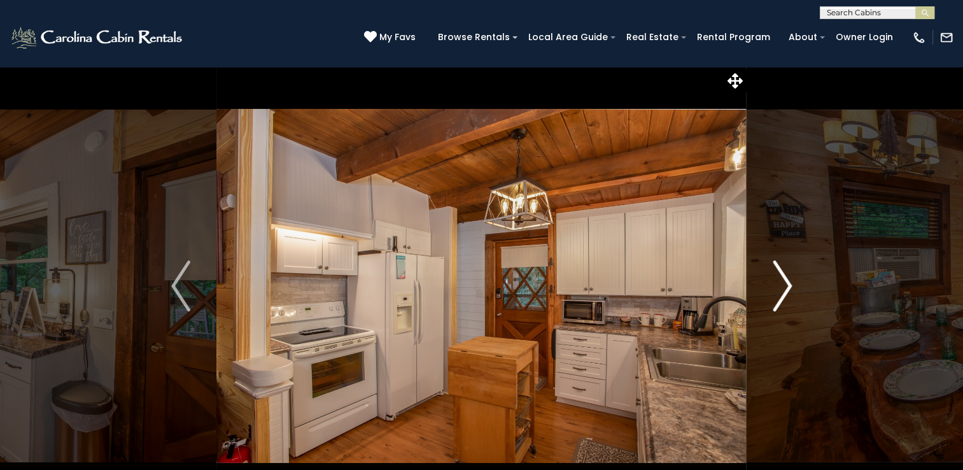
click at [785, 284] on img "Next" at bounding box center [781, 285] width 19 height 51
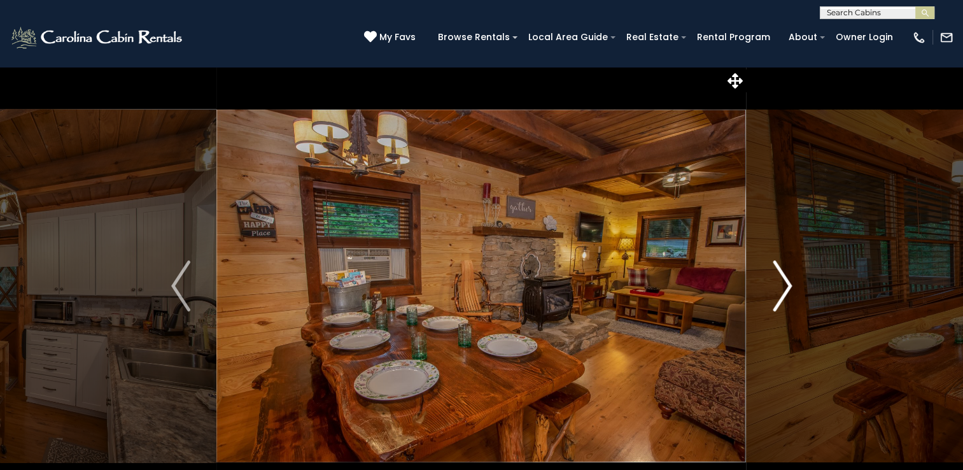
click at [785, 284] on img "Next" at bounding box center [781, 285] width 19 height 51
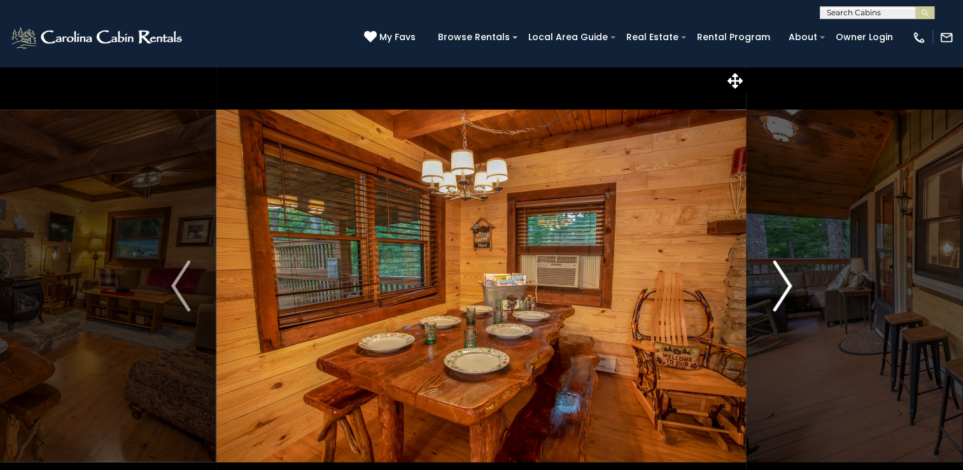
click at [785, 284] on img "Next" at bounding box center [781, 285] width 19 height 51
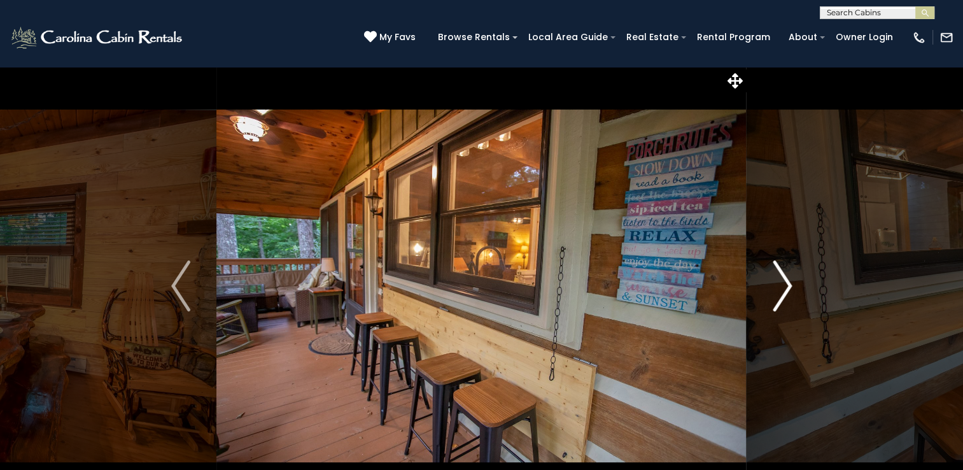
click at [785, 284] on img "Next" at bounding box center [781, 285] width 19 height 51
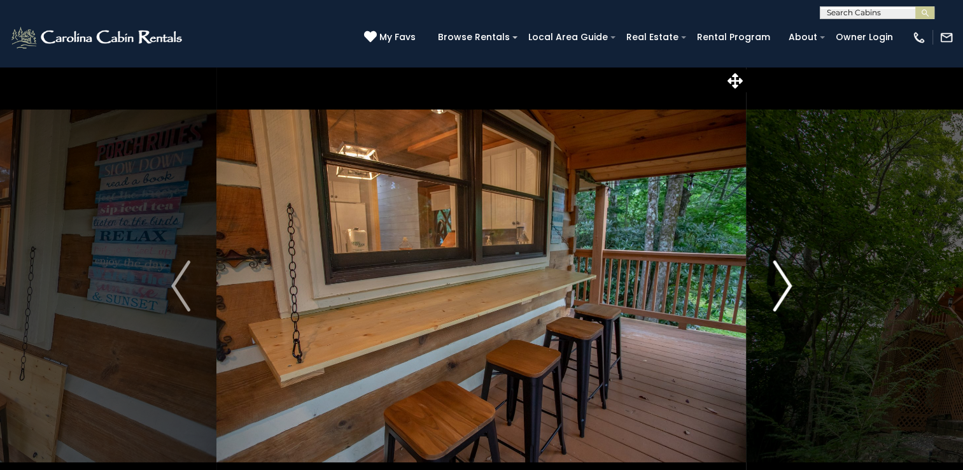
click at [785, 284] on img "Next" at bounding box center [781, 285] width 19 height 51
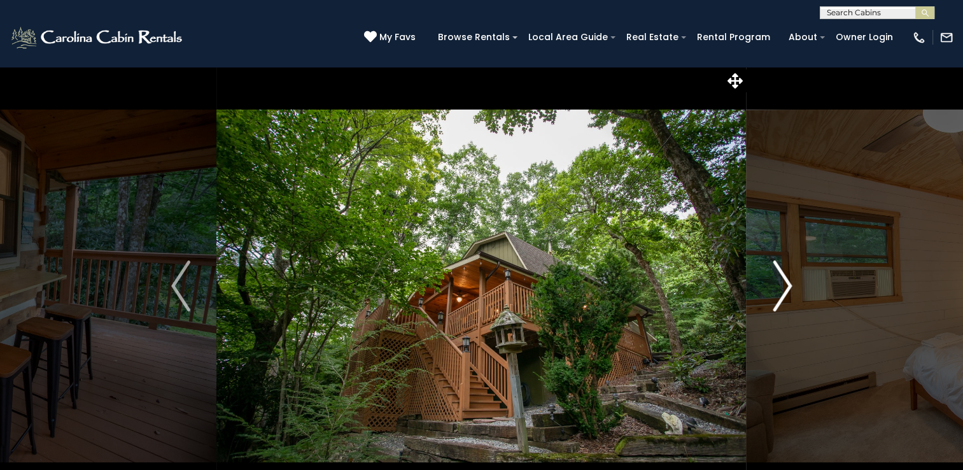
click at [788, 281] on img "Next" at bounding box center [781, 285] width 19 height 51
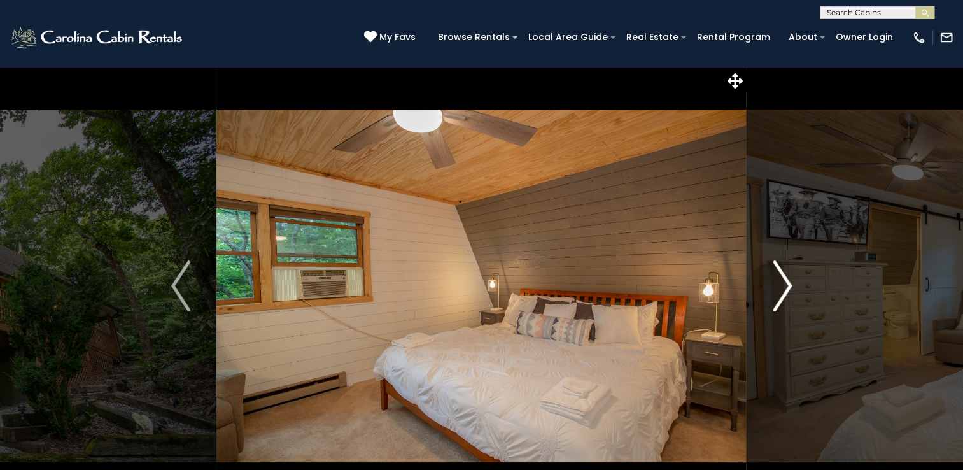
click at [788, 281] on img "Next" at bounding box center [781, 285] width 19 height 51
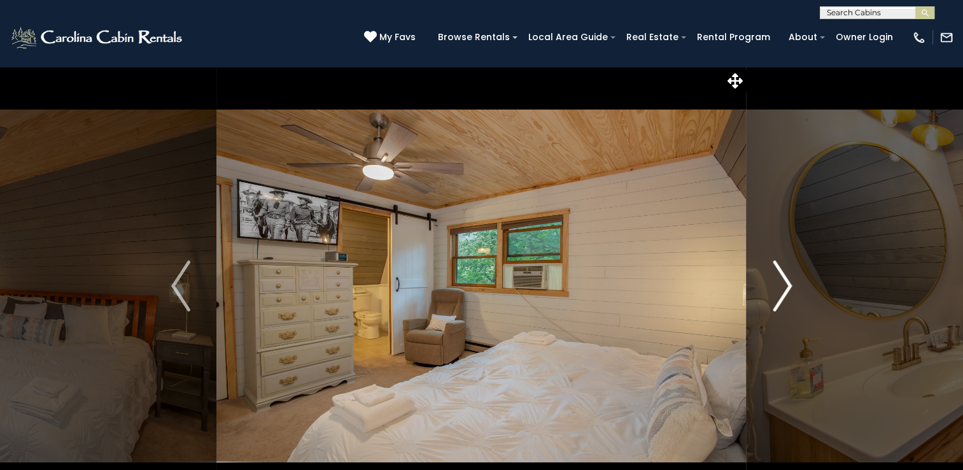
click at [788, 281] on img "Next" at bounding box center [781, 285] width 19 height 51
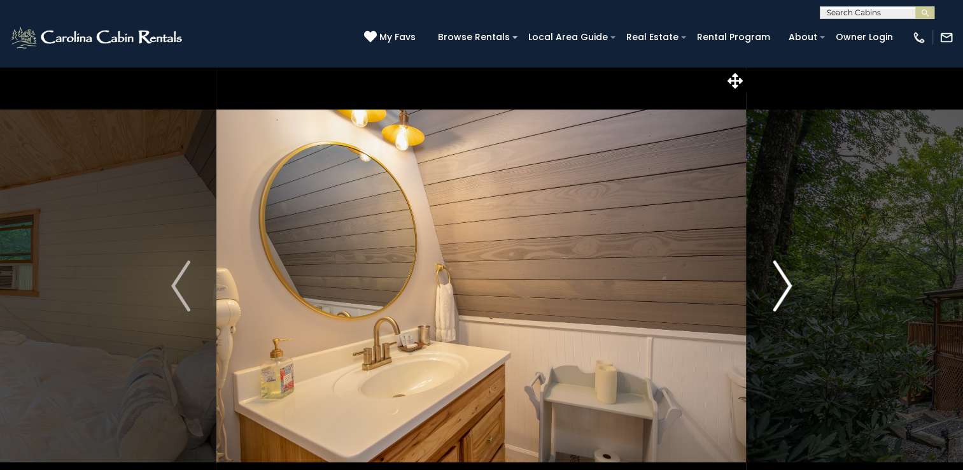
click at [788, 281] on img "Next" at bounding box center [781, 285] width 19 height 51
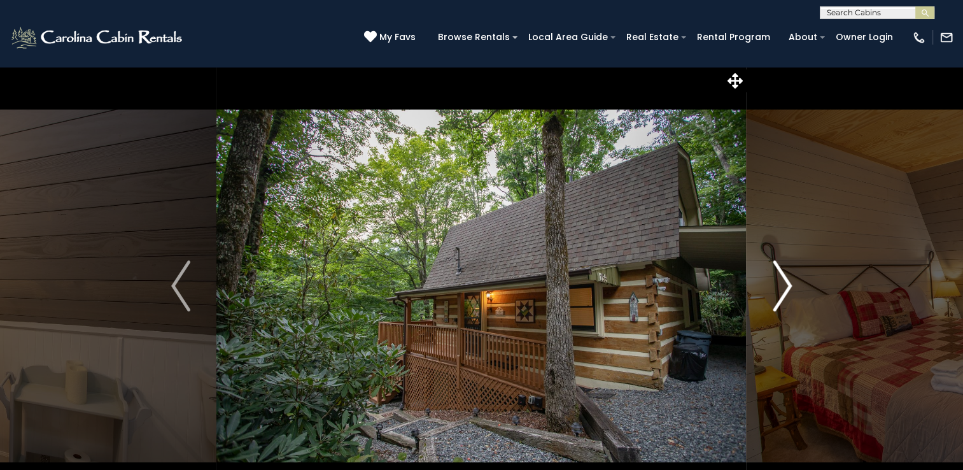
click at [787, 280] on img "Next" at bounding box center [781, 285] width 19 height 51
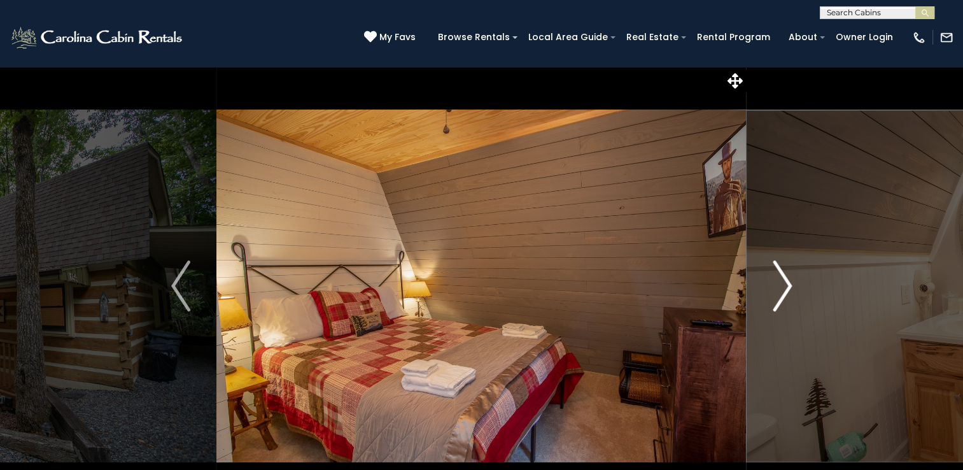
click at [790, 280] on img "Next" at bounding box center [781, 285] width 19 height 51
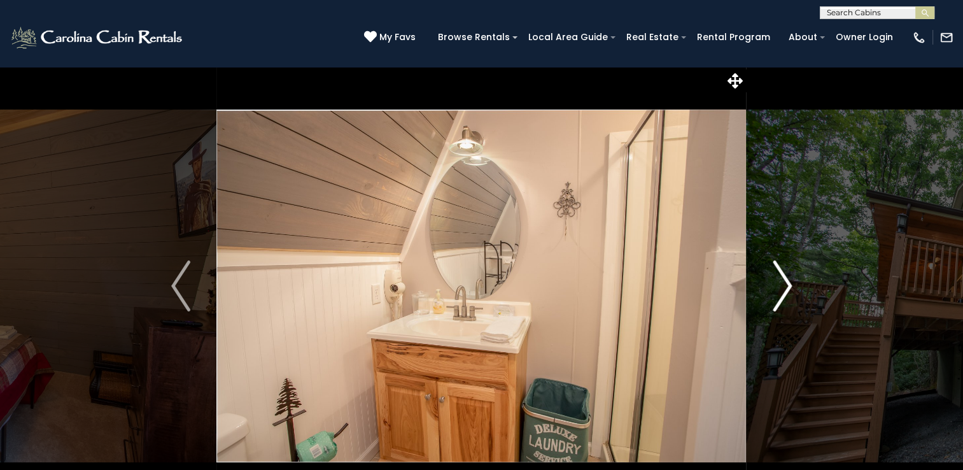
click at [790, 280] on img "Next" at bounding box center [781, 285] width 19 height 51
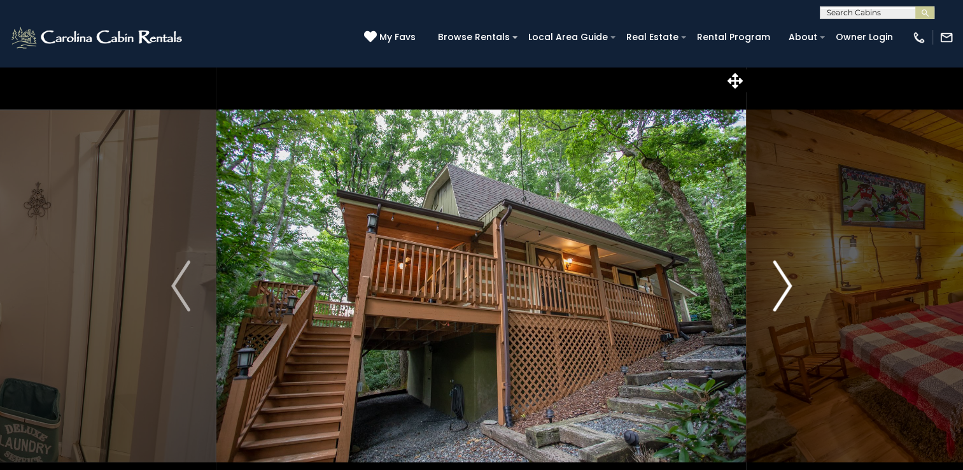
click at [790, 280] on img "Next" at bounding box center [781, 285] width 19 height 51
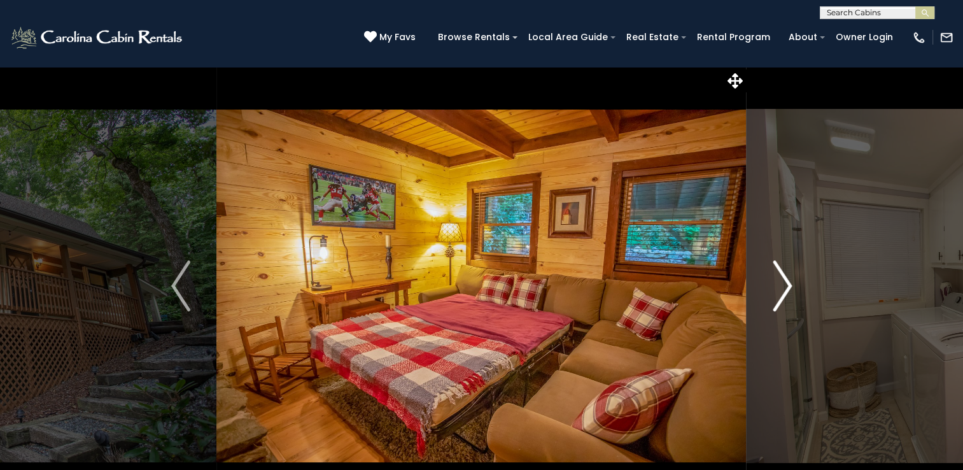
click at [786, 282] on img "Next" at bounding box center [781, 285] width 19 height 51
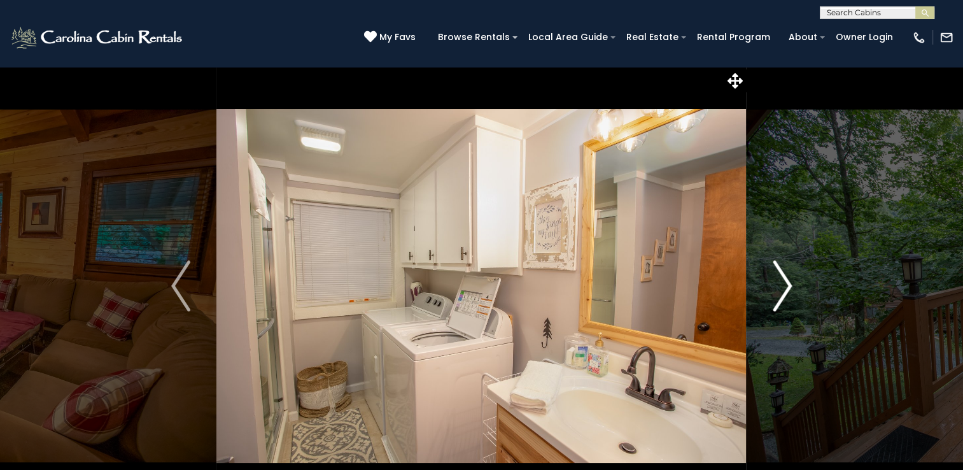
click at [786, 282] on img "Next" at bounding box center [781, 285] width 19 height 51
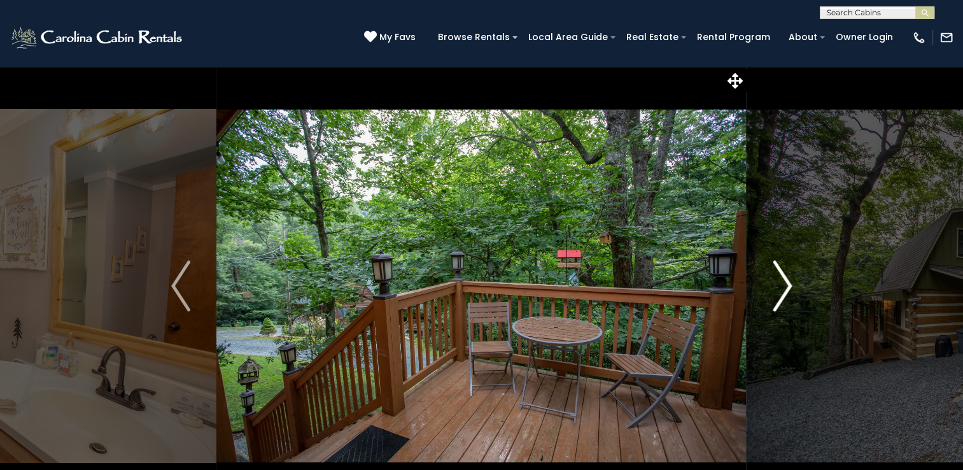
click at [786, 282] on img "Next" at bounding box center [781, 285] width 19 height 51
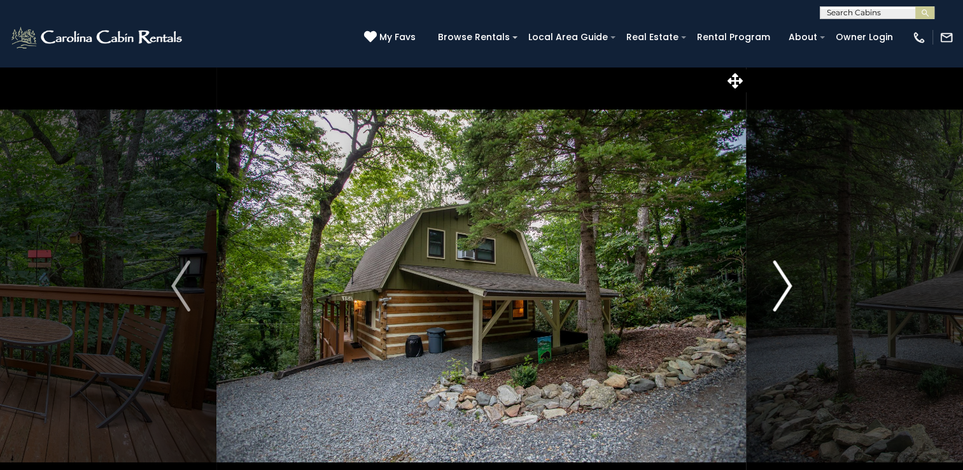
click at [791, 282] on img "Next" at bounding box center [781, 285] width 19 height 51
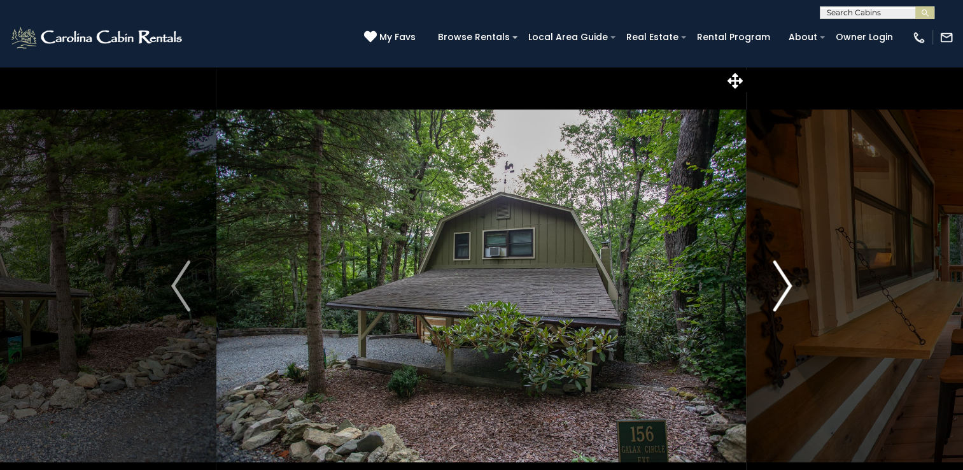
click at [791, 282] on img "Next" at bounding box center [781, 285] width 19 height 51
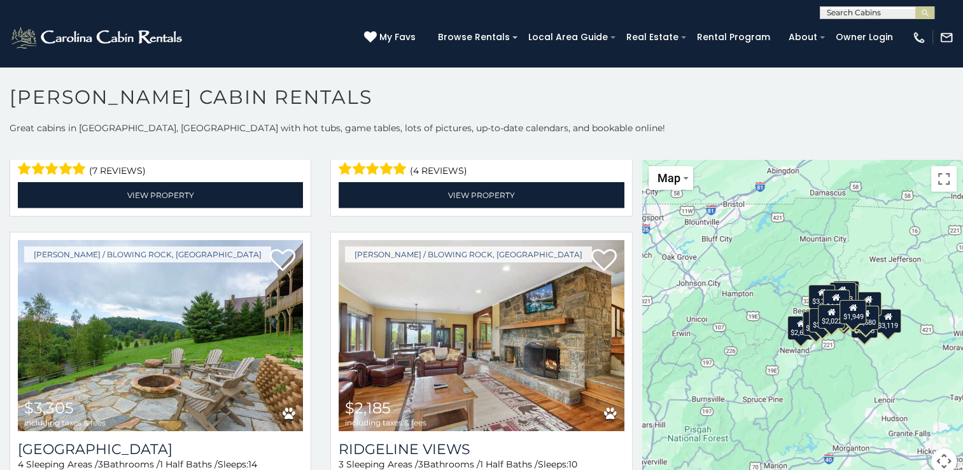
scroll to position [4008, 0]
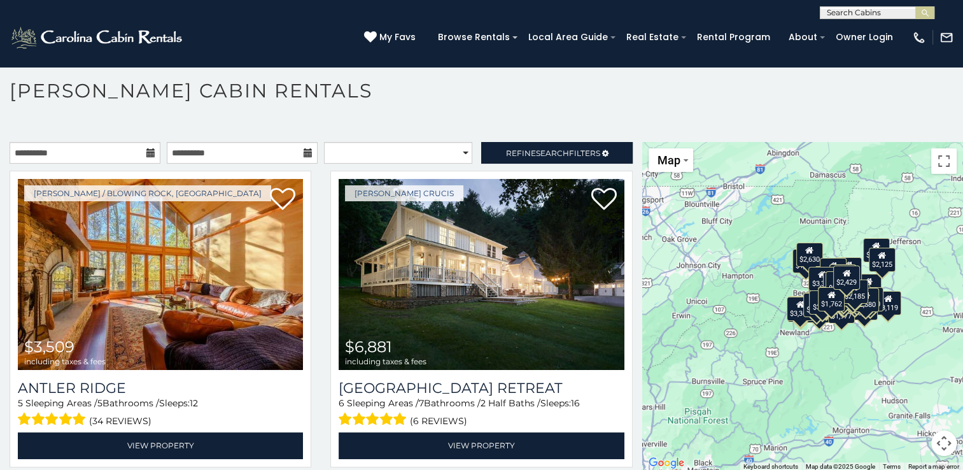
click at [303, 149] on icon at bounding box center [307, 152] width 9 height 9
click at [277, 144] on input "**********" at bounding box center [242, 153] width 151 height 22
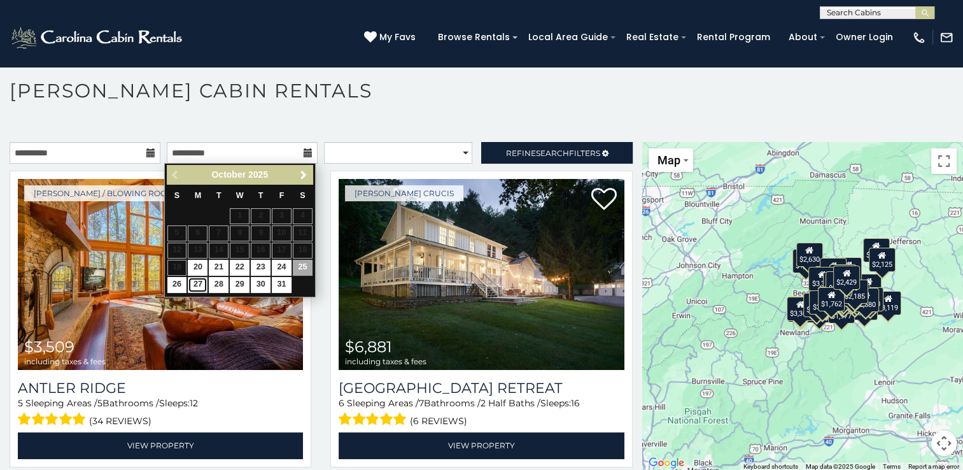
click at [192, 286] on link "27" at bounding box center [198, 285] width 20 height 16
type input "**********"
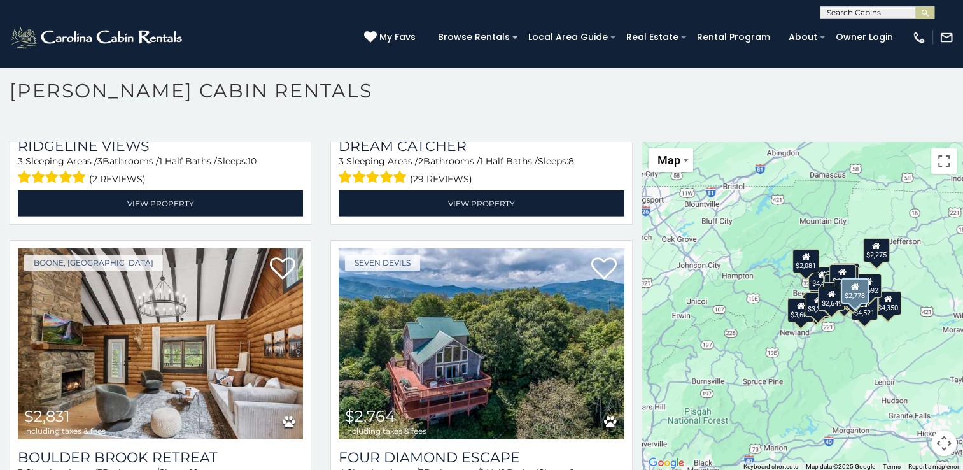
scroll to position [4008, 0]
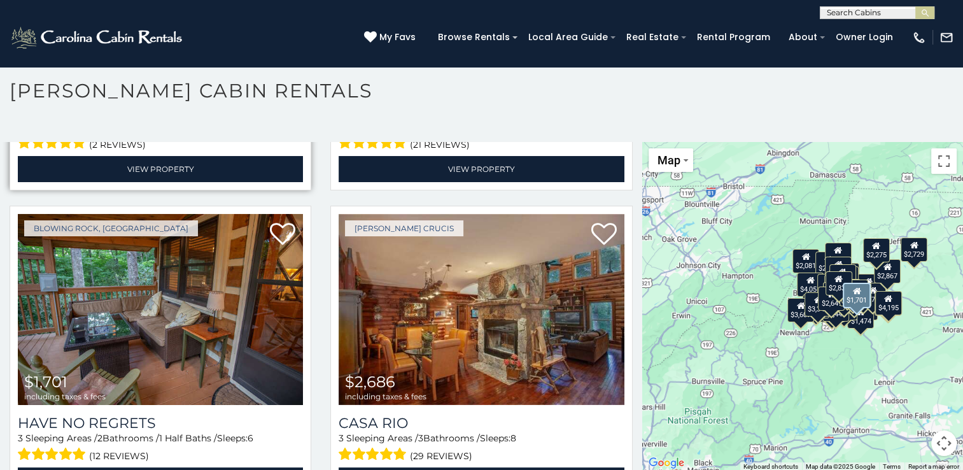
scroll to position [4634, 0]
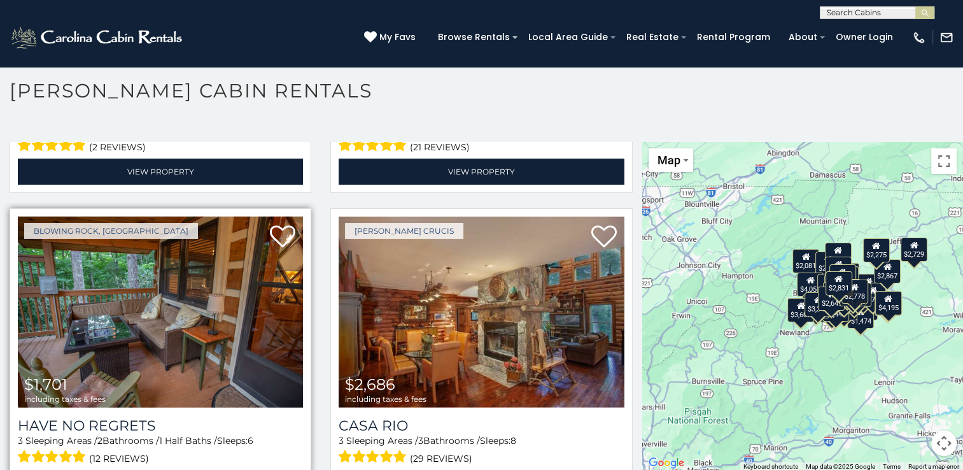
click at [164, 342] on img at bounding box center [160, 311] width 285 height 191
click at [165, 312] on img at bounding box center [160, 311] width 285 height 191
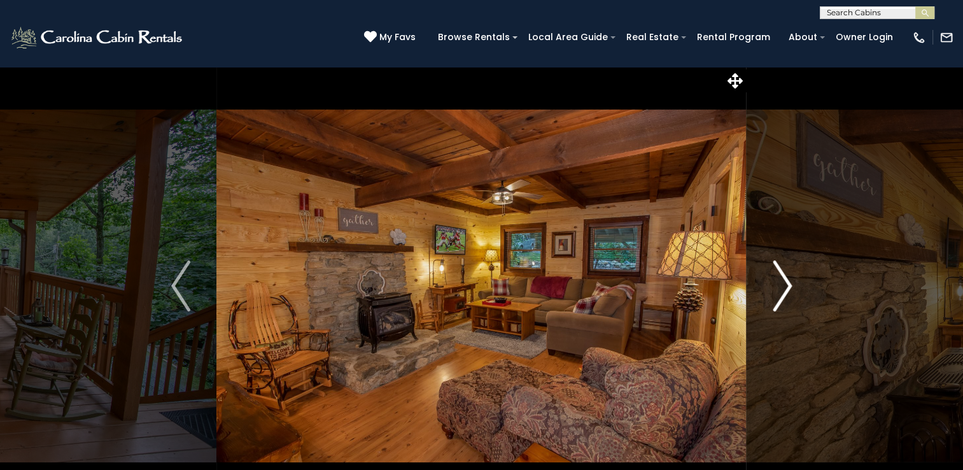
click at [778, 287] on img "Next" at bounding box center [781, 285] width 19 height 51
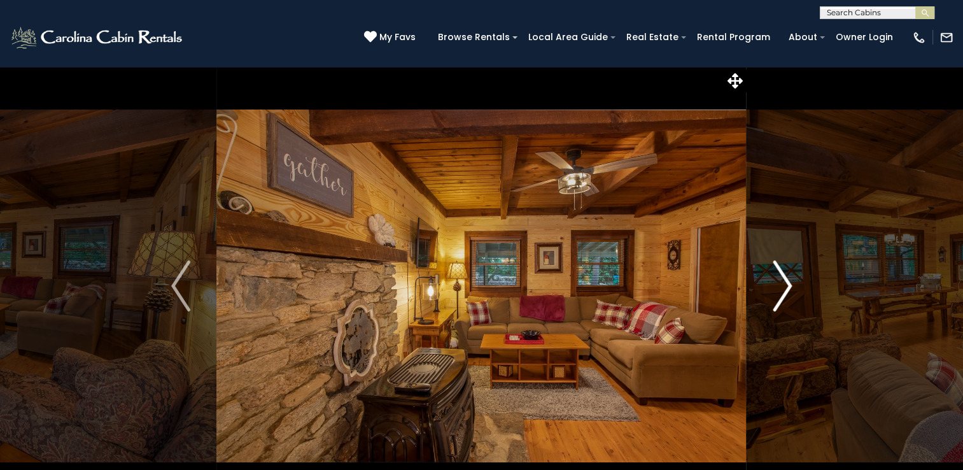
click at [778, 287] on img "Next" at bounding box center [781, 285] width 19 height 51
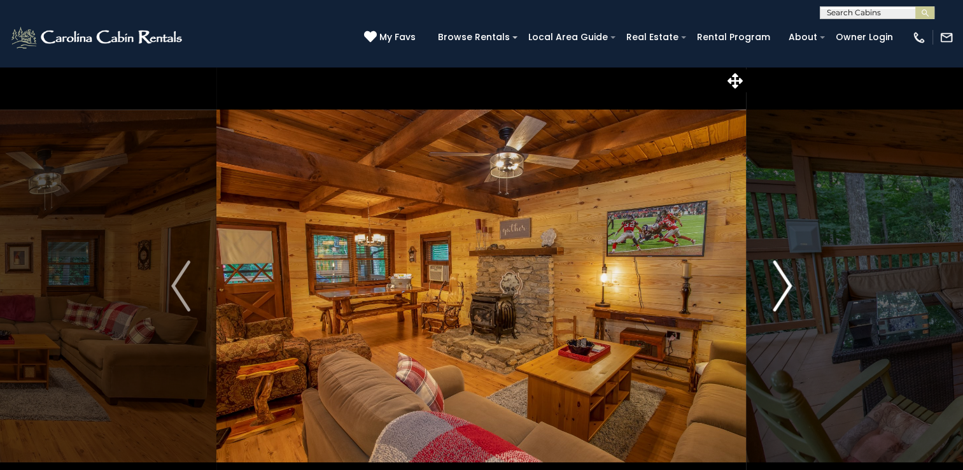
click at [778, 287] on img "Next" at bounding box center [781, 285] width 19 height 51
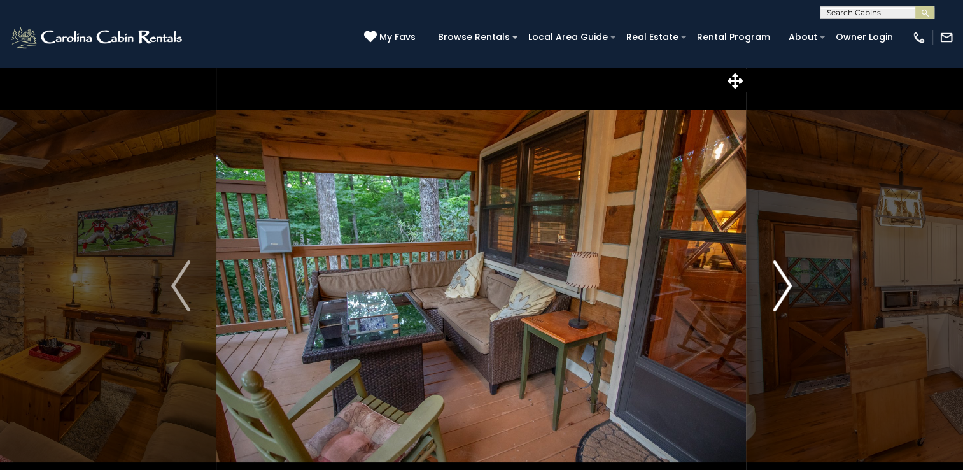
click at [778, 287] on img "Next" at bounding box center [781, 285] width 19 height 51
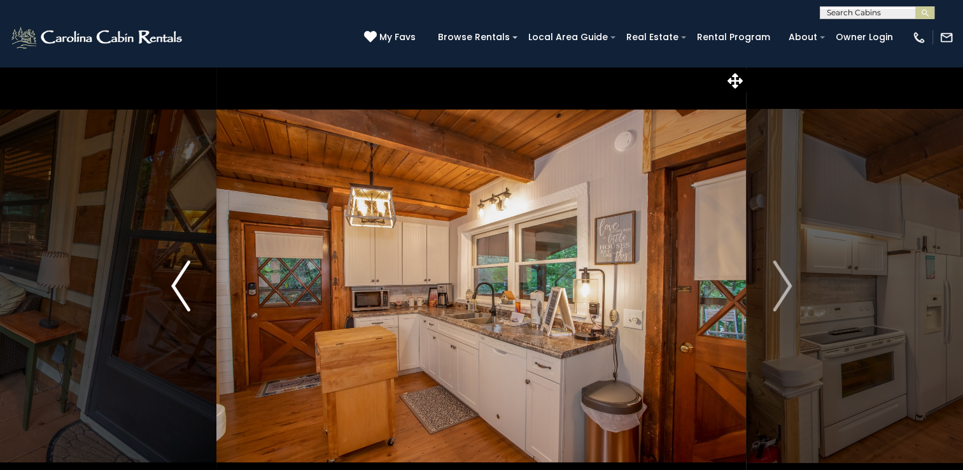
click at [169, 279] on button "Previous" at bounding box center [180, 285] width 71 height 439
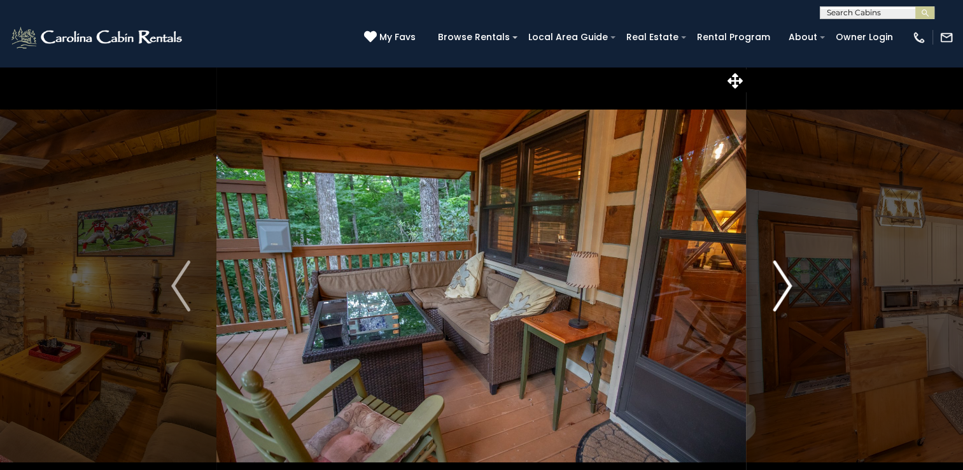
click at [790, 287] on img "Next" at bounding box center [781, 285] width 19 height 51
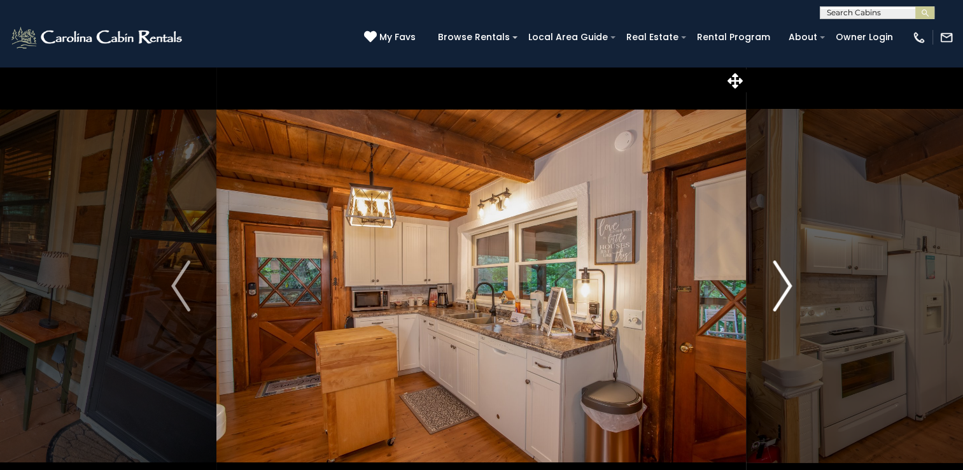
click at [790, 287] on img "Next" at bounding box center [781, 285] width 19 height 51
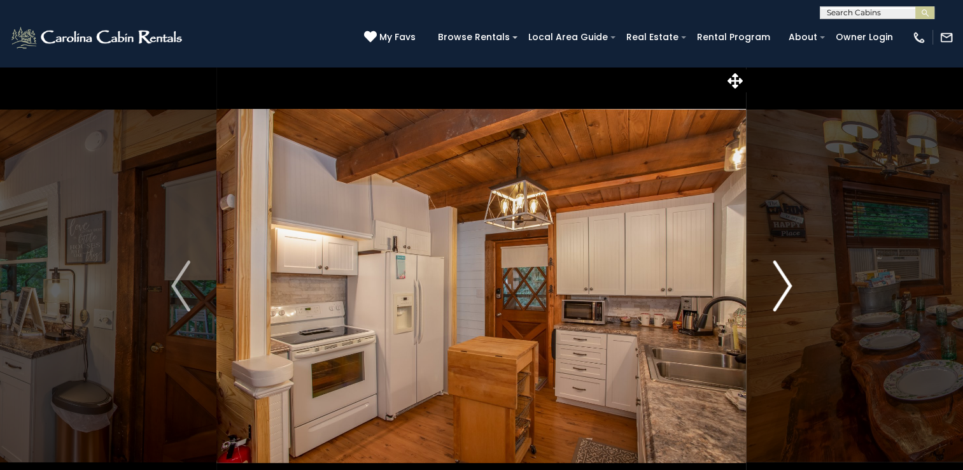
click at [790, 287] on img "Next" at bounding box center [781, 285] width 19 height 51
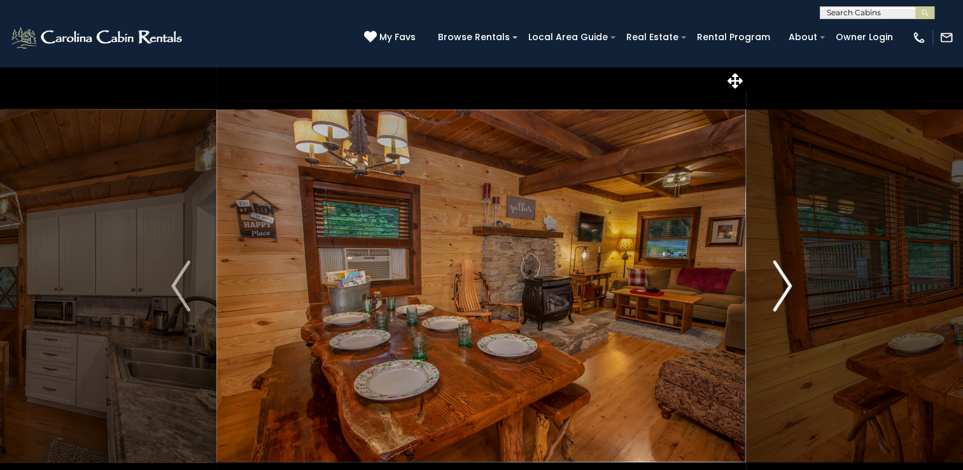
click at [790, 287] on img "Next" at bounding box center [781, 285] width 19 height 51
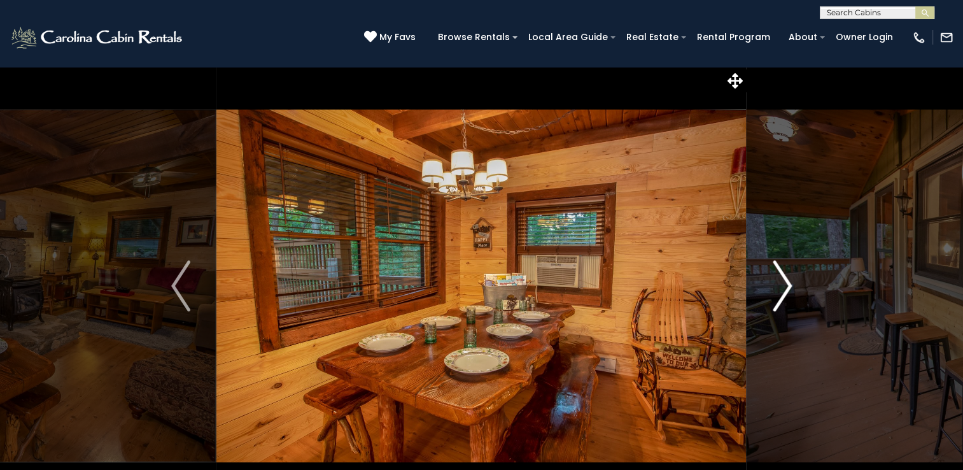
click at [790, 287] on img "Next" at bounding box center [781, 285] width 19 height 51
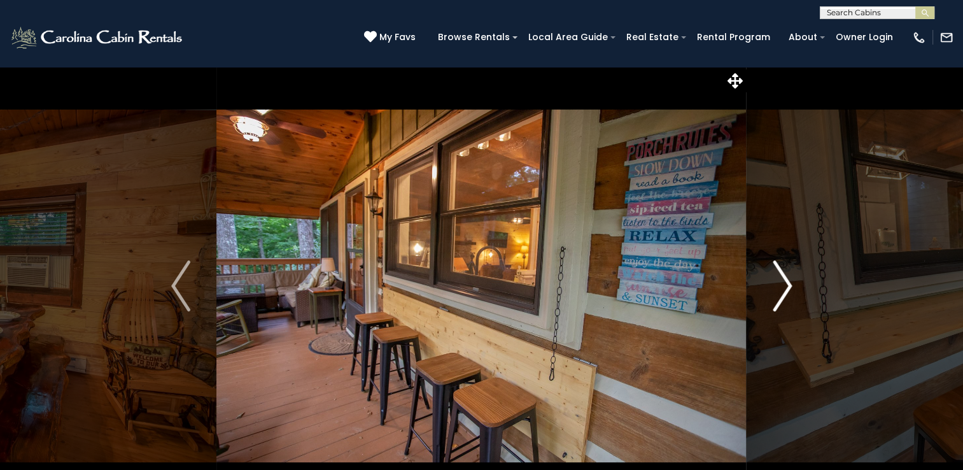
click at [783, 282] on img "Next" at bounding box center [781, 285] width 19 height 51
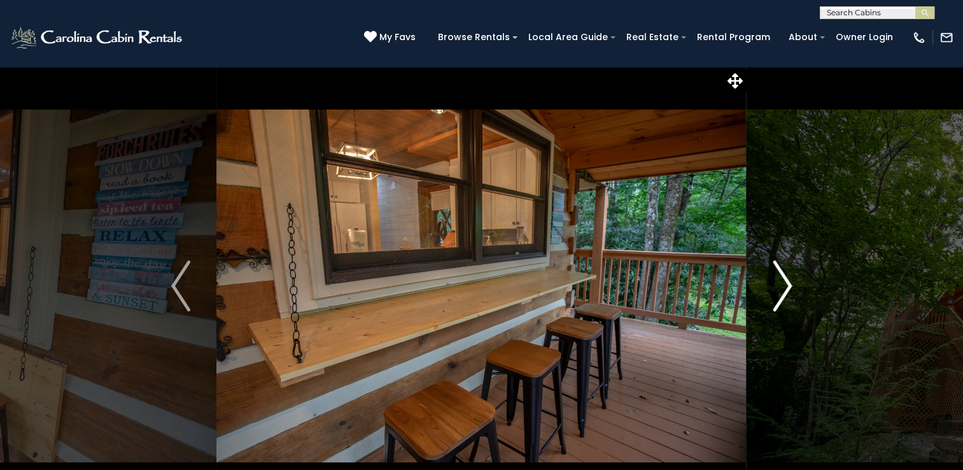
click at [783, 282] on img "Next" at bounding box center [781, 285] width 19 height 51
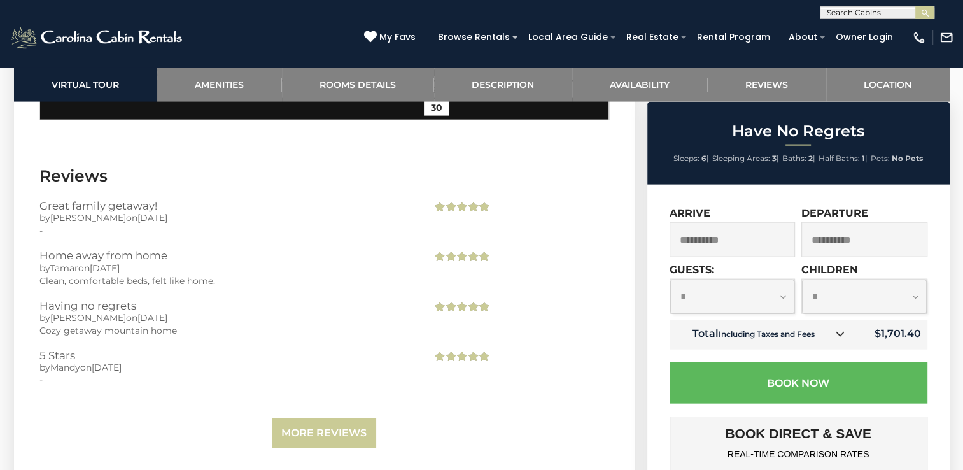
scroll to position [2736, 0]
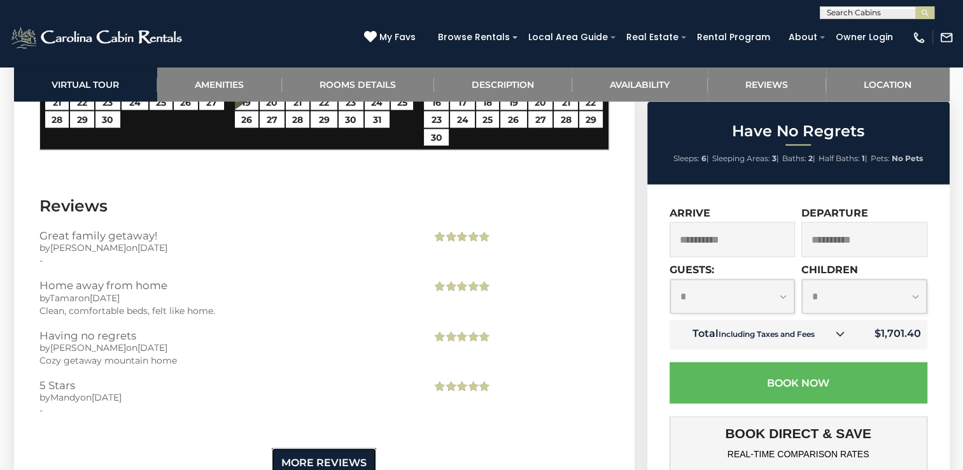
click at [318, 455] on link "More Reviews" at bounding box center [324, 463] width 104 height 30
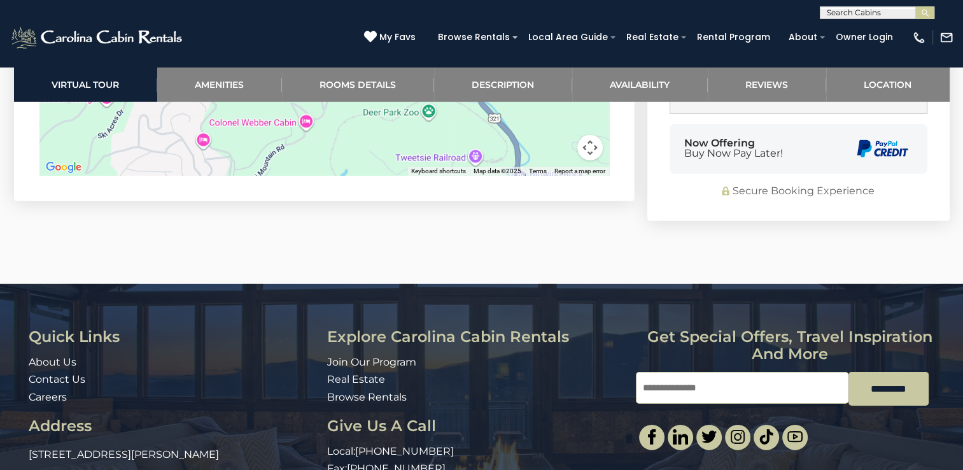
scroll to position [3914, 0]
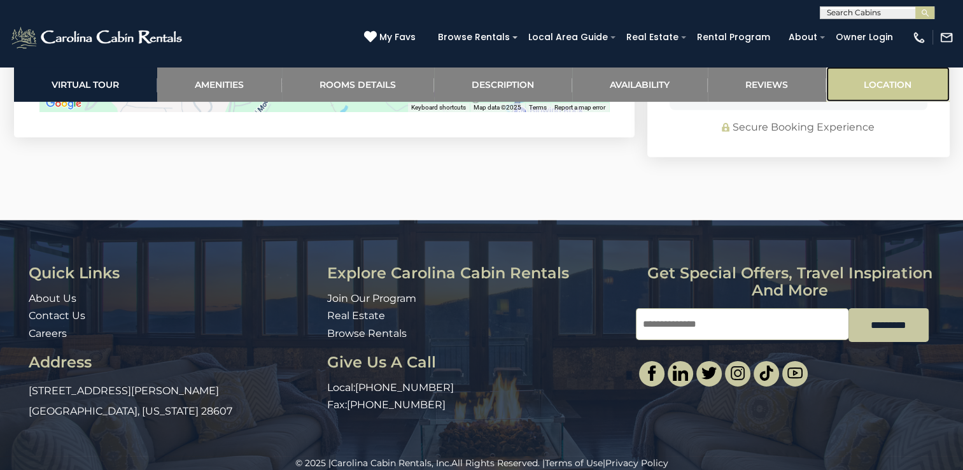
click at [880, 85] on link "Location" at bounding box center [887, 84] width 123 height 35
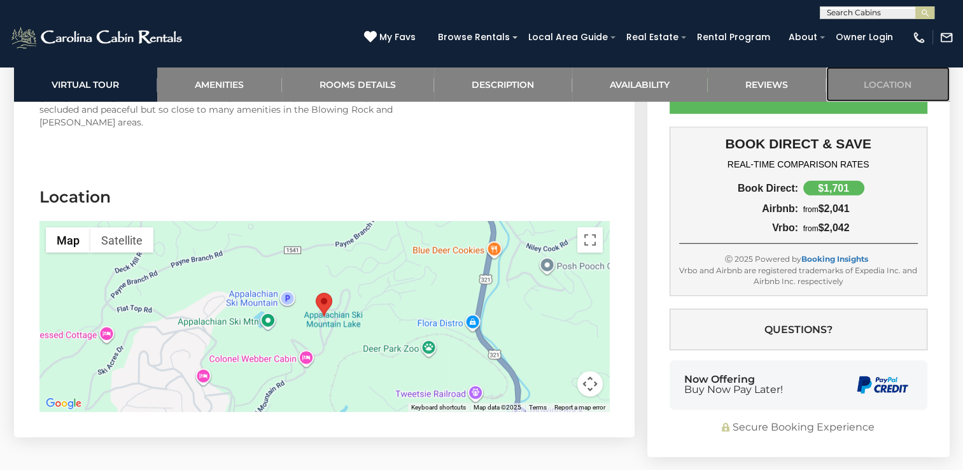
scroll to position [3667, 0]
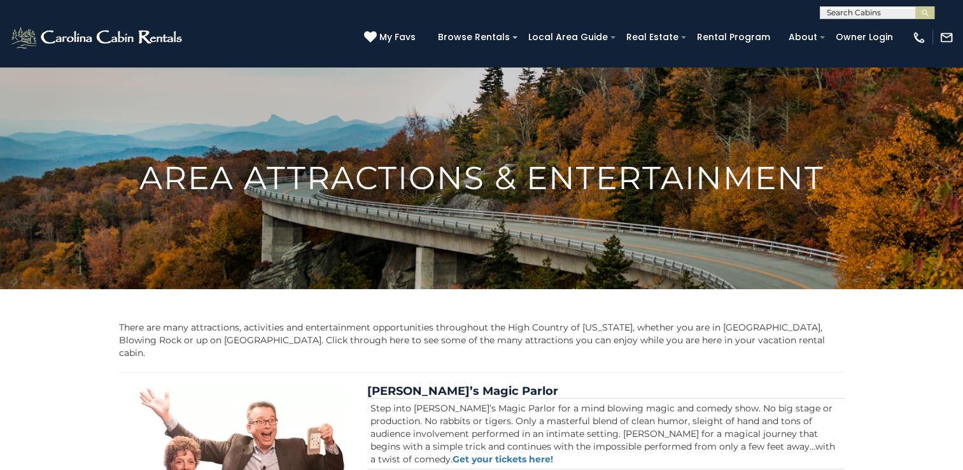
click at [893, 9] on input "text" at bounding box center [875, 15] width 111 height 13
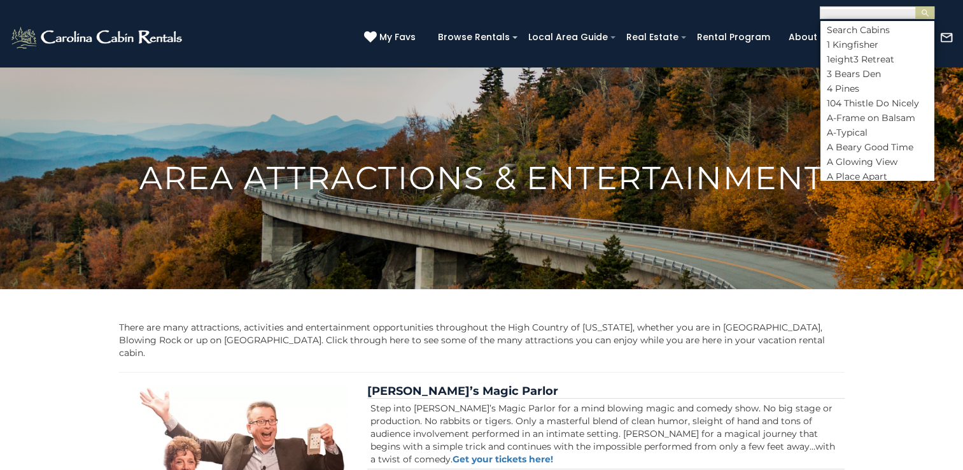
click at [648, 118] on img at bounding box center [481, 177] width 963 height 347
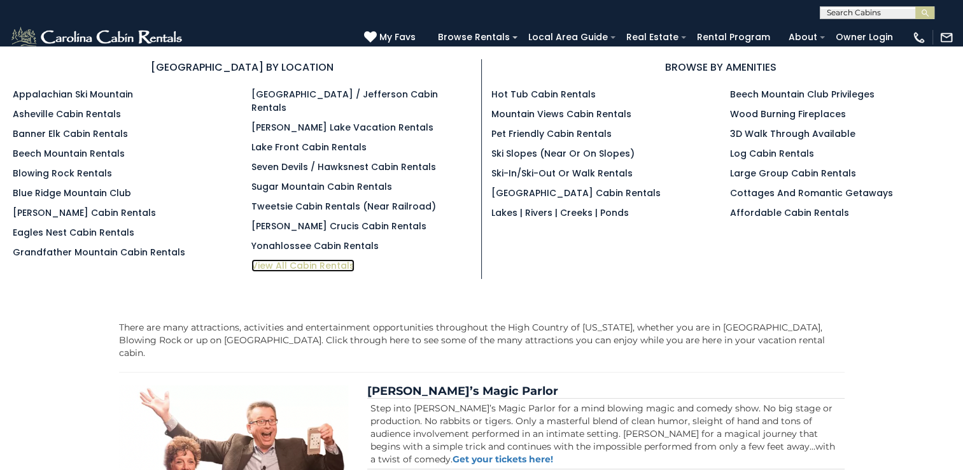
click at [332, 259] on link "View All Cabin Rentals" at bounding box center [302, 265] width 103 height 13
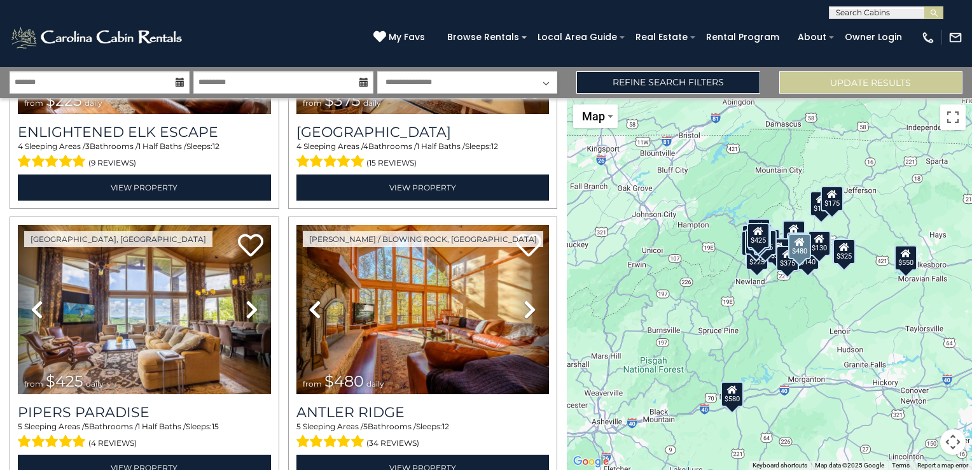
scroll to position [3913, 0]
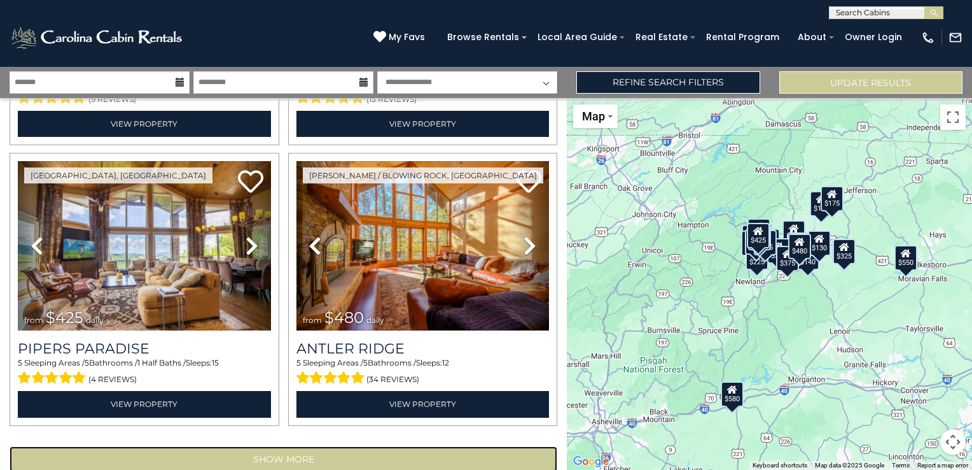
click at [249, 446] on button "Show More" at bounding box center [284, 458] width 548 height 25
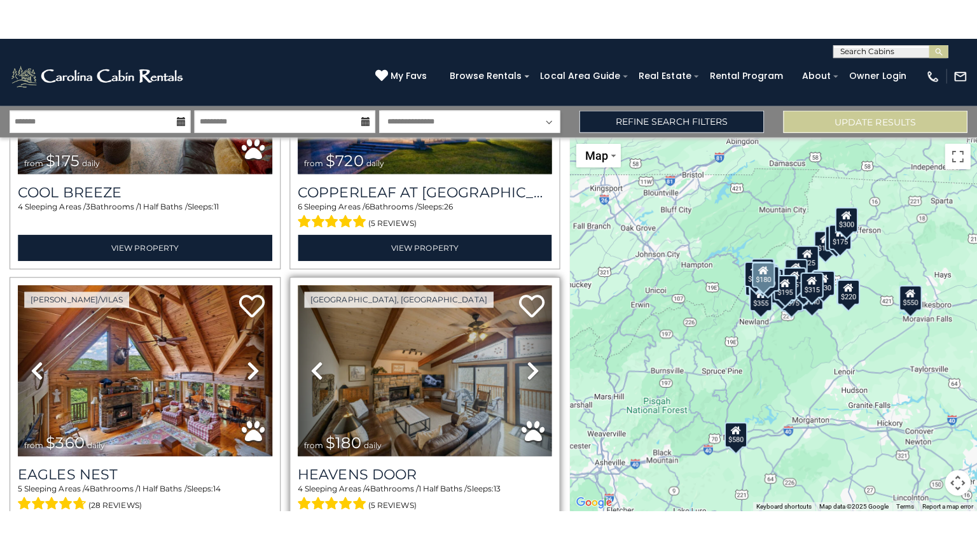
scroll to position [8086, 0]
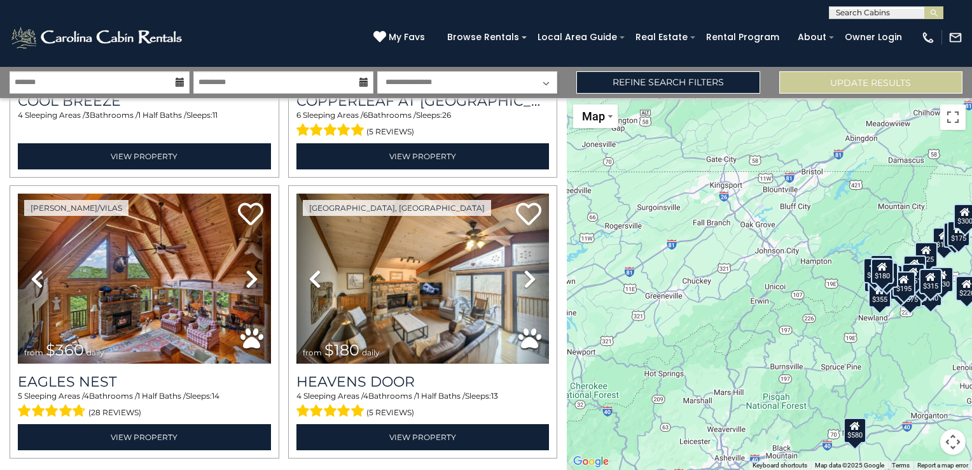
drag, startPoint x: 627, startPoint y: 251, endPoint x: 751, endPoint y: 286, distance: 128.5
click at [751, 287] on div "$625 $297 $175 $165 $300 $580 $290 $424 $395 $270 $185 $265 $230 $550 $349 $230…" at bounding box center [769, 284] width 405 height 372
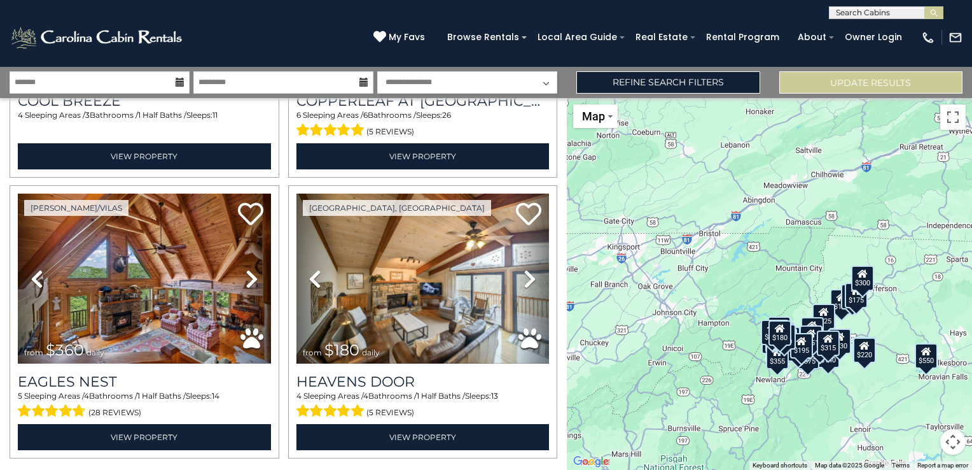
drag, startPoint x: 873, startPoint y: 158, endPoint x: 769, endPoint y: 221, distance: 121.9
click at [769, 221] on div "$625 $297 $175 $165 $300 $580 $290 $424 $395 $270 $185 $265 $230 $550 $349 $230…" at bounding box center [769, 284] width 405 height 372
click at [954, 444] on button "Map camera controls" at bounding box center [952, 441] width 25 height 25
click at [954, 115] on button "Toggle fullscreen view" at bounding box center [952, 116] width 25 height 25
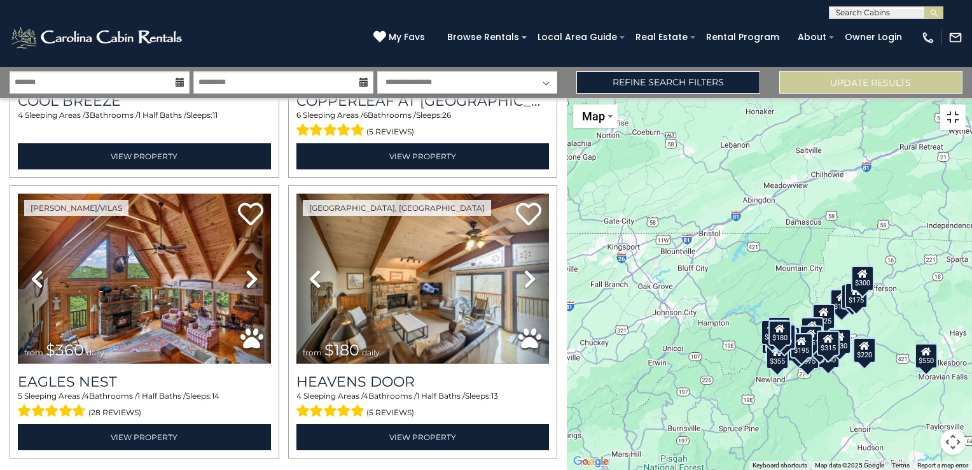
scroll to position [8036, 0]
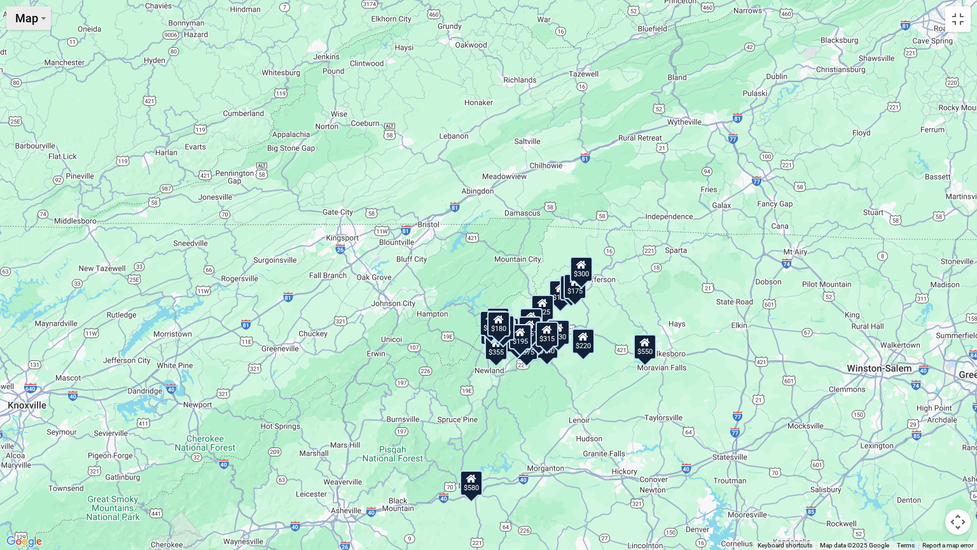
click at [38, 18] on button "Map" at bounding box center [28, 18] width 45 height 24
click at [33, 13] on span "Map" at bounding box center [26, 17] width 23 height 13
click at [36, 41] on li "Satellite" at bounding box center [45, 41] width 74 height 20
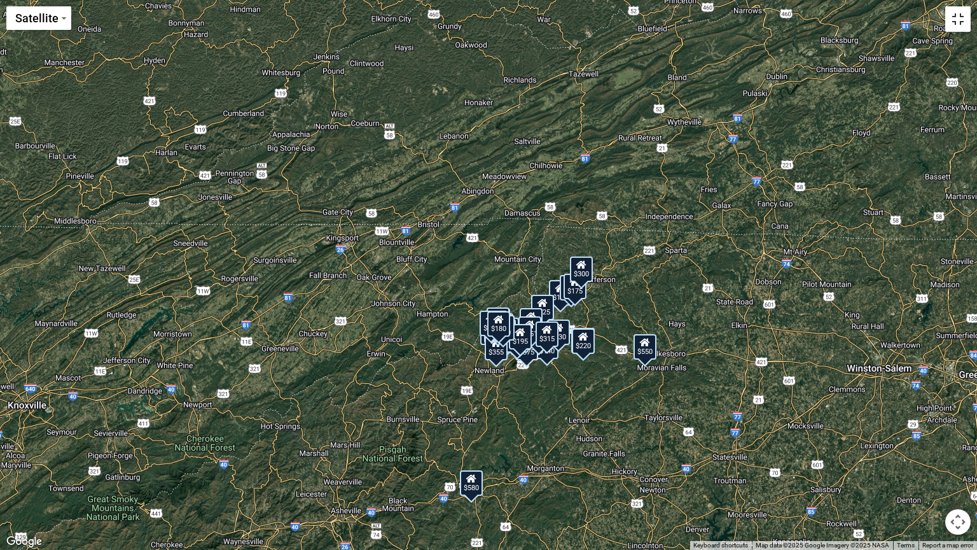
click at [960, 22] on button "Toggle fullscreen view" at bounding box center [957, 18] width 25 height 25
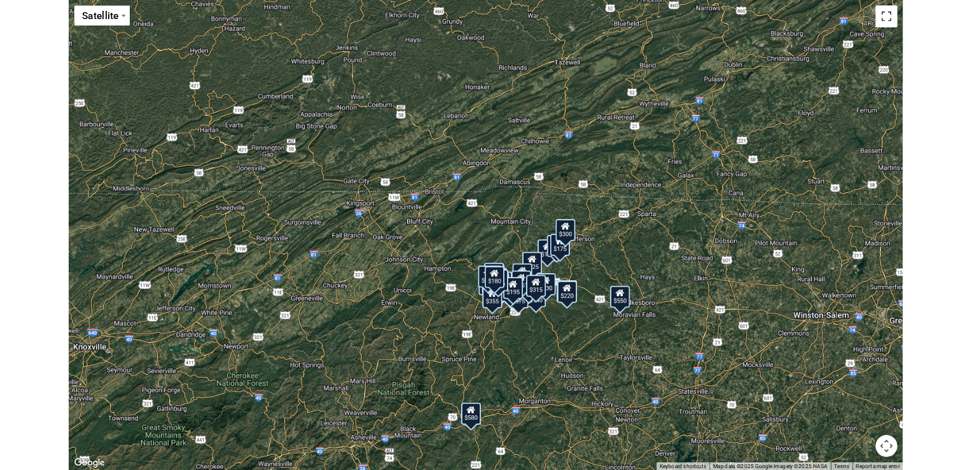
scroll to position [8009, 0]
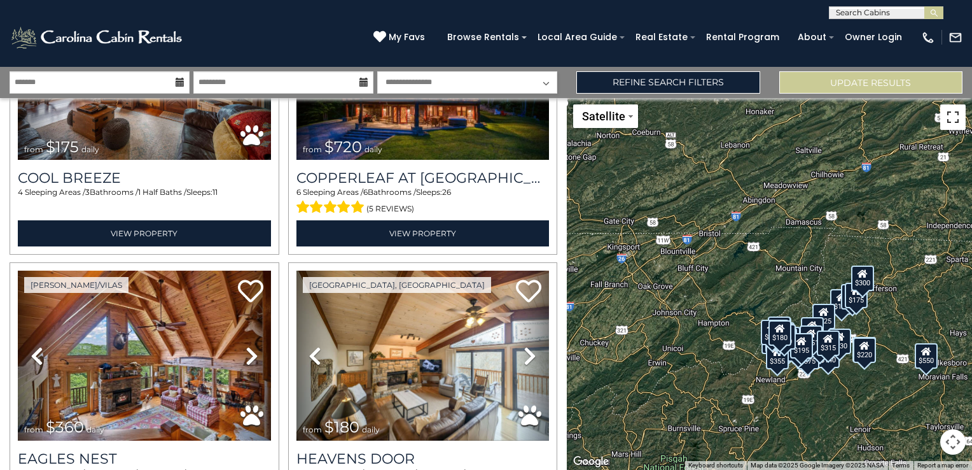
click at [949, 114] on button "Toggle fullscreen view" at bounding box center [952, 116] width 25 height 25
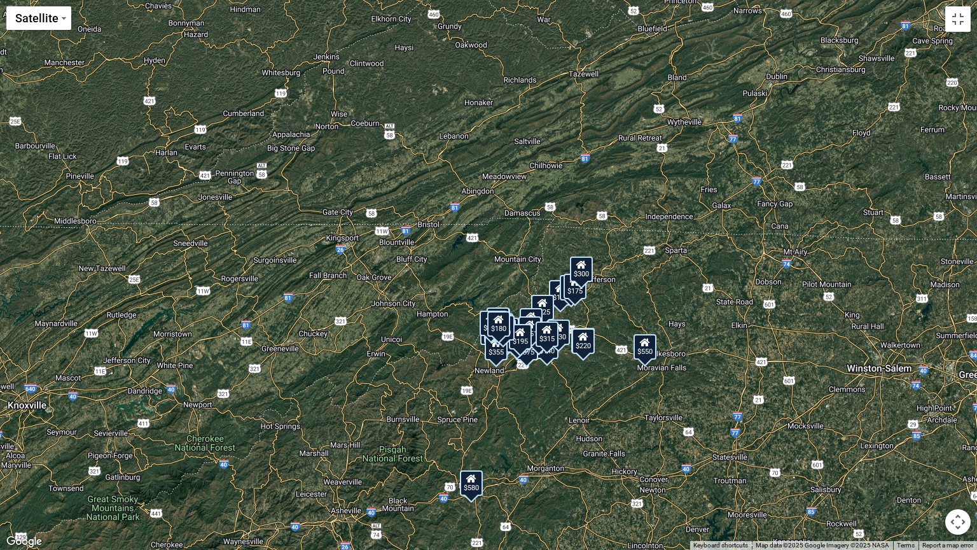
click at [962, 469] on button "Map camera controls" at bounding box center [957, 521] width 25 height 25
click at [928, 457] on button "Zoom in" at bounding box center [926, 457] width 25 height 25
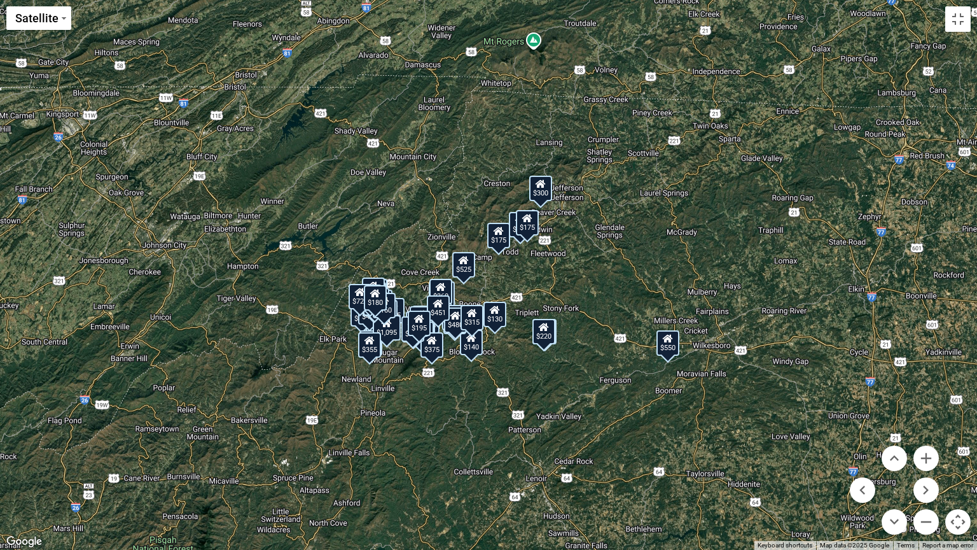
drag, startPoint x: 798, startPoint y: 333, endPoint x: 664, endPoint y: 246, distance: 160.1
click at [664, 246] on div "$625 $297 $175 $165 $300 $580 $290 $424 $395 $270 $185 $265 $230 $550 $349 $230…" at bounding box center [488, 275] width 977 height 550
click at [929, 456] on button "Zoom in" at bounding box center [926, 457] width 25 height 25
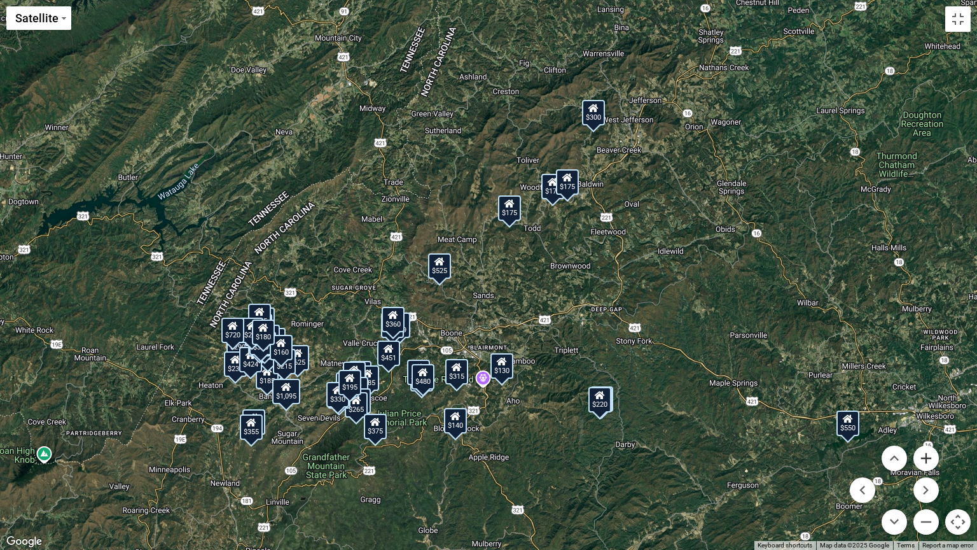
click at [924, 459] on button "Zoom in" at bounding box center [926, 457] width 25 height 25
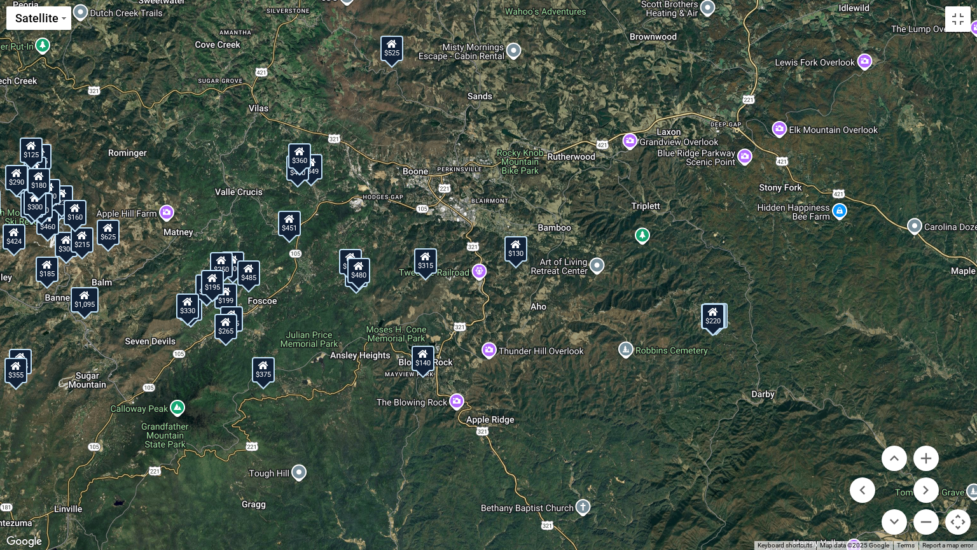
drag, startPoint x: 753, startPoint y: 436, endPoint x: 753, endPoint y: 216, distance: 220.1
click at [753, 216] on div "$625 $297 $175 $165 $300 $580 $290 $424 $395 $270 $185 $265 $230 $550 $349 $230…" at bounding box center [488, 275] width 977 height 550
click at [477, 270] on div "$625 $297 $175 $165 $300 $580 $290 $424 $395 $270 $185 $265 $230 $550 $349 $230…" at bounding box center [488, 275] width 977 height 550
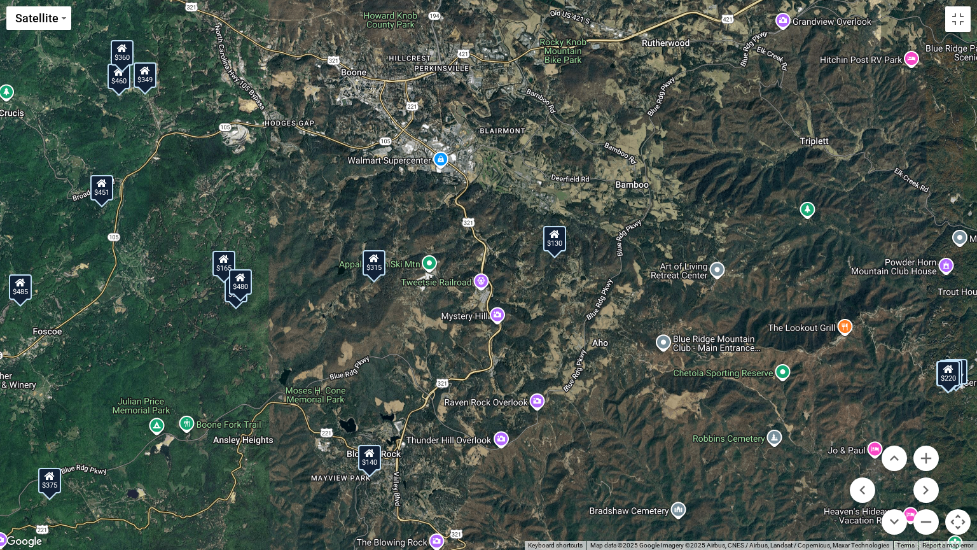
click at [539, 400] on div "$625 $297 $175 $165 $300 $580 $290 $424 $395 $270 $185 $265 $230 $550 $349 $230…" at bounding box center [488, 275] width 977 height 550
click at [785, 372] on div "$625 $297 $175 $165 $300 $580 $290 $424 $395 $270 $185 $265 $230 $550 $349 $230…" at bounding box center [488, 275] width 977 height 550
click at [560, 243] on div "$130" at bounding box center [554, 238] width 23 height 25
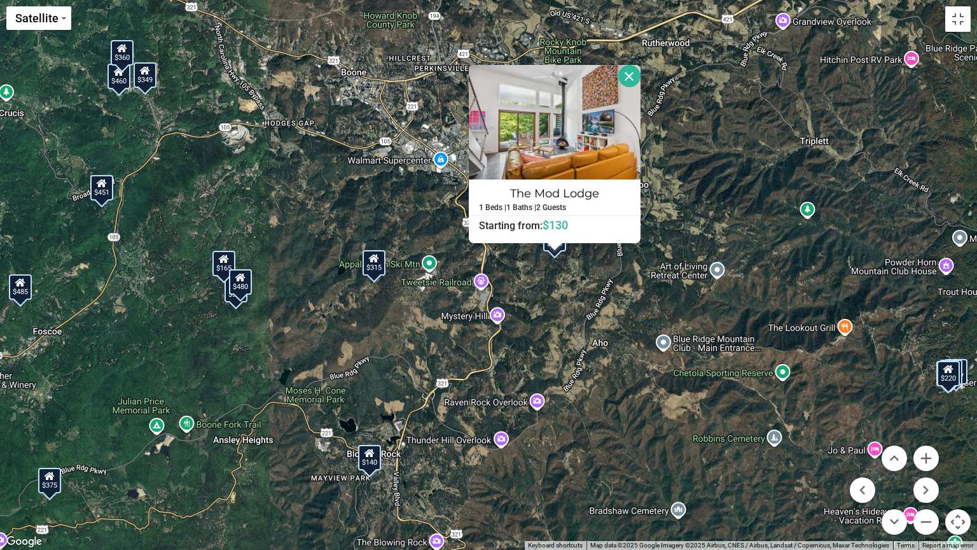
click at [624, 69] on button "Close" at bounding box center [629, 76] width 22 height 22
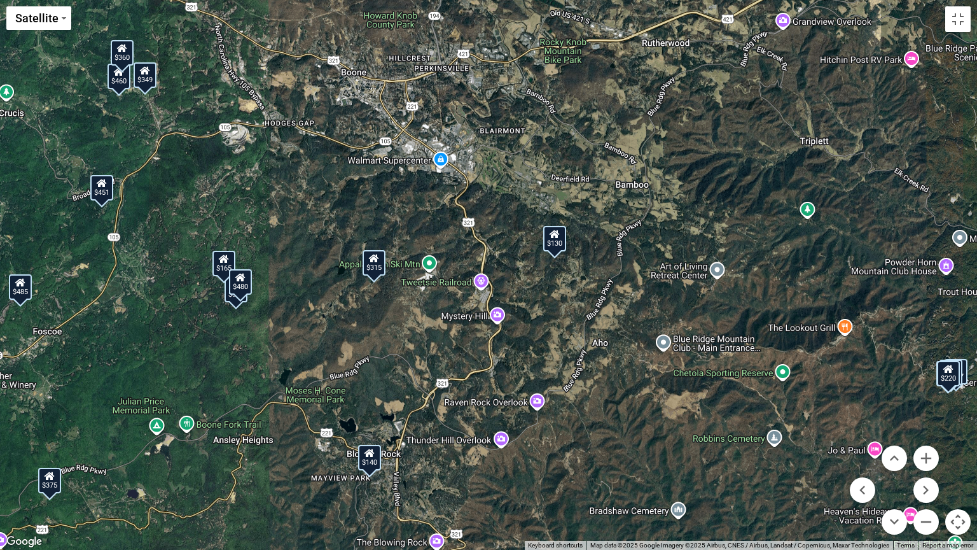
click at [550, 239] on div "$130" at bounding box center [554, 238] width 23 height 25
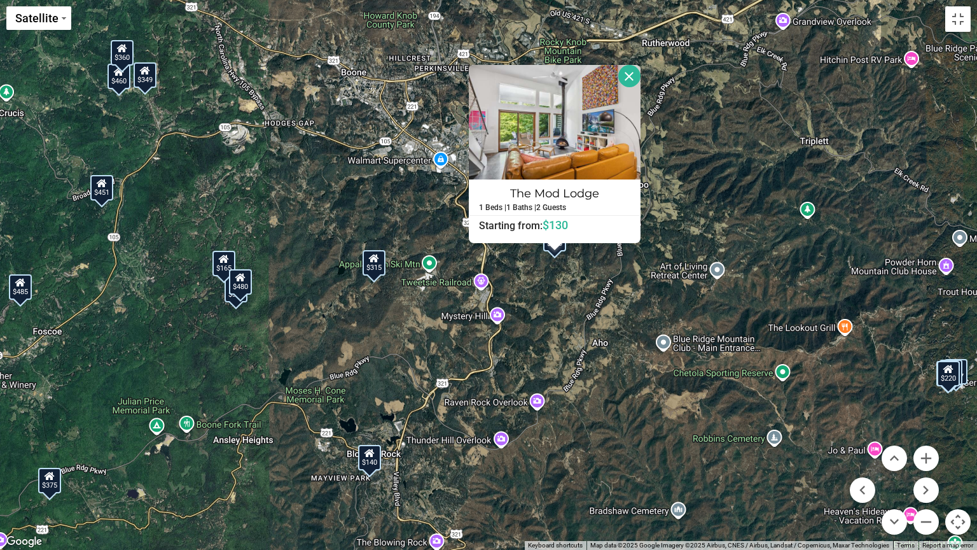
click at [629, 76] on button "Close" at bounding box center [629, 76] width 22 height 22
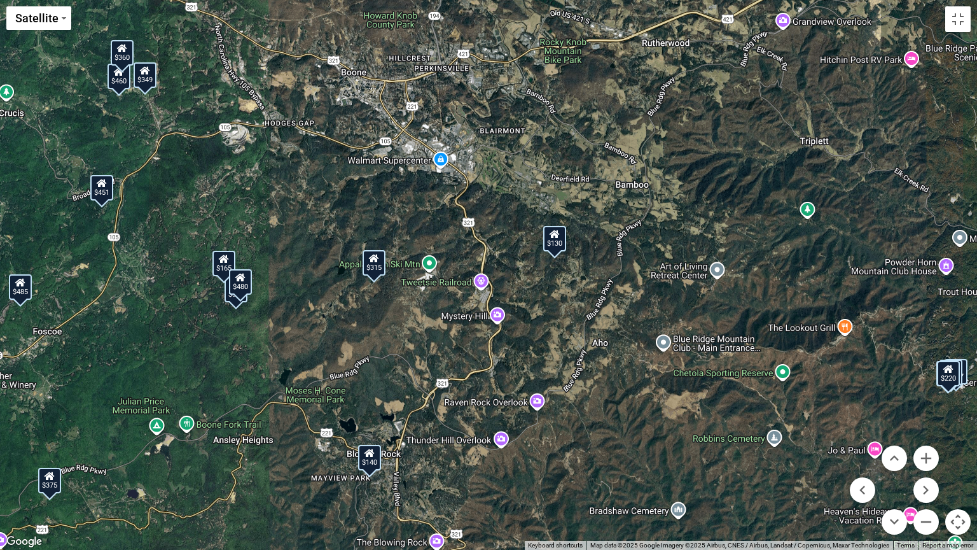
click at [374, 263] on div "$315" at bounding box center [374, 262] width 23 height 25
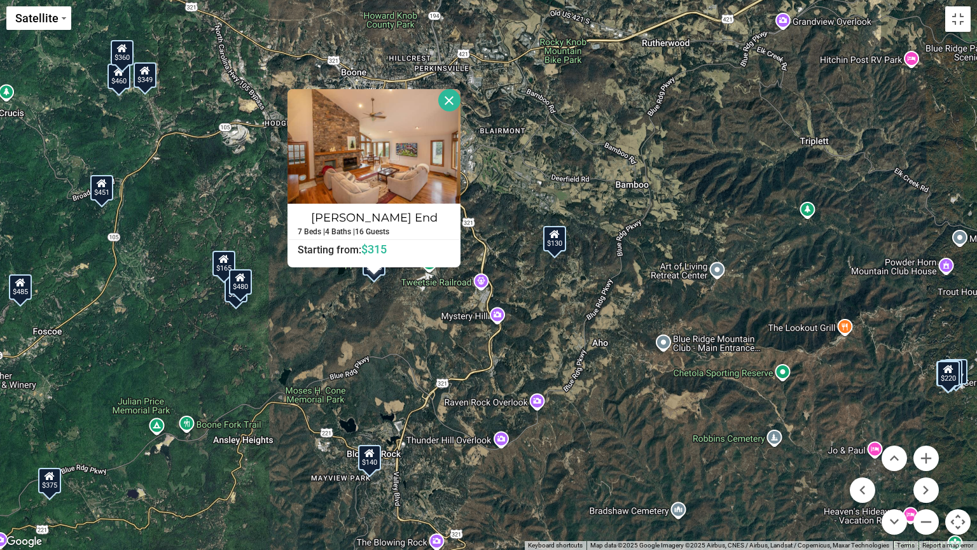
click at [453, 101] on button "Close" at bounding box center [449, 100] width 22 height 22
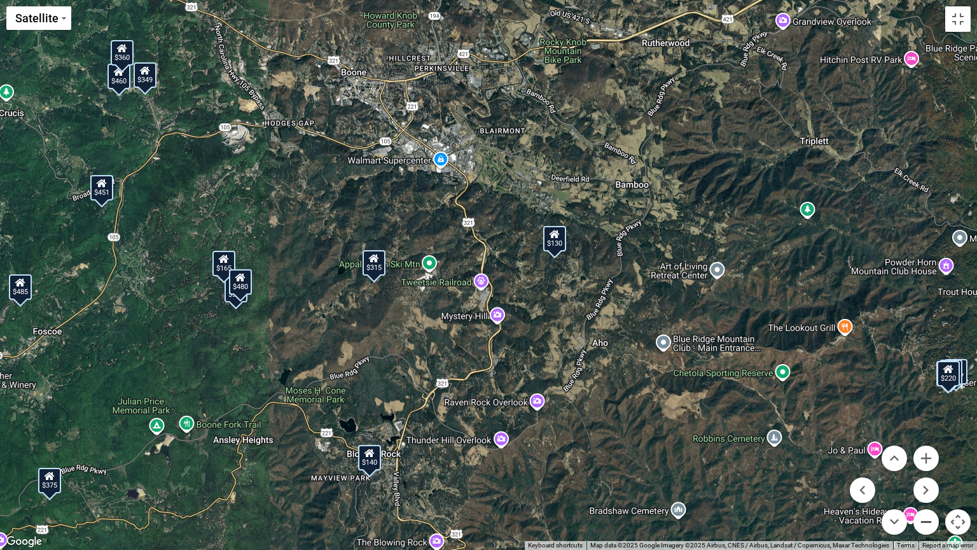
click at [924, 469] on button "Zoom out" at bounding box center [926, 521] width 25 height 25
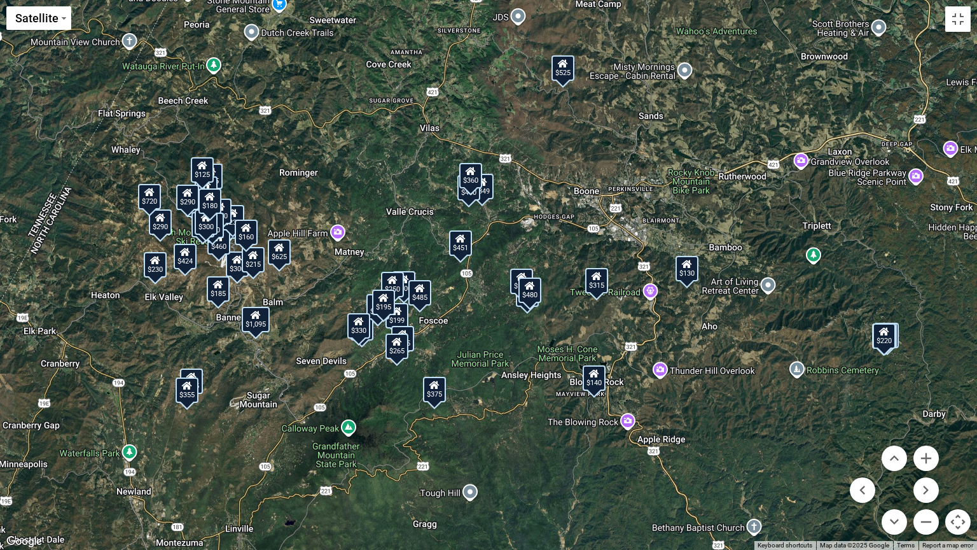
drag, startPoint x: 407, startPoint y: 229, endPoint x: 575, endPoint y: 246, distance: 169.5
click at [573, 246] on div "$625 $297 $175 $165 $300 $580 $290 $424 $395 $270 $185 $265 $230 $550 $349 $230…" at bounding box center [488, 275] width 977 height 550
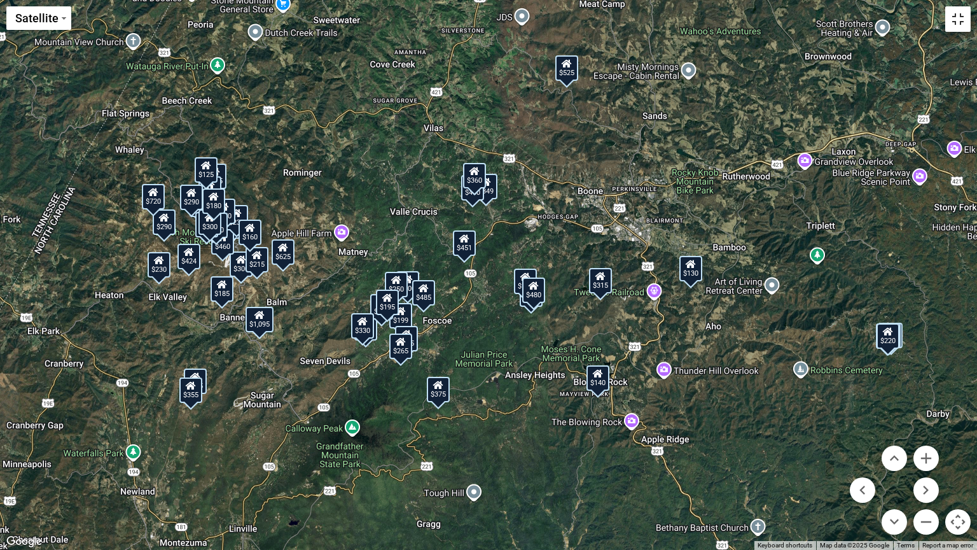
click at [958, 16] on button "Toggle fullscreen view" at bounding box center [957, 18] width 25 height 25
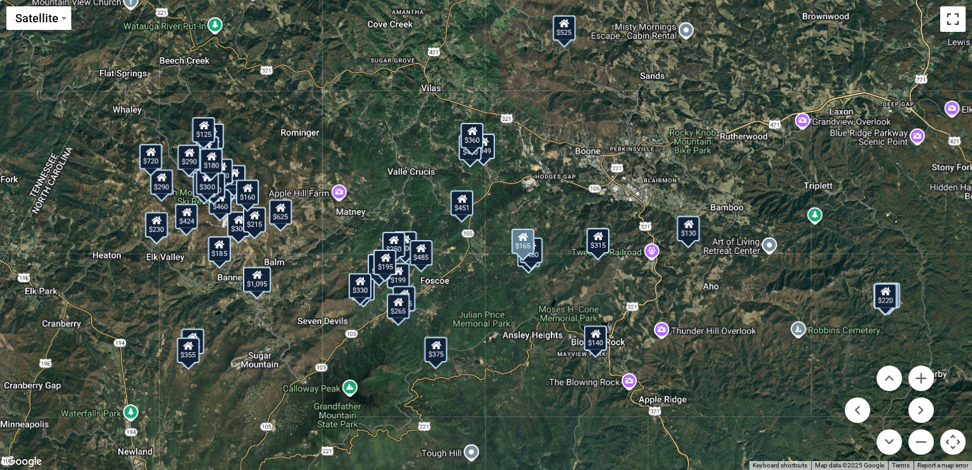
scroll to position [0, 0]
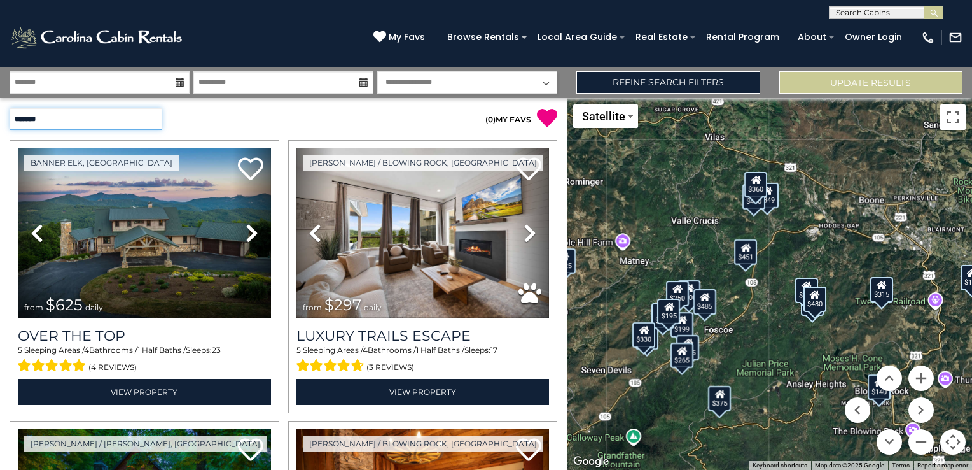
click at [142, 116] on select "**********" at bounding box center [86, 119] width 153 height 22
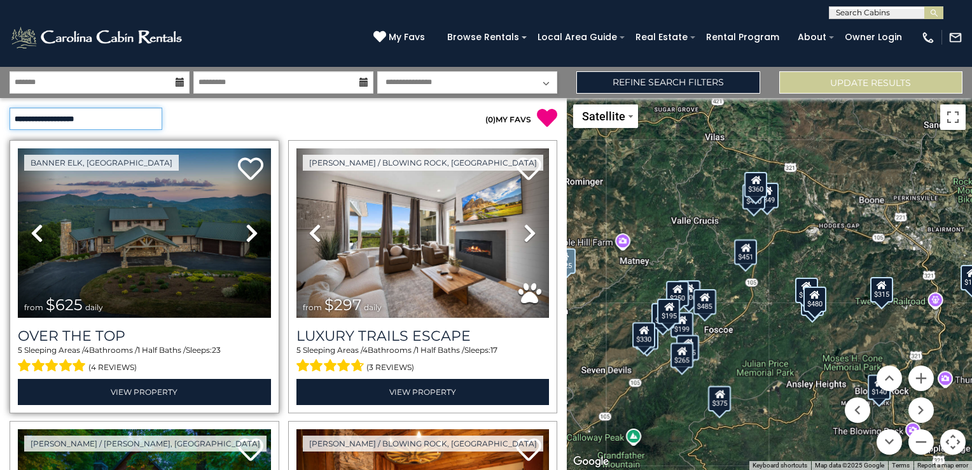
click at [10, 108] on select "**********" at bounding box center [86, 119] width 153 height 22
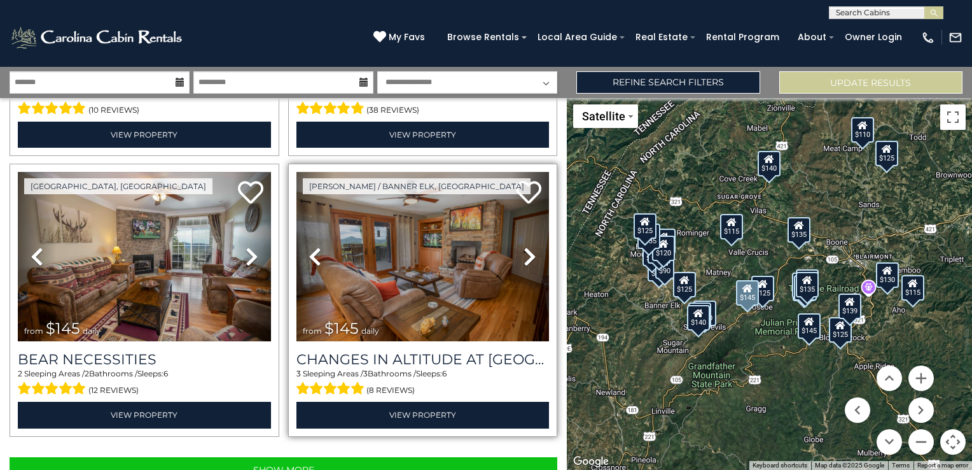
scroll to position [3913, 0]
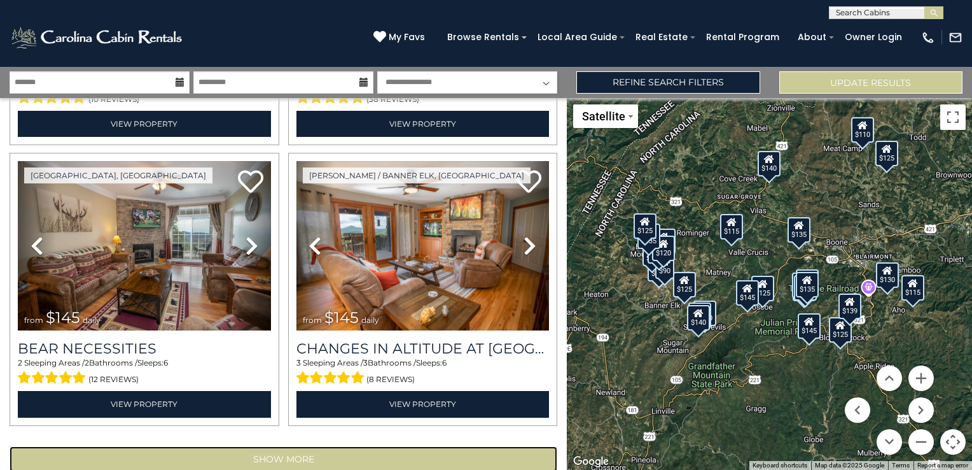
click at [291, 446] on button "Show More" at bounding box center [284, 458] width 548 height 25
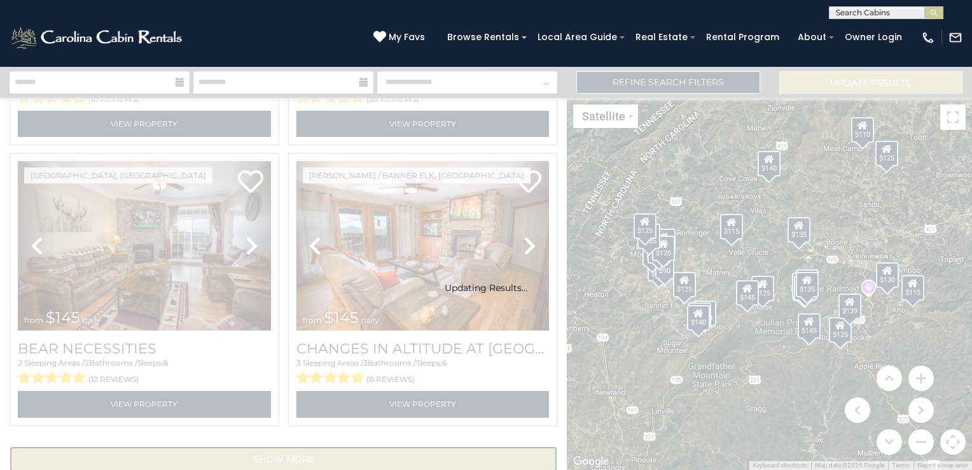
scroll to position [3894, 0]
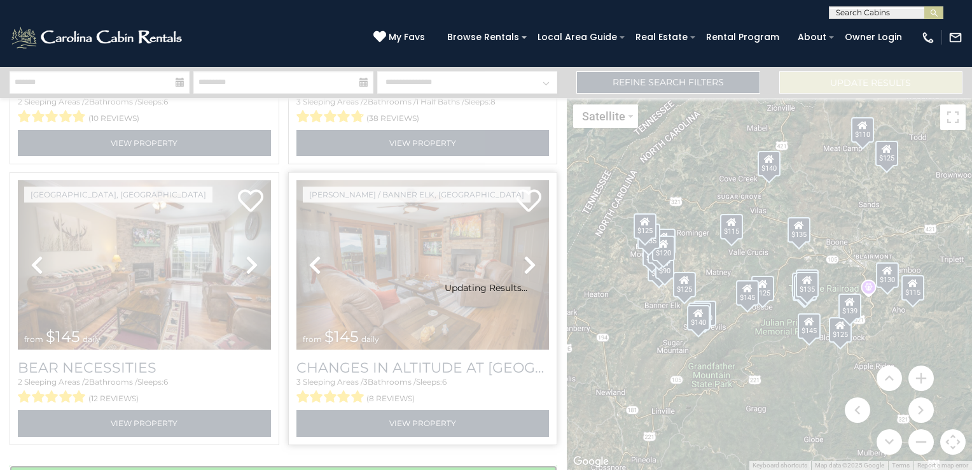
select select "**********"
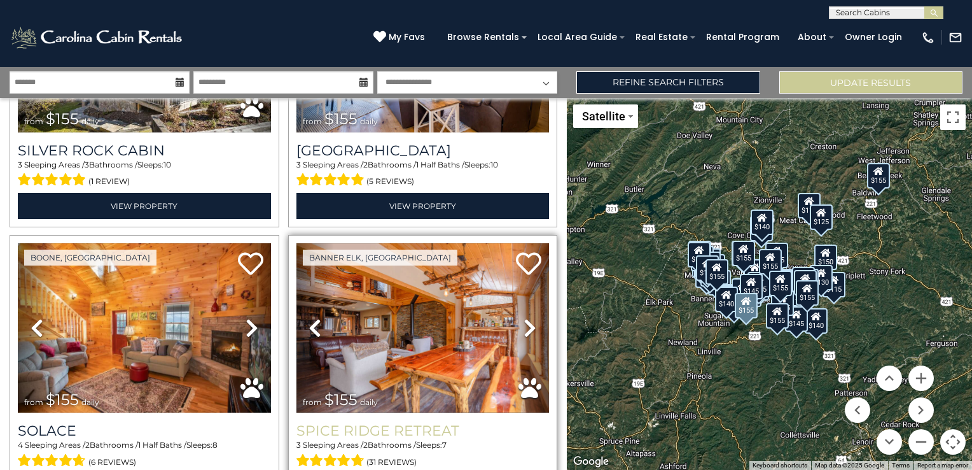
scroll to position [7530, 0]
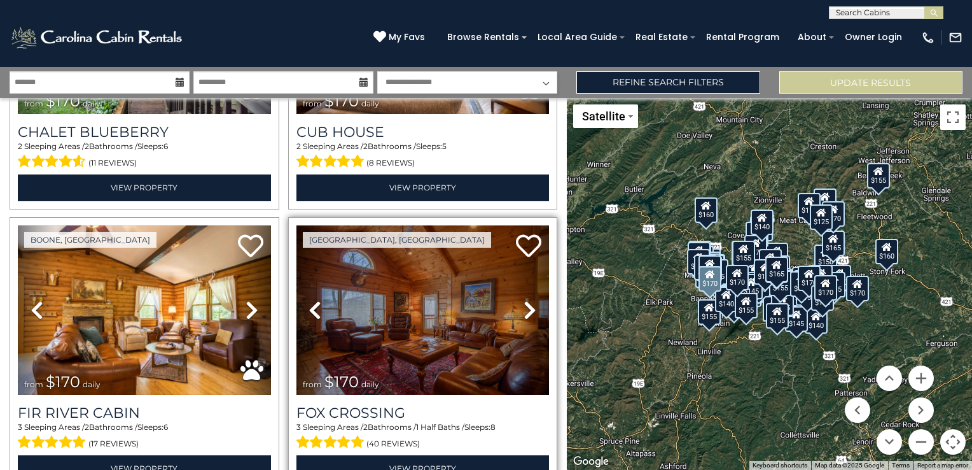
scroll to position [11703, 0]
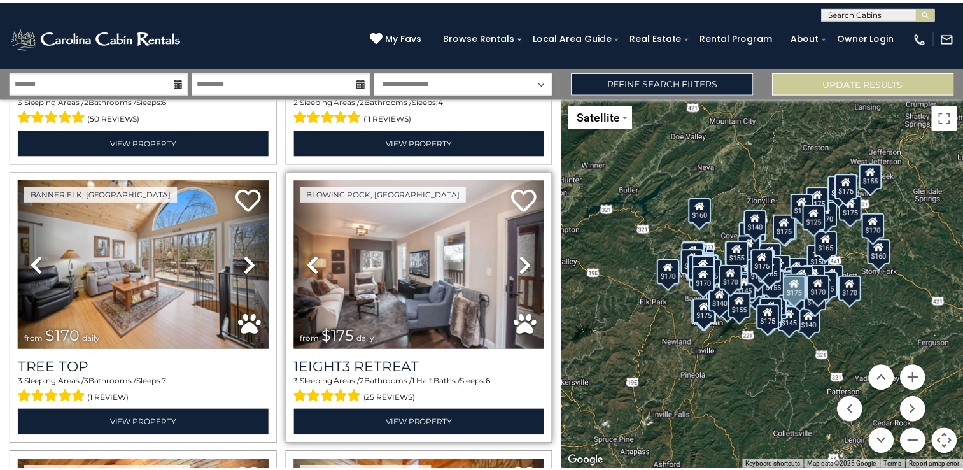
scroll to position [12657, 0]
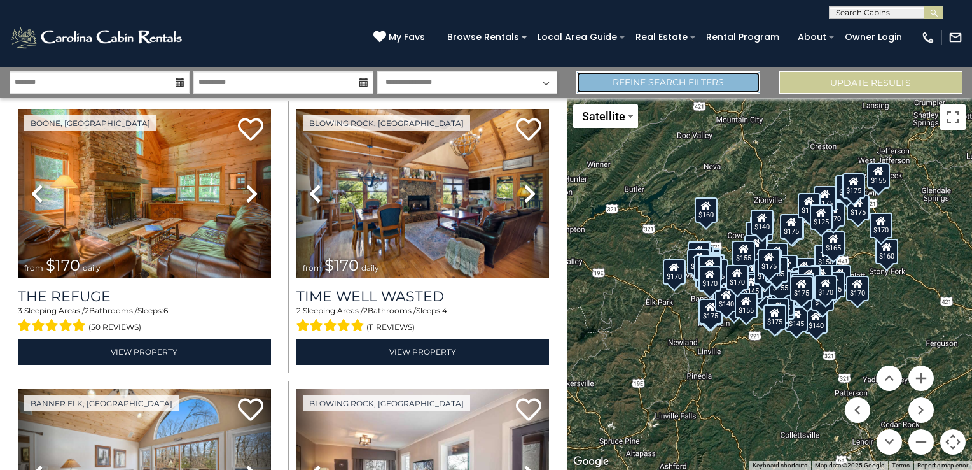
click at [672, 80] on link "Refine Search Filters" at bounding box center [667, 82] width 183 height 22
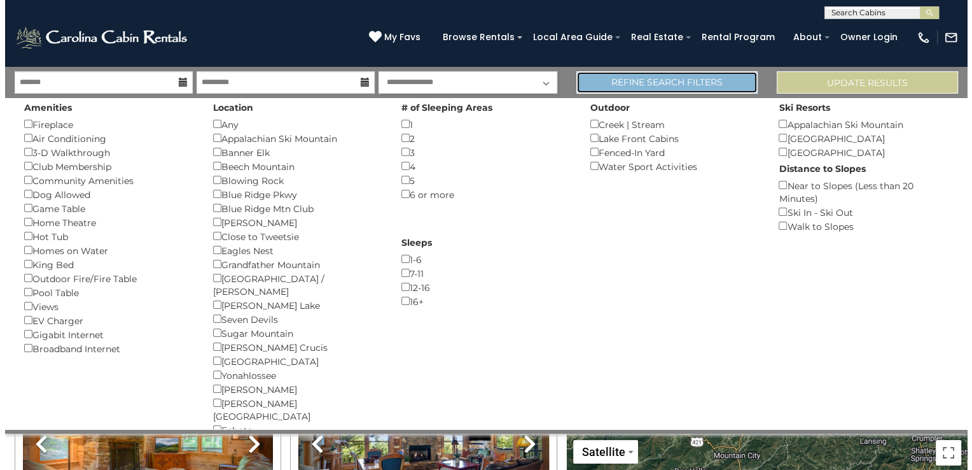
scroll to position [12572, 0]
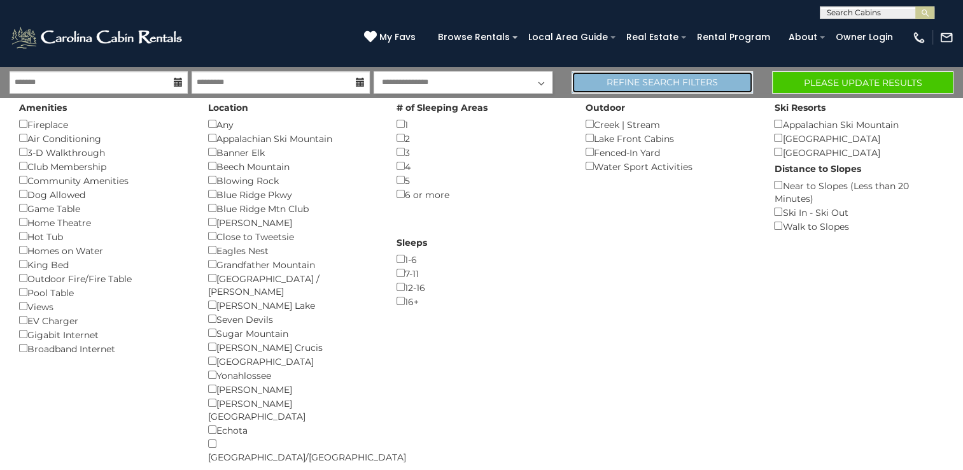
click at [678, 81] on link "Refine Search Filters" at bounding box center [661, 82] width 181 height 22
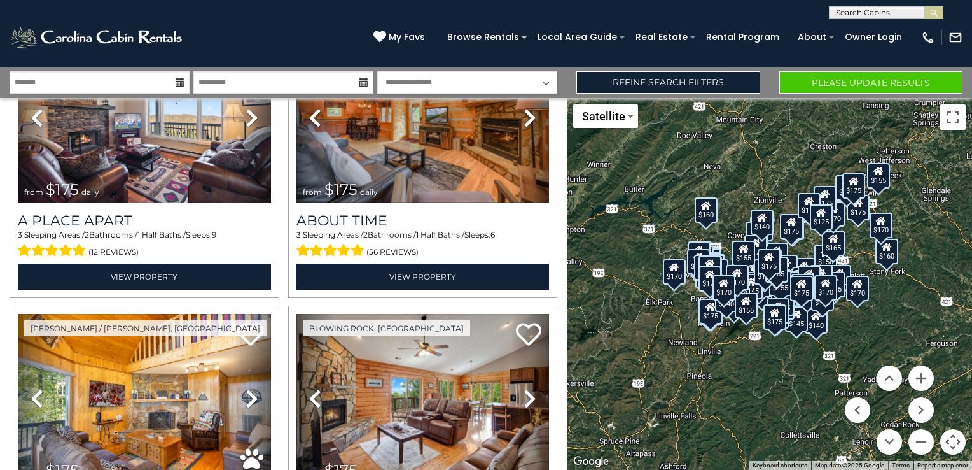
scroll to position [0, 0]
click at [861, 17] on input "text" at bounding box center [885, 15] width 111 height 13
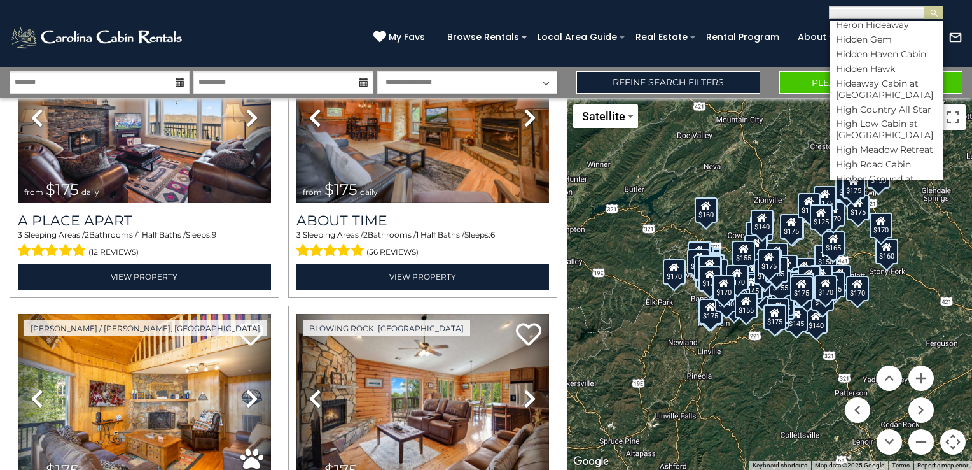
scroll to position [3087, 0]
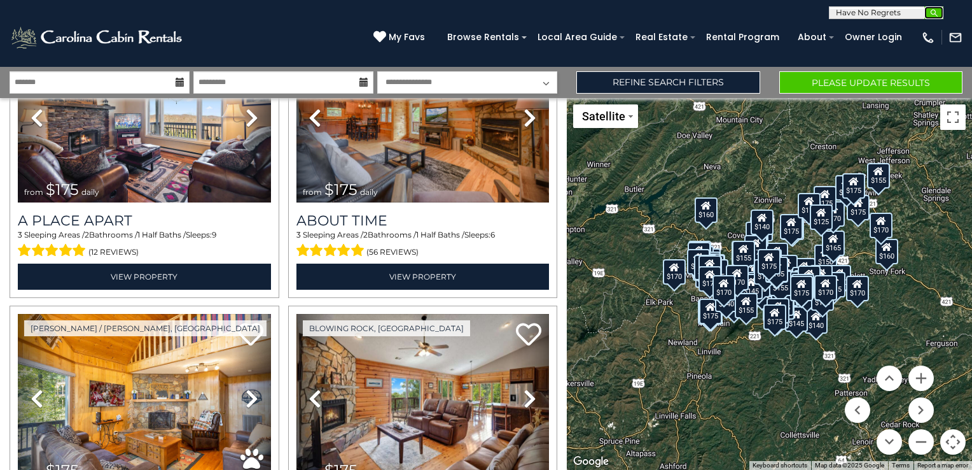
click at [931, 11] on img "submit" at bounding box center [935, 13] width 10 height 10
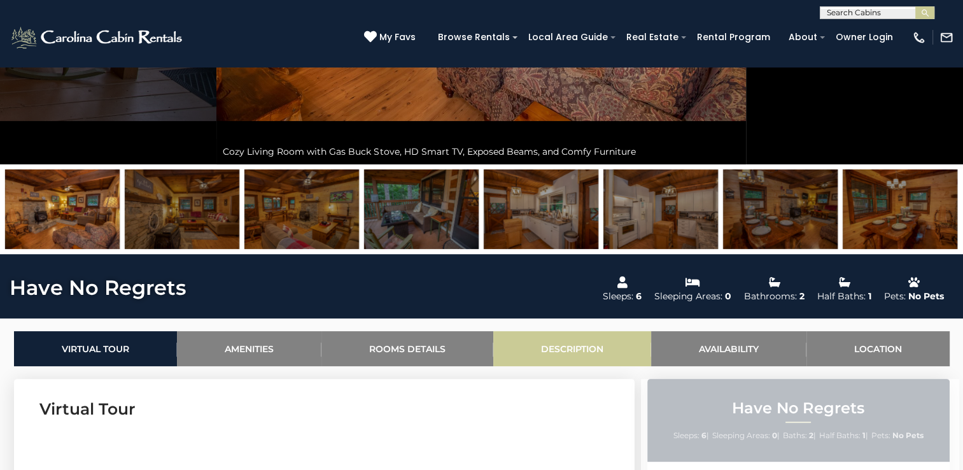
scroll to position [382, 0]
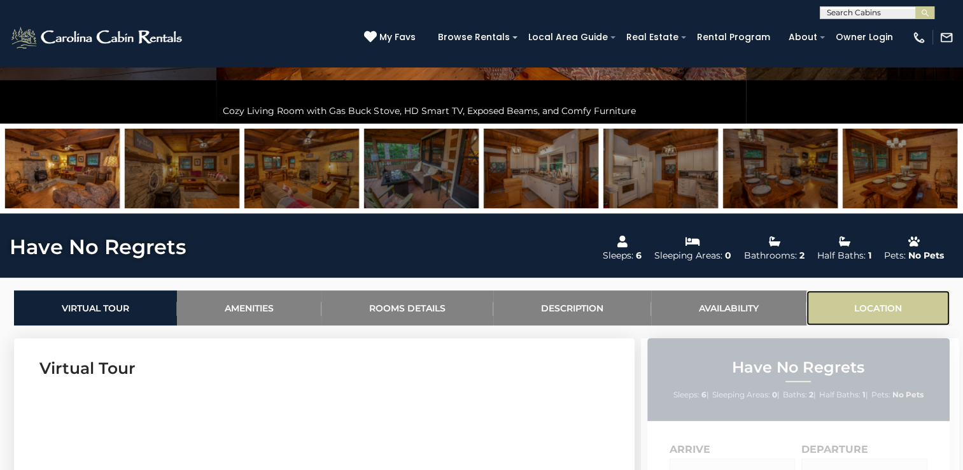
click at [873, 302] on link "Location" at bounding box center [877, 307] width 143 height 35
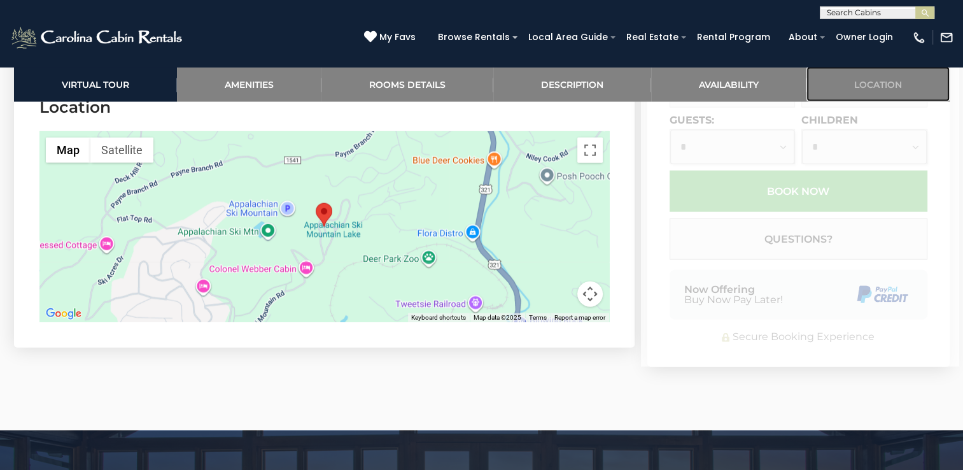
scroll to position [2850, 0]
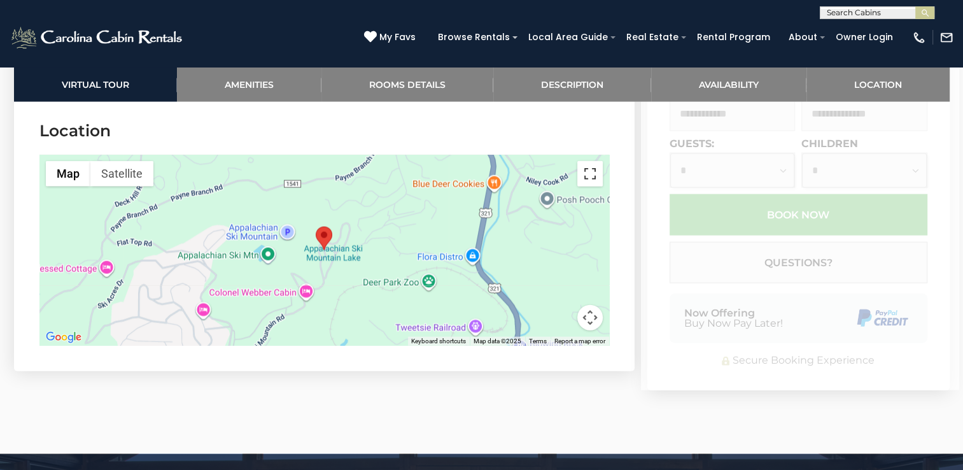
click at [589, 169] on button "Toggle fullscreen view" at bounding box center [589, 173] width 25 height 25
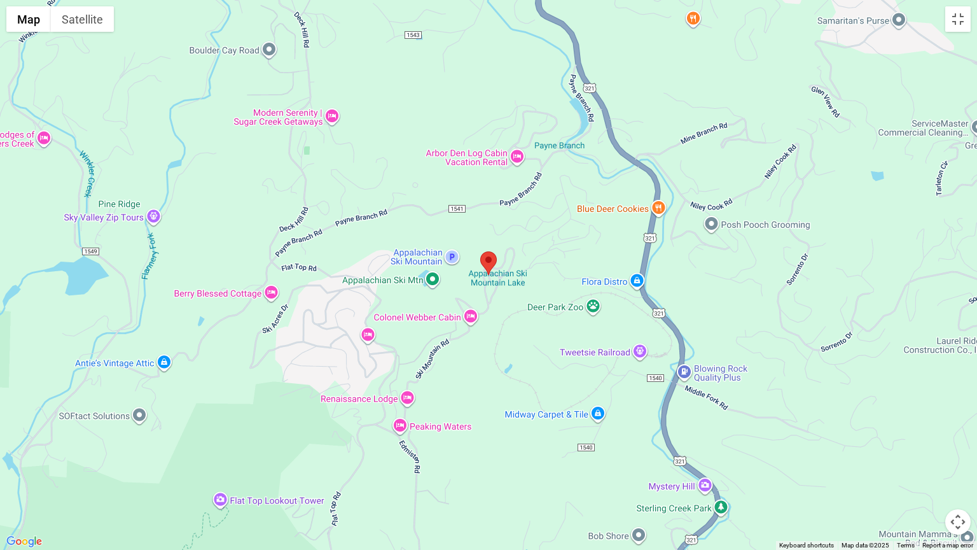
click at [961, 469] on button "Map camera controls" at bounding box center [957, 521] width 25 height 25
click at [927, 453] on button "Zoom in" at bounding box center [926, 457] width 25 height 25
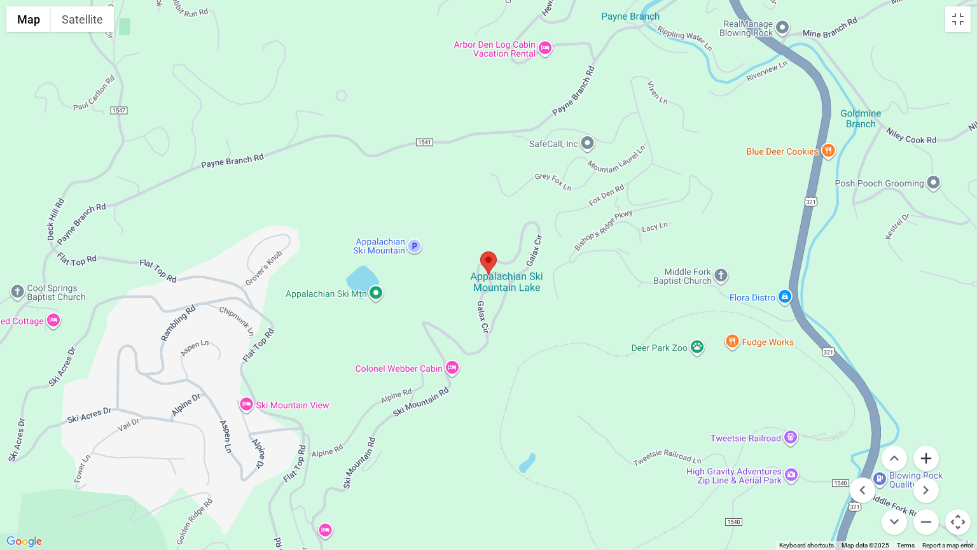
click at [927, 453] on button "Zoom in" at bounding box center [926, 457] width 25 height 25
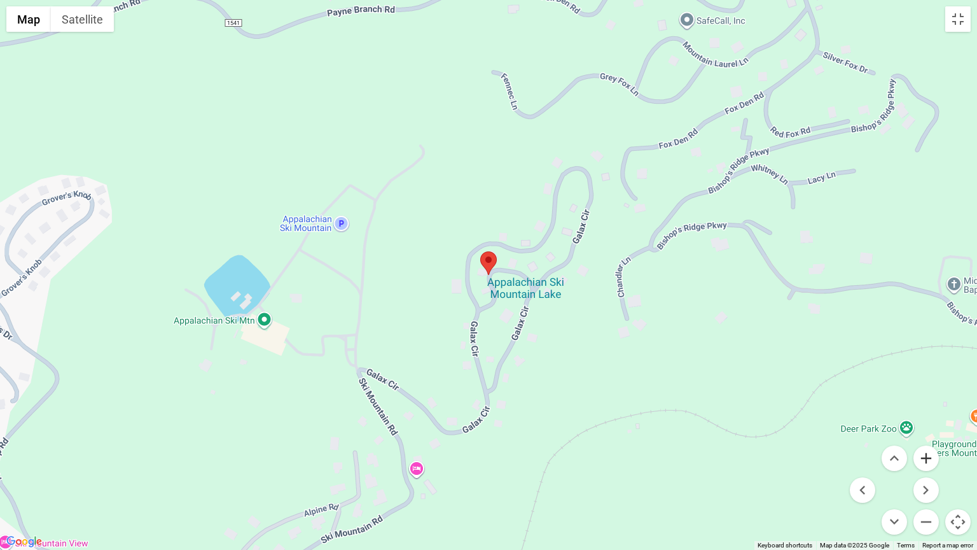
click at [927, 453] on button "Zoom in" at bounding box center [926, 457] width 25 height 25
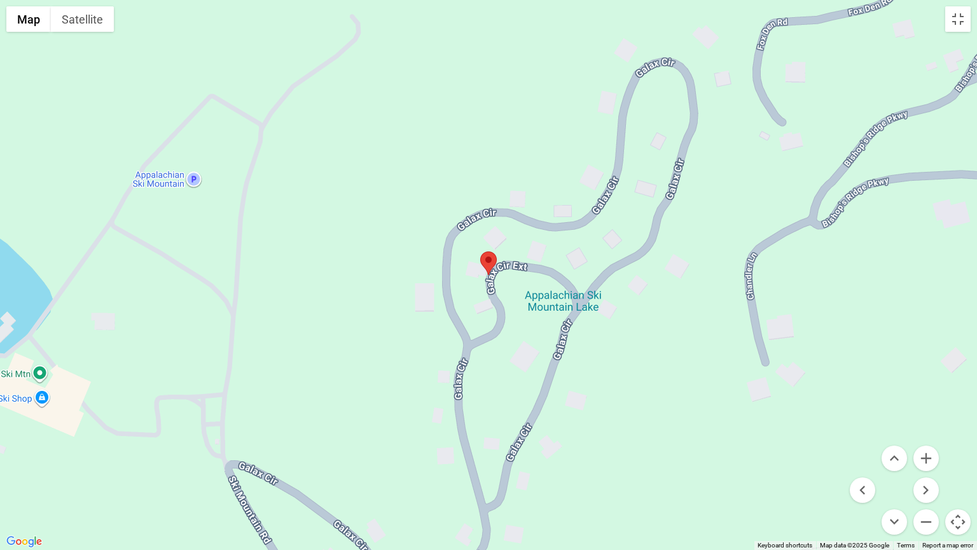
click at [645, 384] on div at bounding box center [488, 275] width 977 height 550
click at [929, 469] on button "Zoom out" at bounding box center [926, 521] width 25 height 25
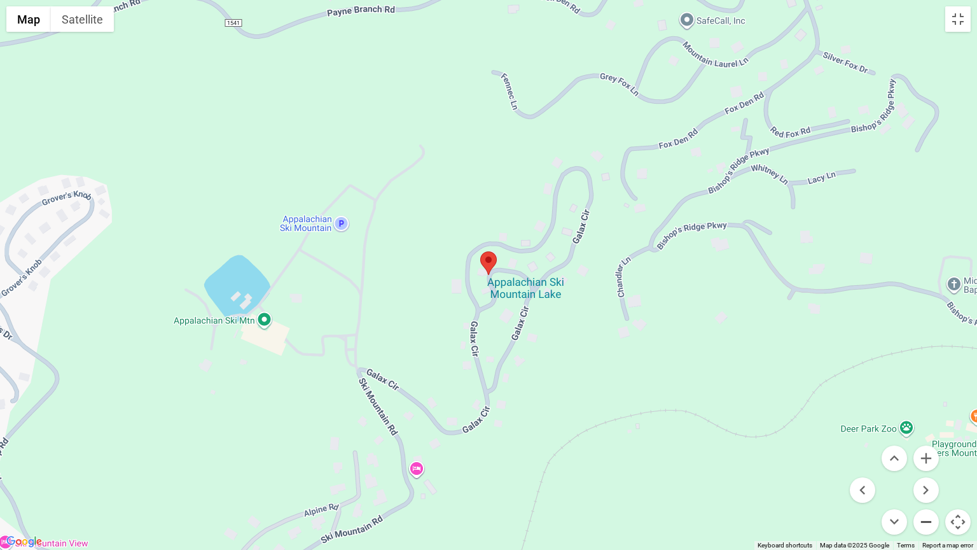
click at [929, 469] on button "Zoom out" at bounding box center [926, 521] width 25 height 25
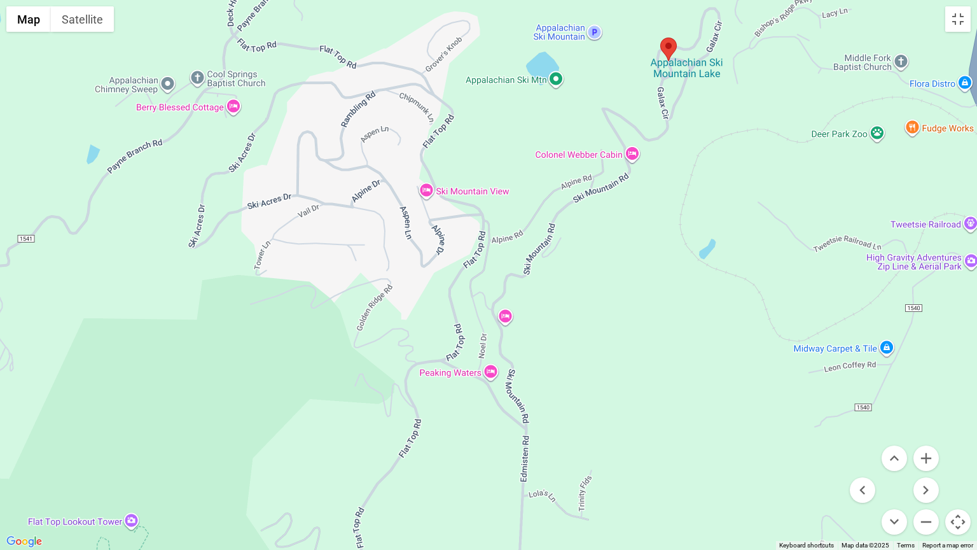
drag, startPoint x: 590, startPoint y: 419, endPoint x: 771, endPoint y: 204, distance: 281.4
click at [771, 204] on div at bounding box center [488, 275] width 977 height 550
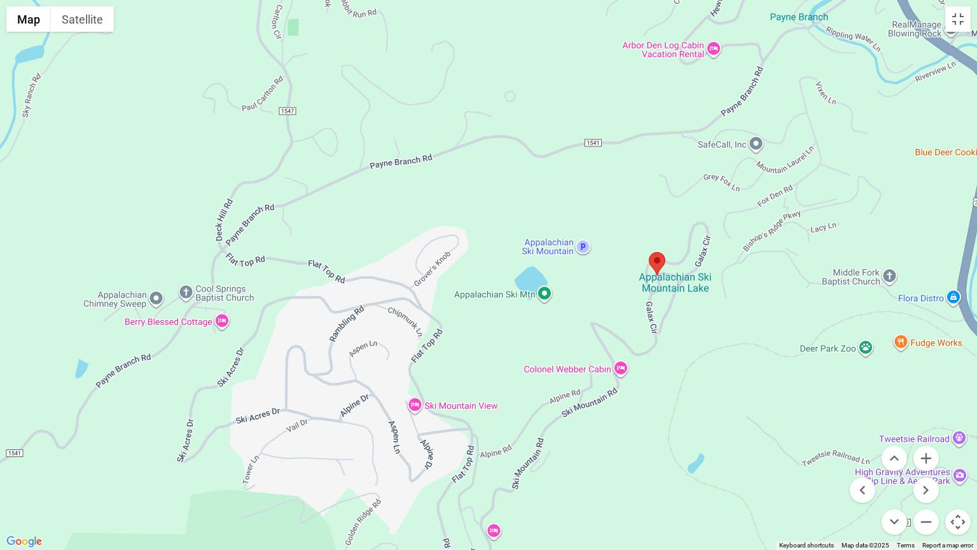
drag, startPoint x: 659, startPoint y: 282, endPoint x: 646, endPoint y: 501, distance: 218.6
click at [646, 469] on div at bounding box center [488, 275] width 977 height 550
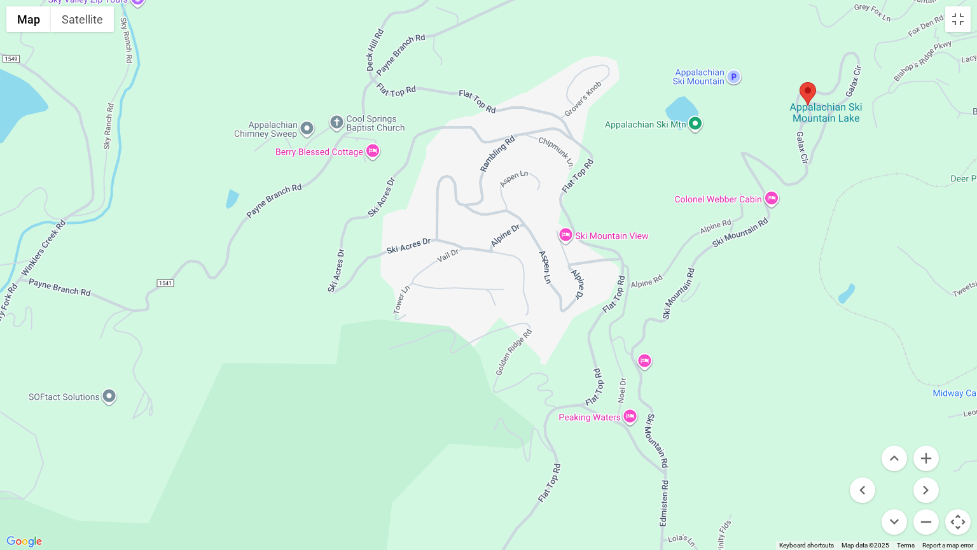
drag, startPoint x: 587, startPoint y: 524, endPoint x: 741, endPoint y: 353, distance: 229.7
click at [741, 353] on div at bounding box center [488, 275] width 977 height 550
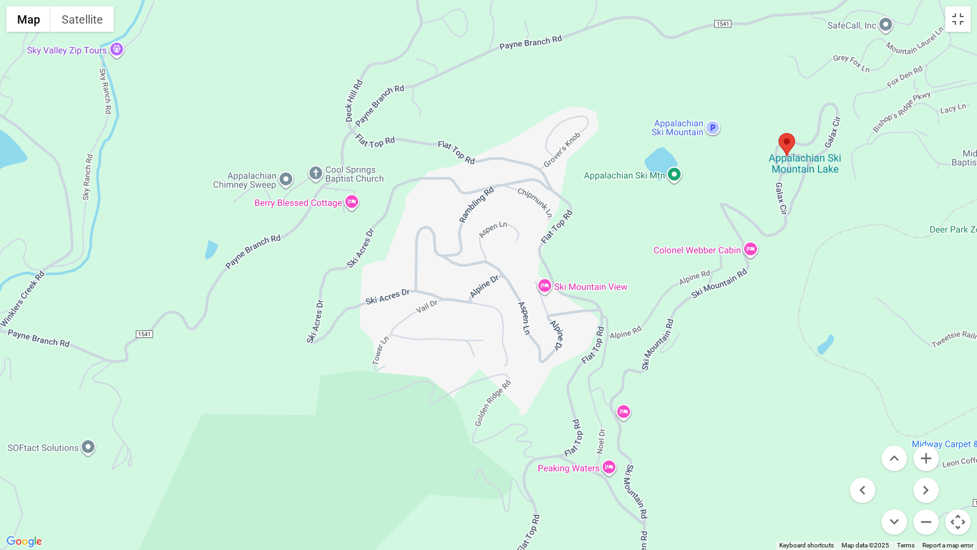
drag, startPoint x: 862, startPoint y: 240, endPoint x: 843, endPoint y: 290, distance: 53.8
click at [843, 290] on div at bounding box center [488, 275] width 977 height 550
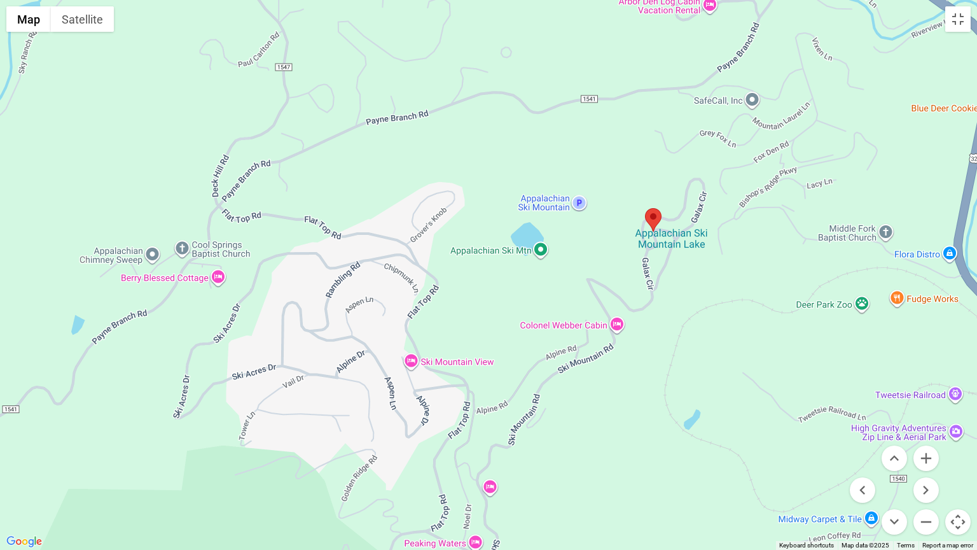
drag, startPoint x: 893, startPoint y: 268, endPoint x: 758, endPoint y: 344, distance: 154.4
click at [759, 343] on div at bounding box center [488, 275] width 977 height 550
click at [77, 20] on button "Satellite" at bounding box center [82, 18] width 63 height 25
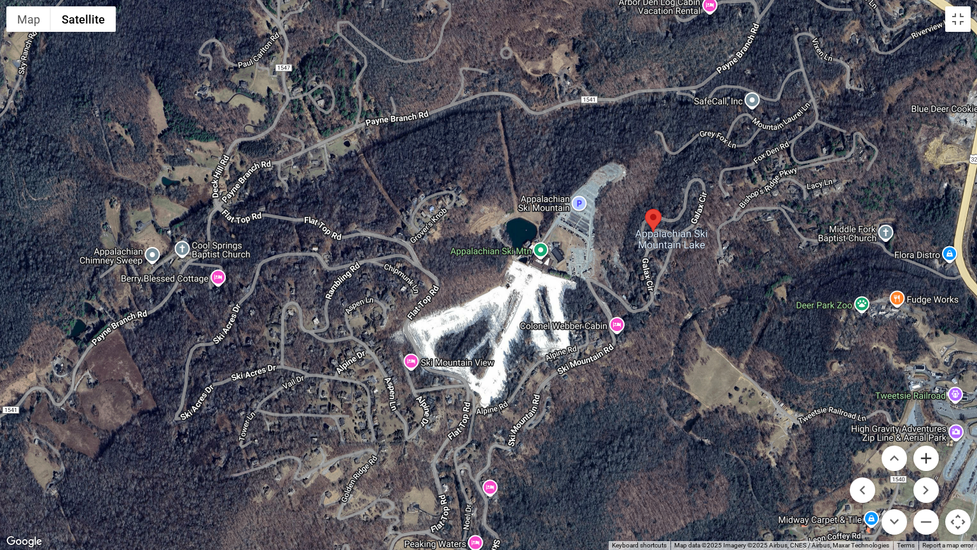
click at [926, 453] on button "Zoom in" at bounding box center [926, 457] width 25 height 25
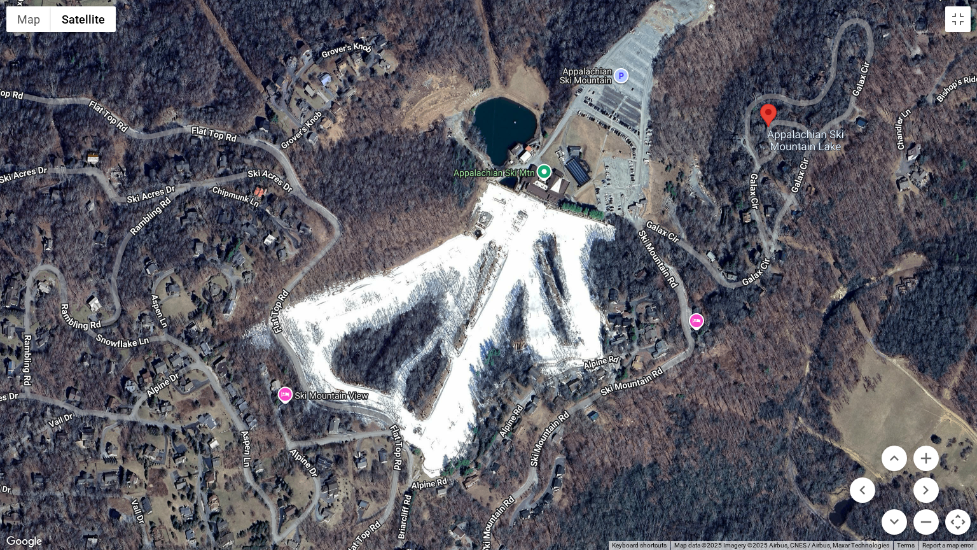
drag, startPoint x: 897, startPoint y: 253, endPoint x: 844, endPoint y: 198, distance: 76.9
click at [844, 198] on div at bounding box center [488, 275] width 977 height 550
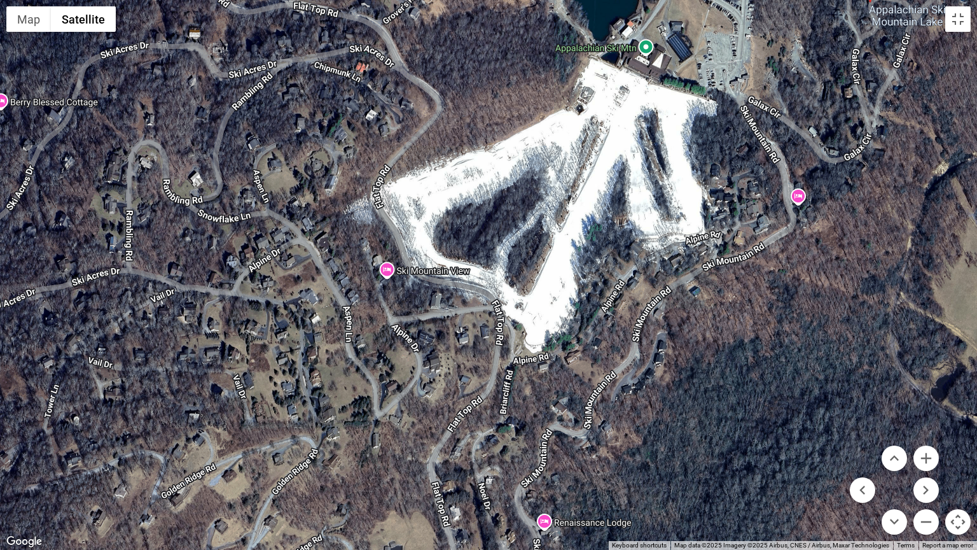
drag, startPoint x: 697, startPoint y: 407, endPoint x: 802, endPoint y: 280, distance: 164.6
click at [802, 280] on div at bounding box center [488, 275] width 977 height 550
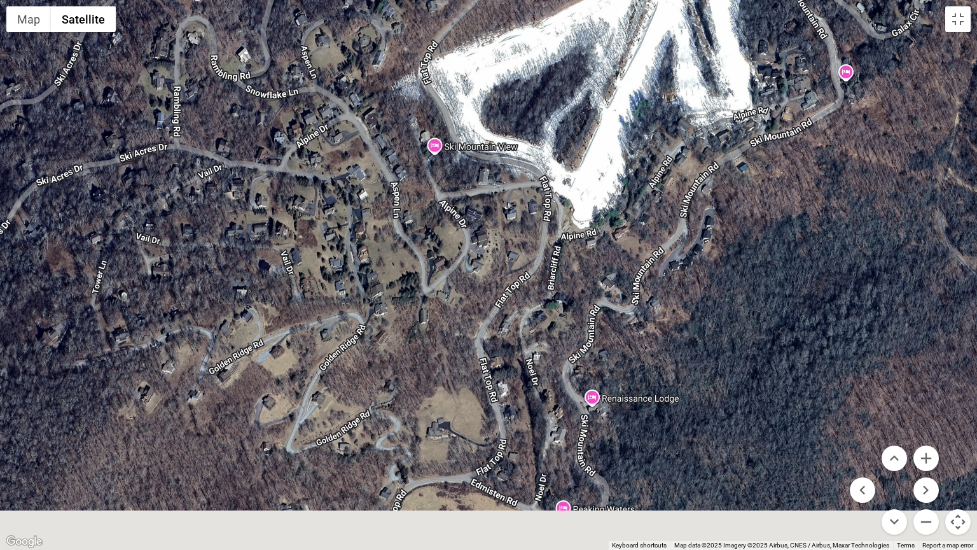
drag, startPoint x: 648, startPoint y: 458, endPoint x: 741, endPoint y: 261, distance: 217.7
click at [741, 261] on div at bounding box center [488, 275] width 977 height 550
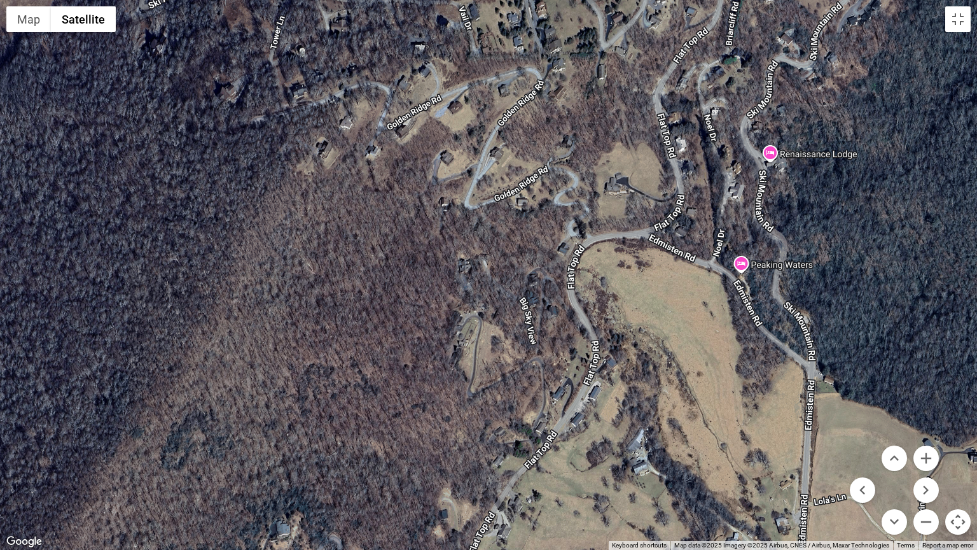
drag, startPoint x: 727, startPoint y: 402, endPoint x: 859, endPoint y: 232, distance: 215.5
click at [859, 232] on div at bounding box center [488, 275] width 977 height 550
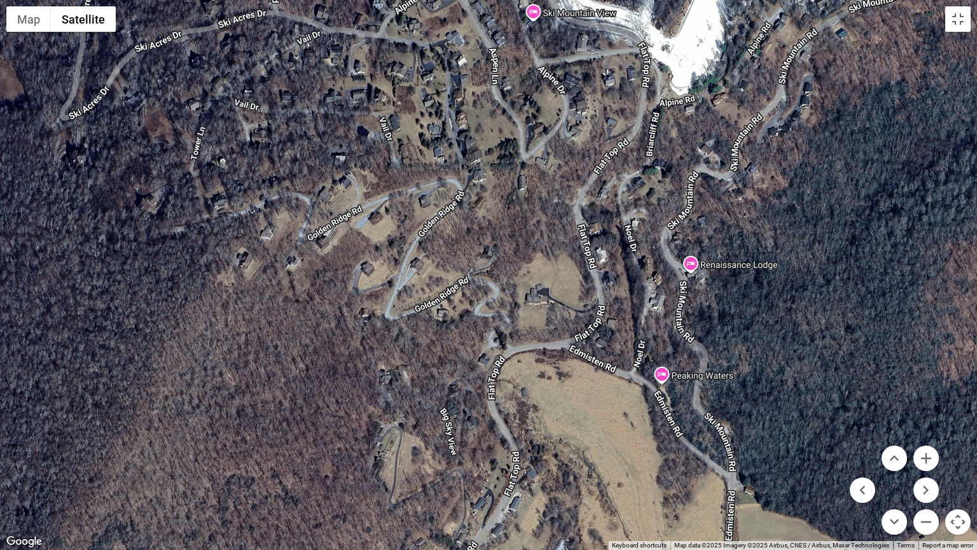
drag, startPoint x: 977, startPoint y: 197, endPoint x: 893, endPoint y: 313, distance: 143.2
click at [893, 313] on div at bounding box center [488, 275] width 977 height 550
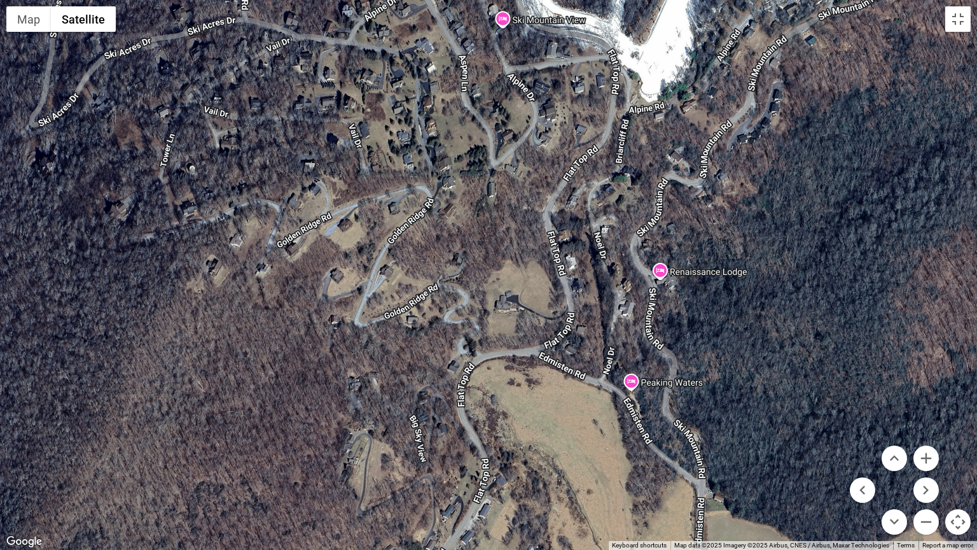
drag, startPoint x: 845, startPoint y: 242, endPoint x: 817, endPoint y: 242, distance: 28.0
click at [814, 252] on div at bounding box center [488, 275] width 977 height 550
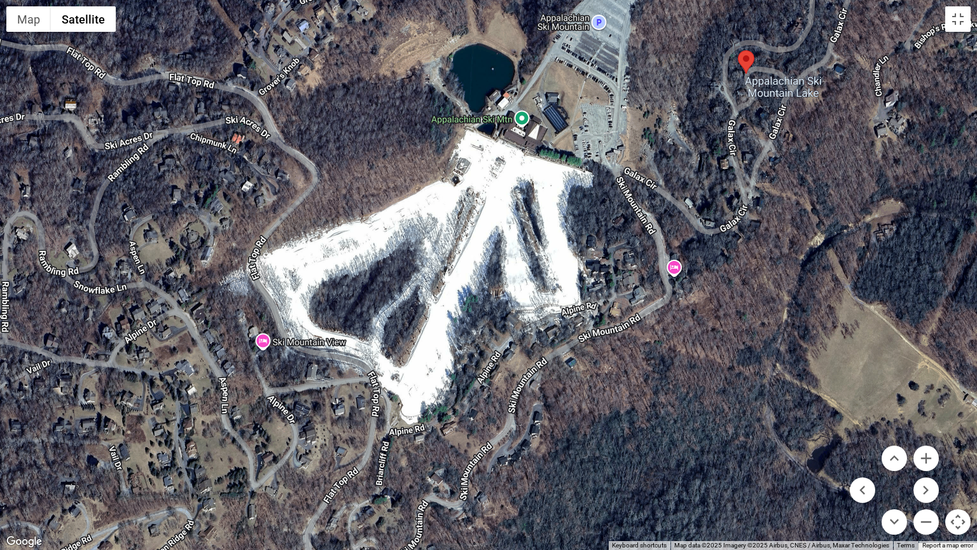
drag, startPoint x: 926, startPoint y: 209, endPoint x: 682, endPoint y: 537, distance: 408.3
click at [682, 469] on div at bounding box center [488, 275] width 977 height 550
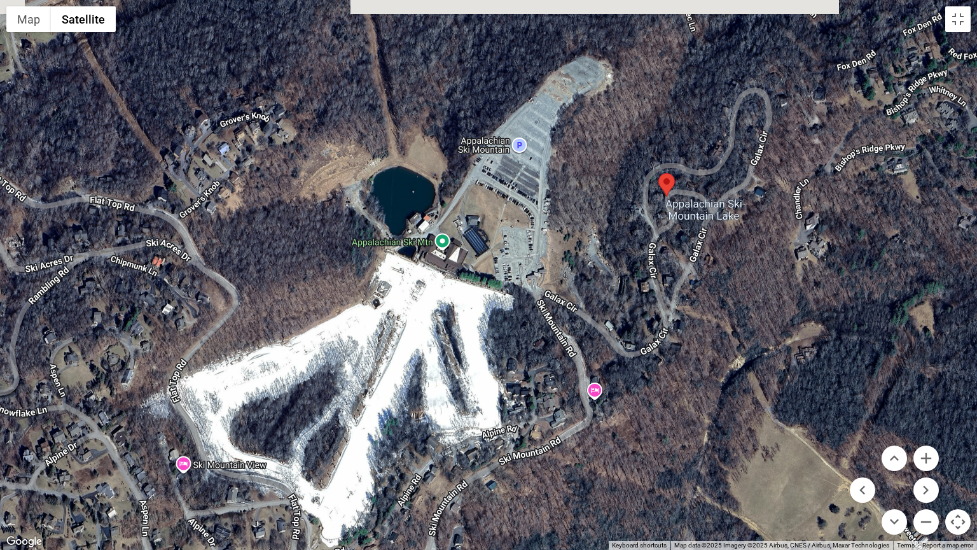
drag, startPoint x: 921, startPoint y: 208, endPoint x: 842, endPoint y: 333, distance: 148.1
click at [842, 333] on div at bounding box center [488, 275] width 977 height 550
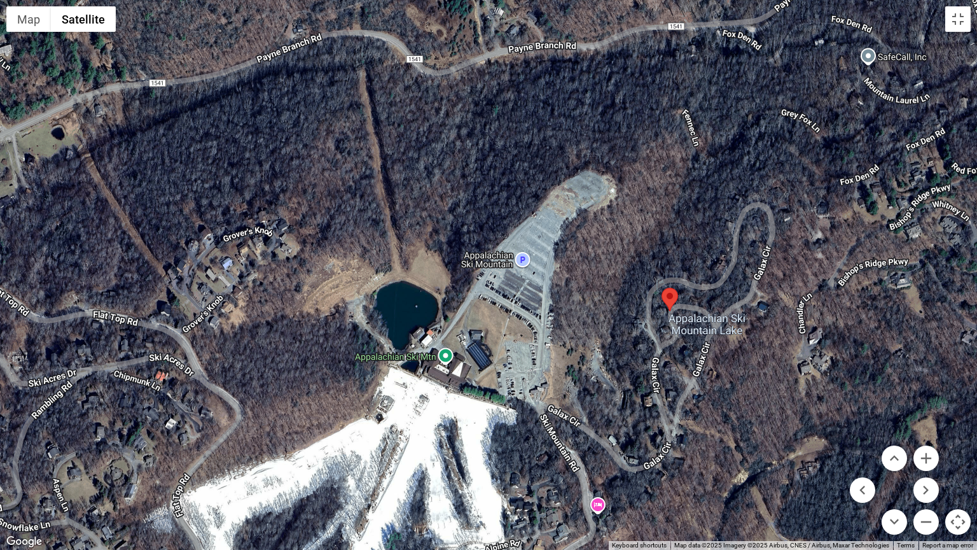
drag, startPoint x: 790, startPoint y: 284, endPoint x: 784, endPoint y: 396, distance: 111.5
click at [784, 396] on div at bounding box center [488, 275] width 977 height 550
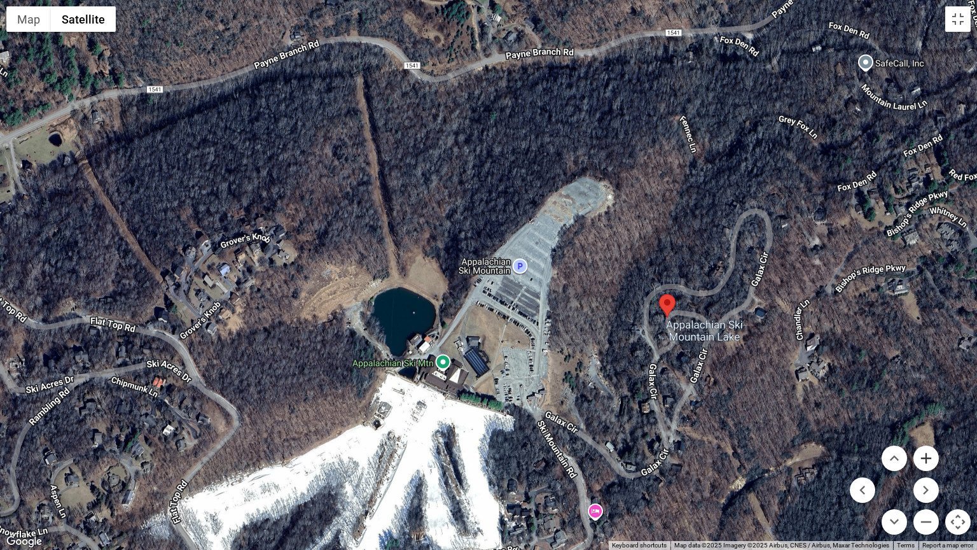
click at [923, 459] on button "Zoom in" at bounding box center [926, 457] width 25 height 25
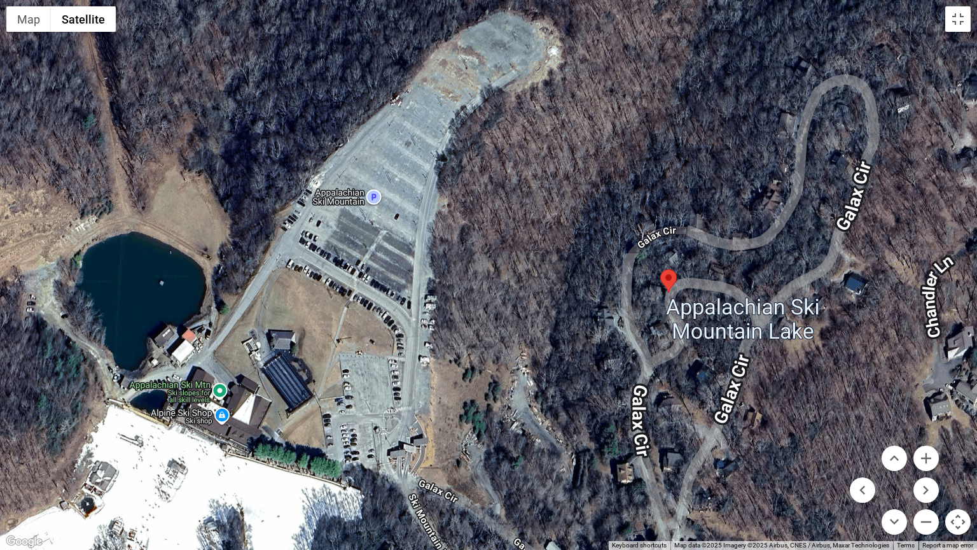
drag, startPoint x: 914, startPoint y: 373, endPoint x: 730, endPoint y: 300, distance: 197.7
click at [730, 300] on div at bounding box center [488, 275] width 977 height 550
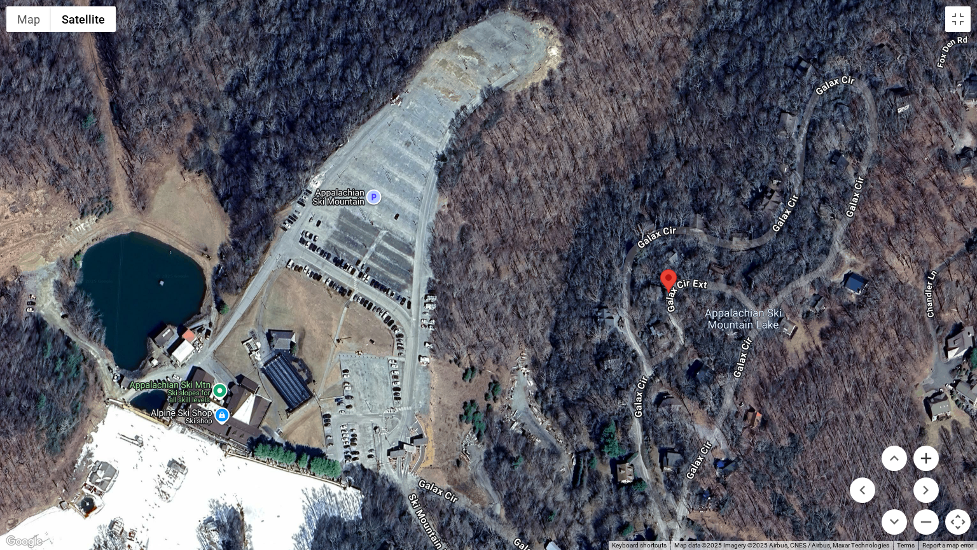
click at [924, 452] on button "Zoom in" at bounding box center [926, 457] width 25 height 25
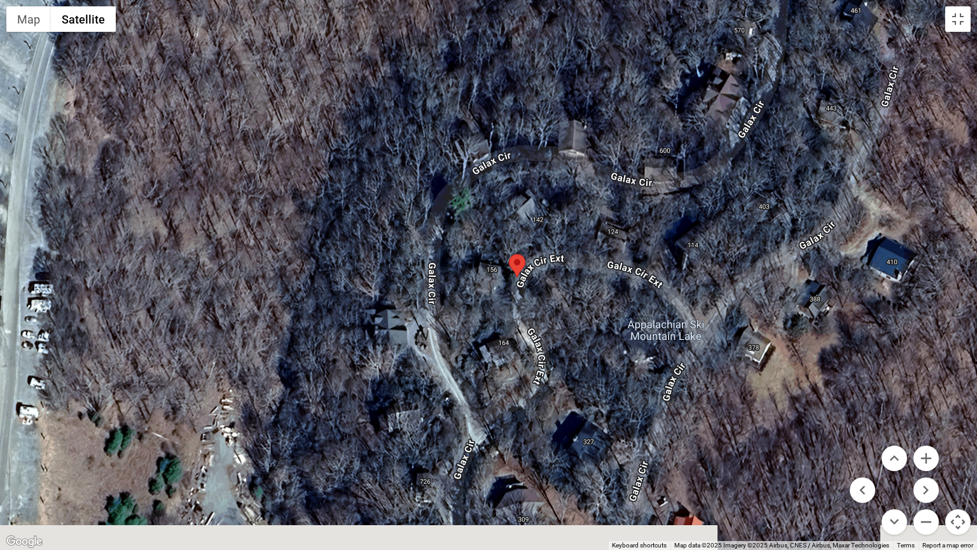
drag, startPoint x: 928, startPoint y: 347, endPoint x: 591, endPoint y: 314, distance: 338.2
click at [591, 314] on div at bounding box center [488, 275] width 977 height 550
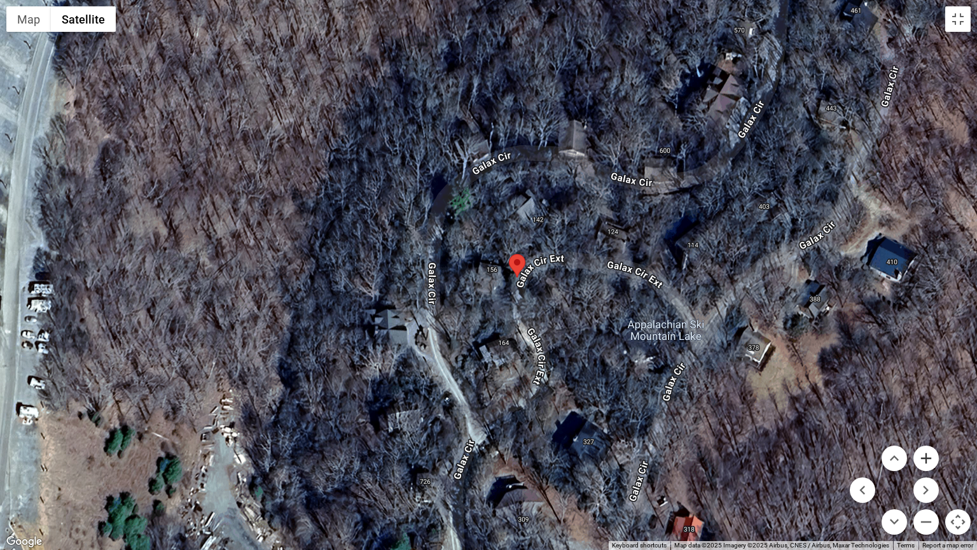
click at [926, 456] on button "Zoom in" at bounding box center [926, 457] width 25 height 25
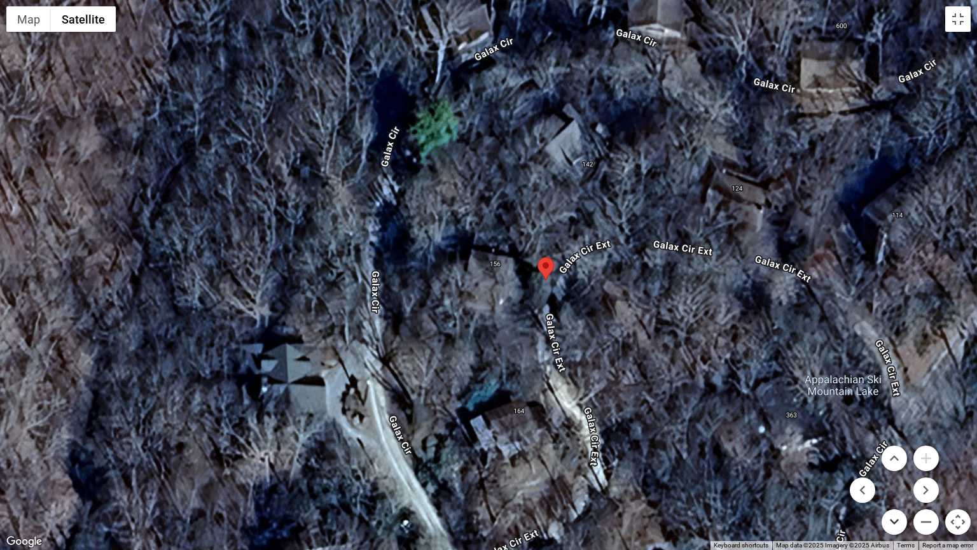
click at [895, 469] on button "Move down" at bounding box center [894, 521] width 25 height 25
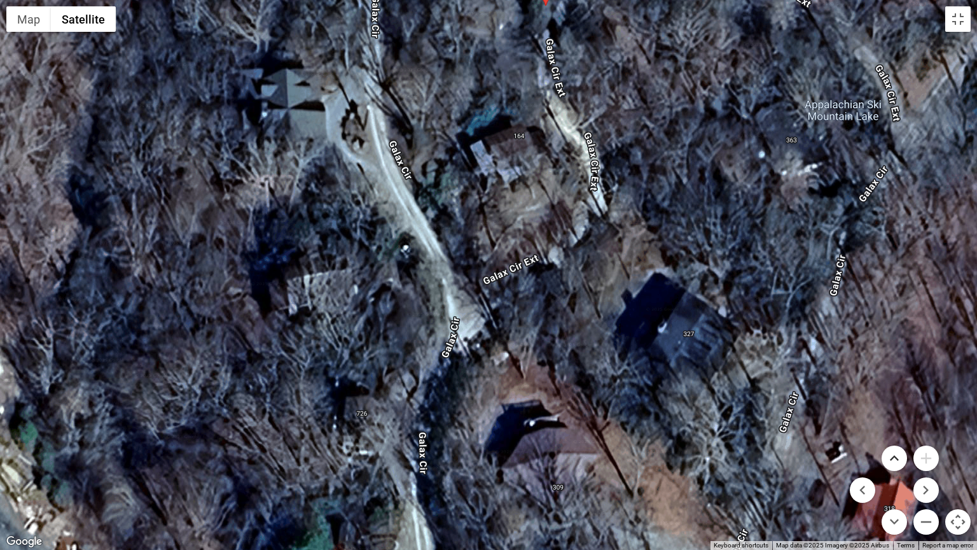
click at [893, 457] on button "Move up" at bounding box center [894, 457] width 25 height 25
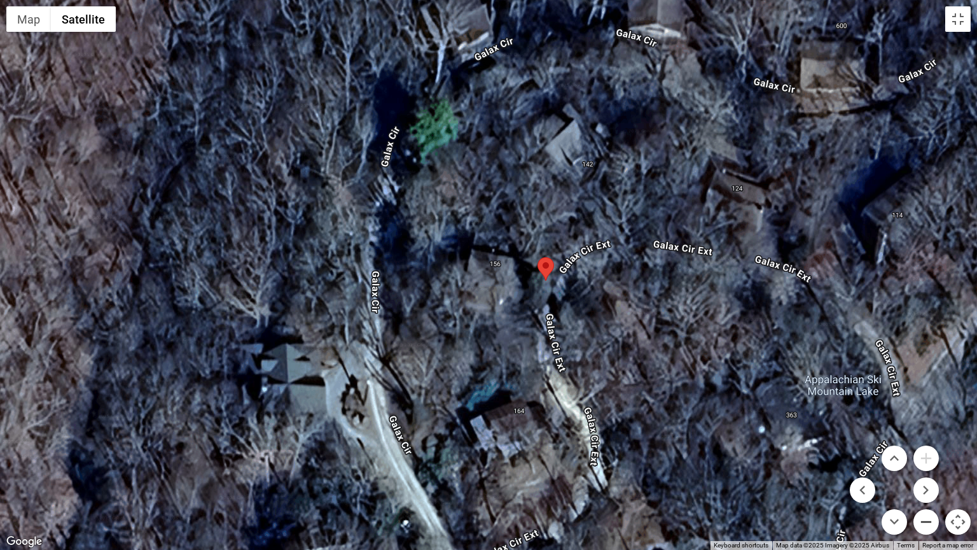
click at [926, 469] on button "Zoom out" at bounding box center [926, 521] width 25 height 25
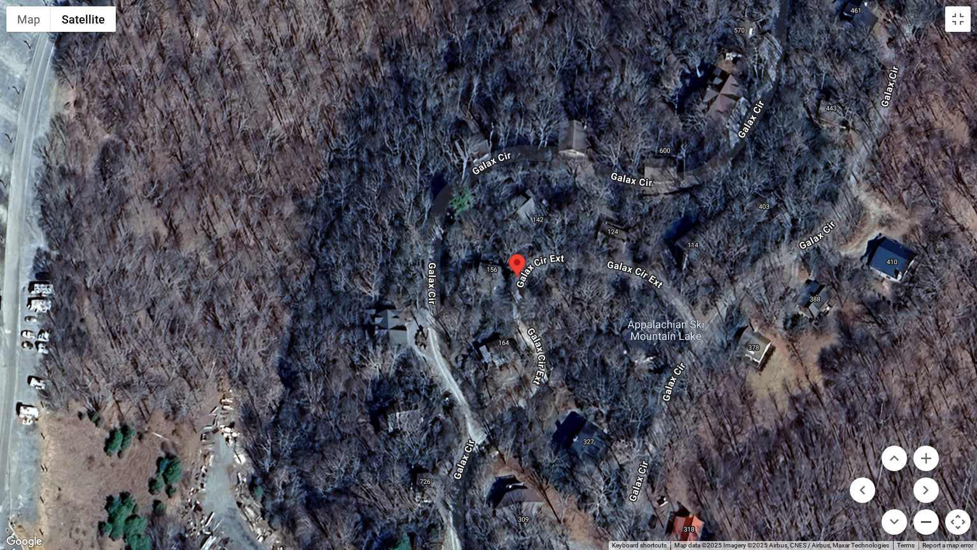
click at [926, 469] on button "Zoom out" at bounding box center [926, 521] width 25 height 25
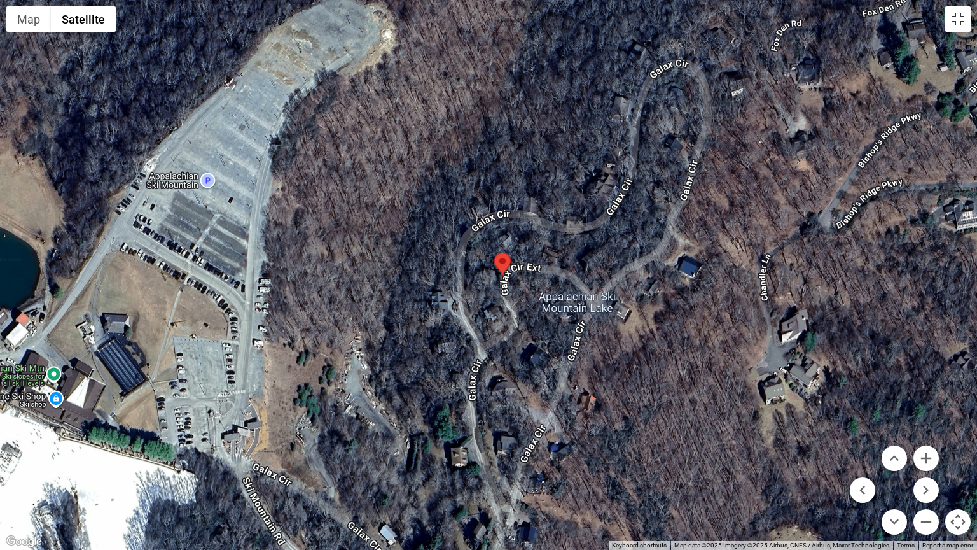
click at [959, 20] on button "Toggle fullscreen view" at bounding box center [957, 18] width 25 height 25
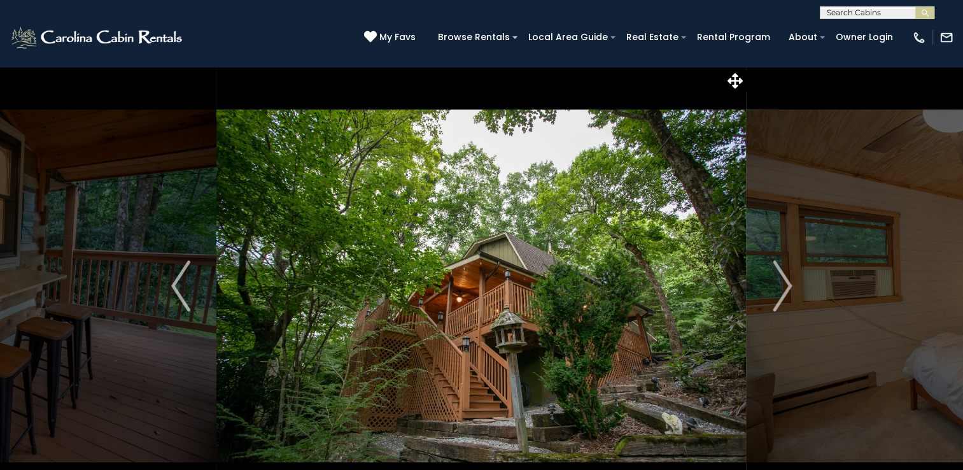
click at [875, 16] on input "text" at bounding box center [875, 15] width 111 height 13
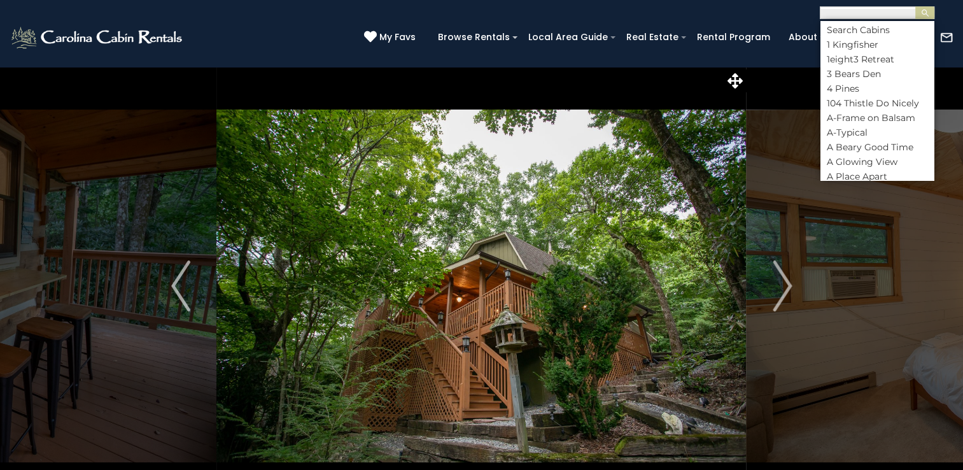
click at [726, 148] on img at bounding box center [480, 285] width 529 height 439
